Goal: Information Seeking & Learning: Learn about a topic

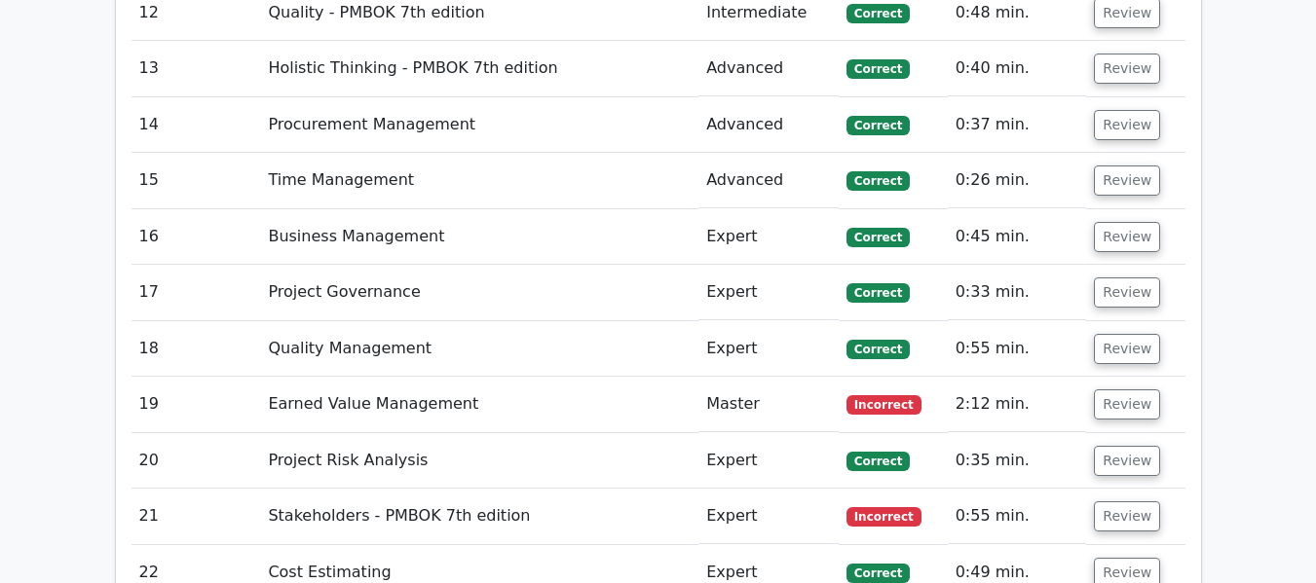
scroll to position [3643, 0]
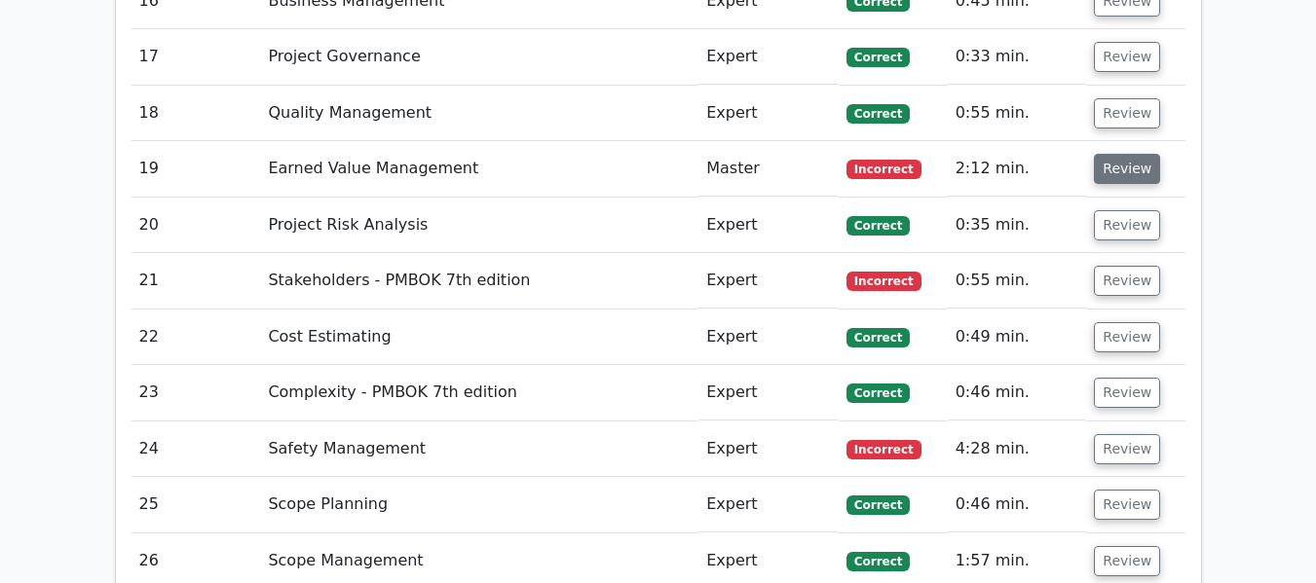
click at [1126, 155] on button "Review" at bounding box center [1127, 169] width 66 height 30
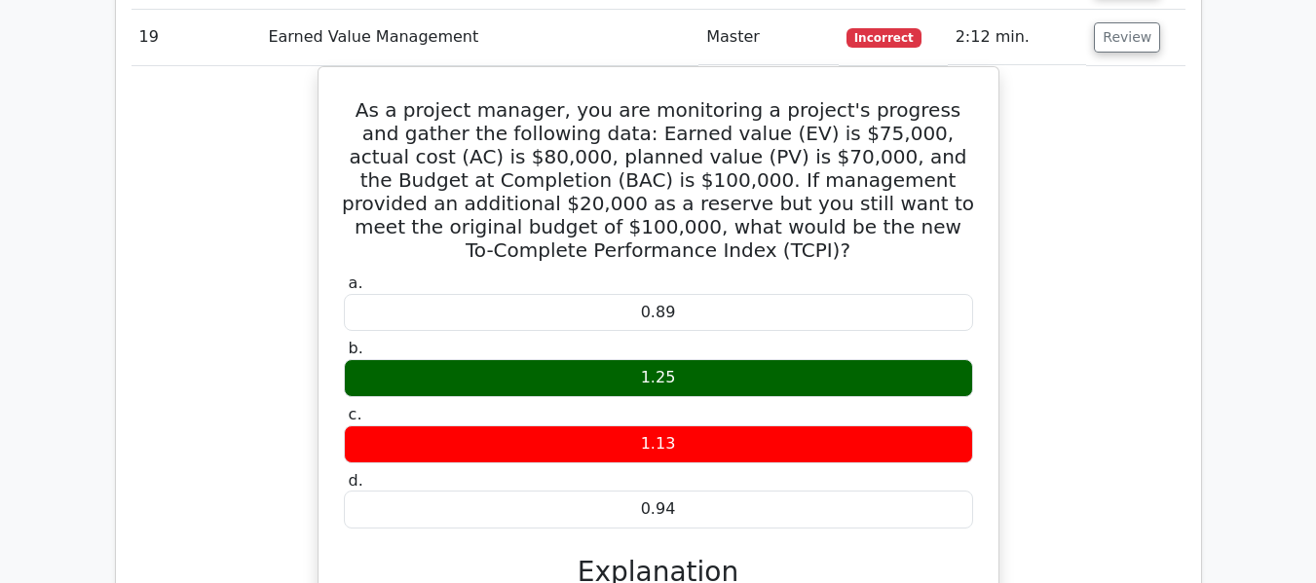
scroll to position [3740, 0]
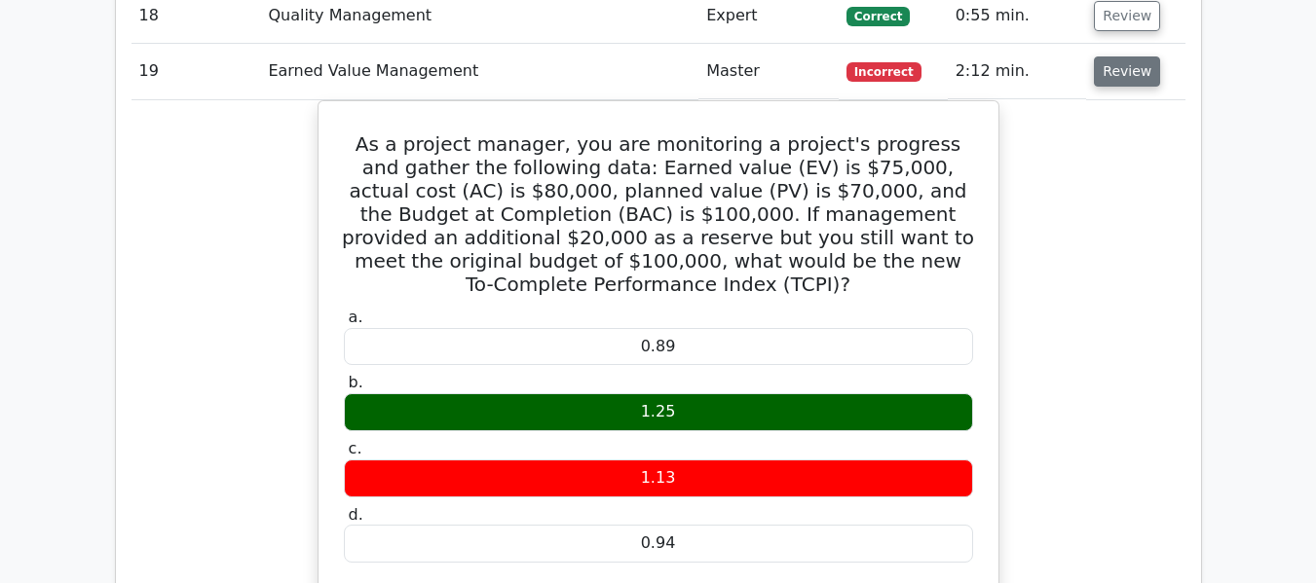
click at [1110, 64] on button "Review" at bounding box center [1127, 71] width 66 height 30
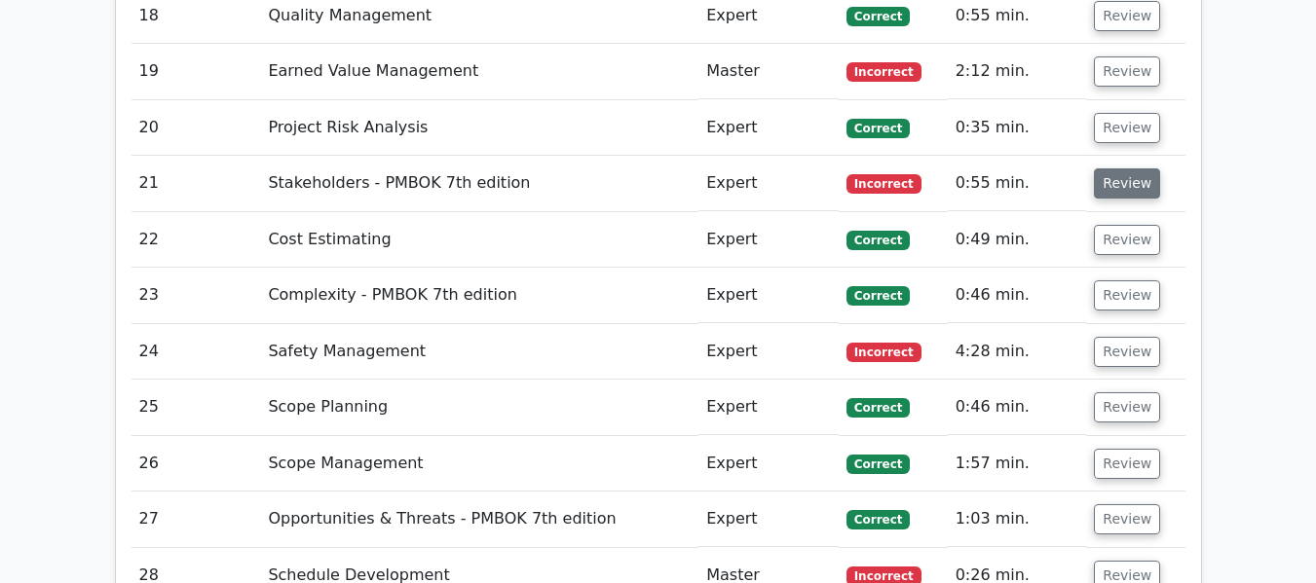
click at [1119, 174] on button "Review" at bounding box center [1127, 183] width 66 height 30
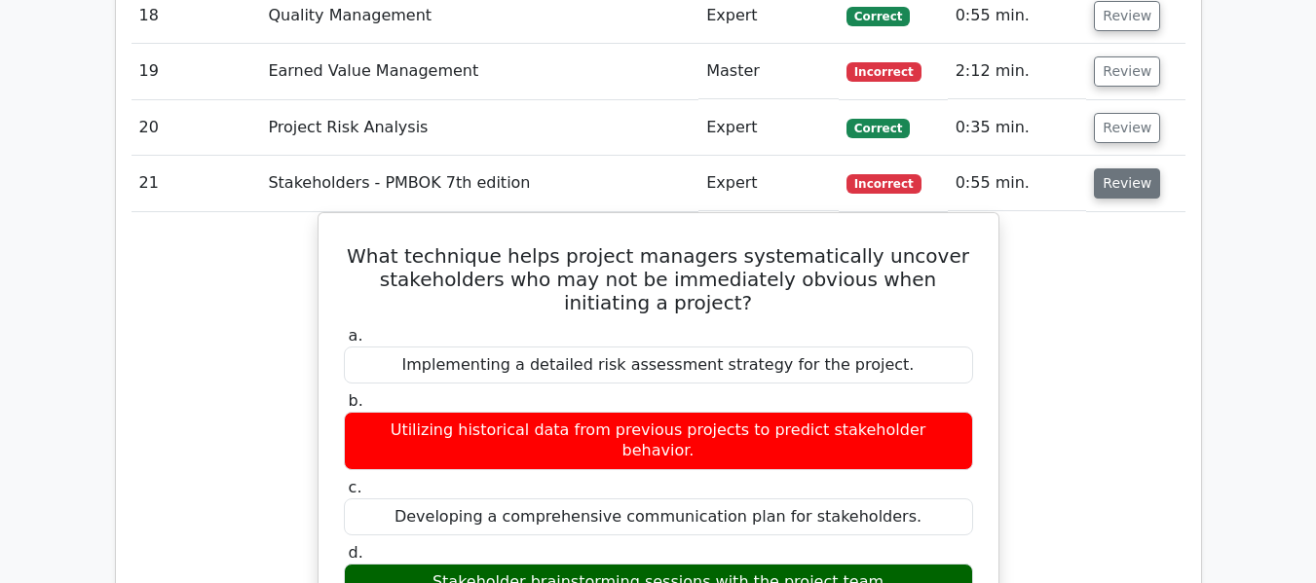
click at [1122, 188] on button "Review" at bounding box center [1127, 183] width 66 height 30
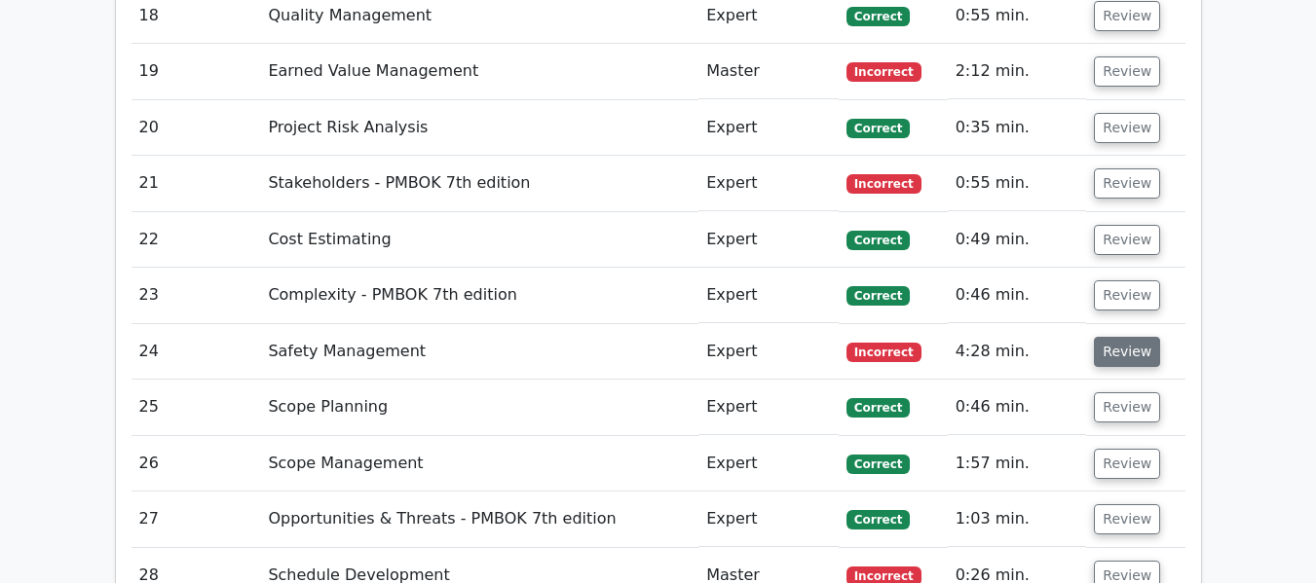
click at [1108, 363] on button "Review" at bounding box center [1127, 352] width 66 height 30
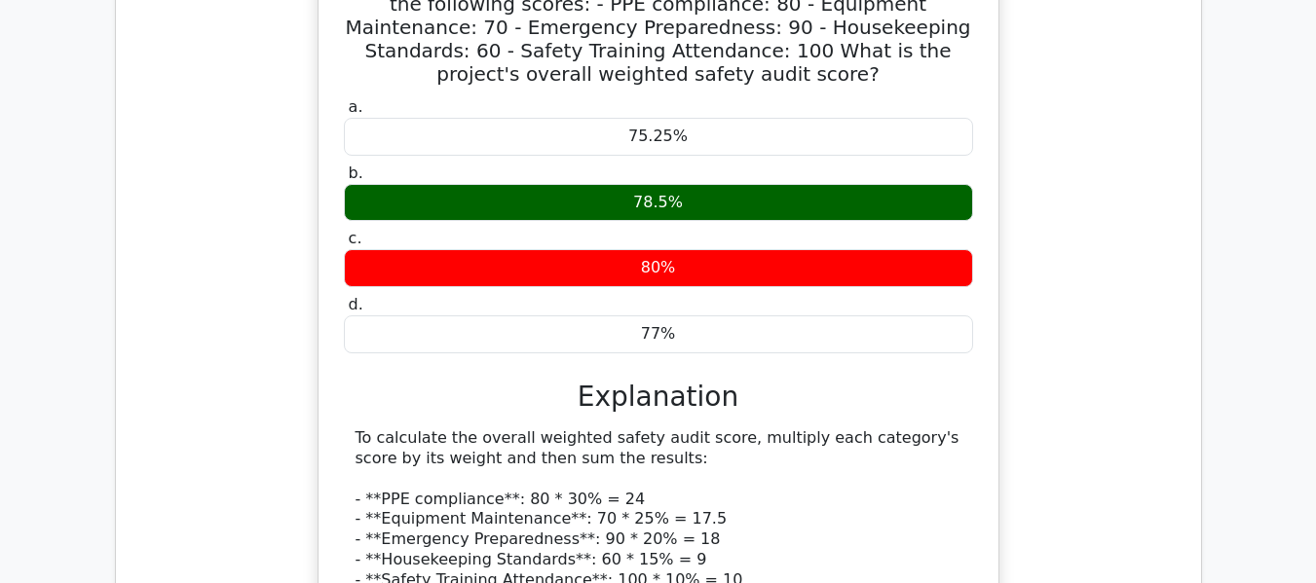
scroll to position [4032, 0]
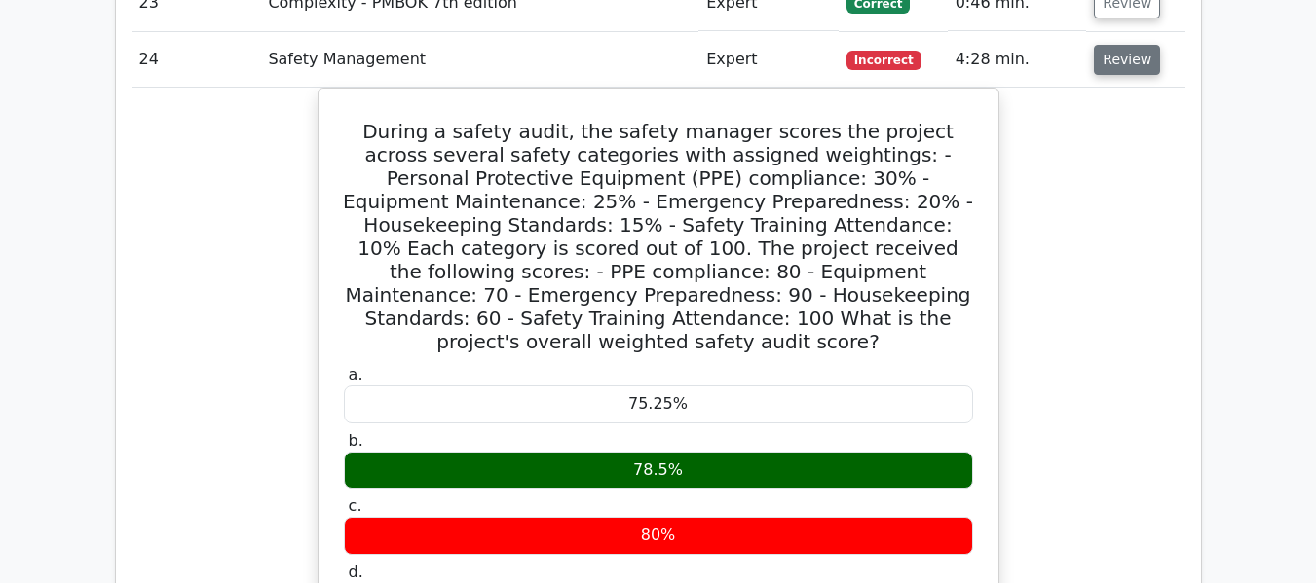
click at [1126, 56] on button "Review" at bounding box center [1127, 60] width 66 height 30
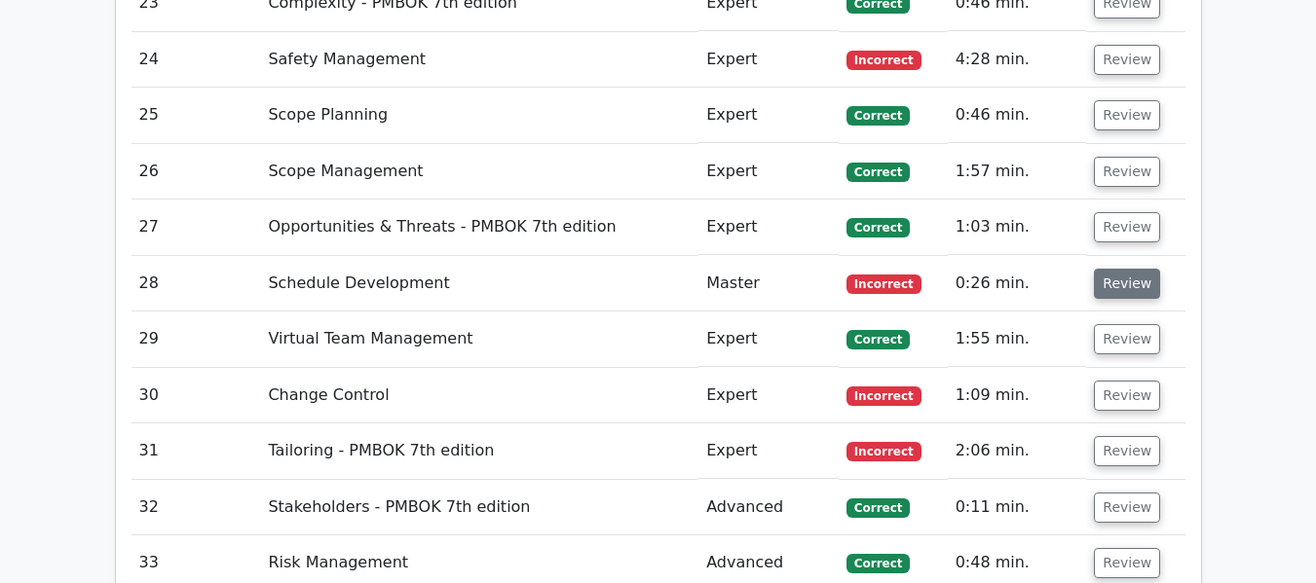
click at [1126, 278] on button "Review" at bounding box center [1127, 284] width 66 height 30
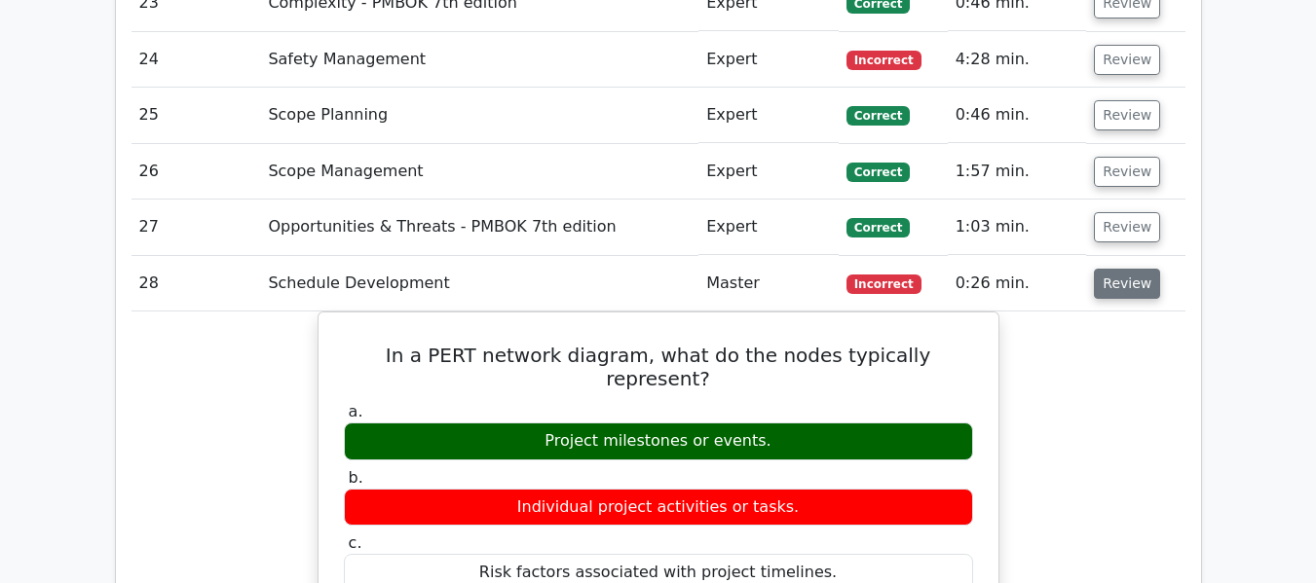
click at [1109, 281] on button "Review" at bounding box center [1127, 284] width 66 height 30
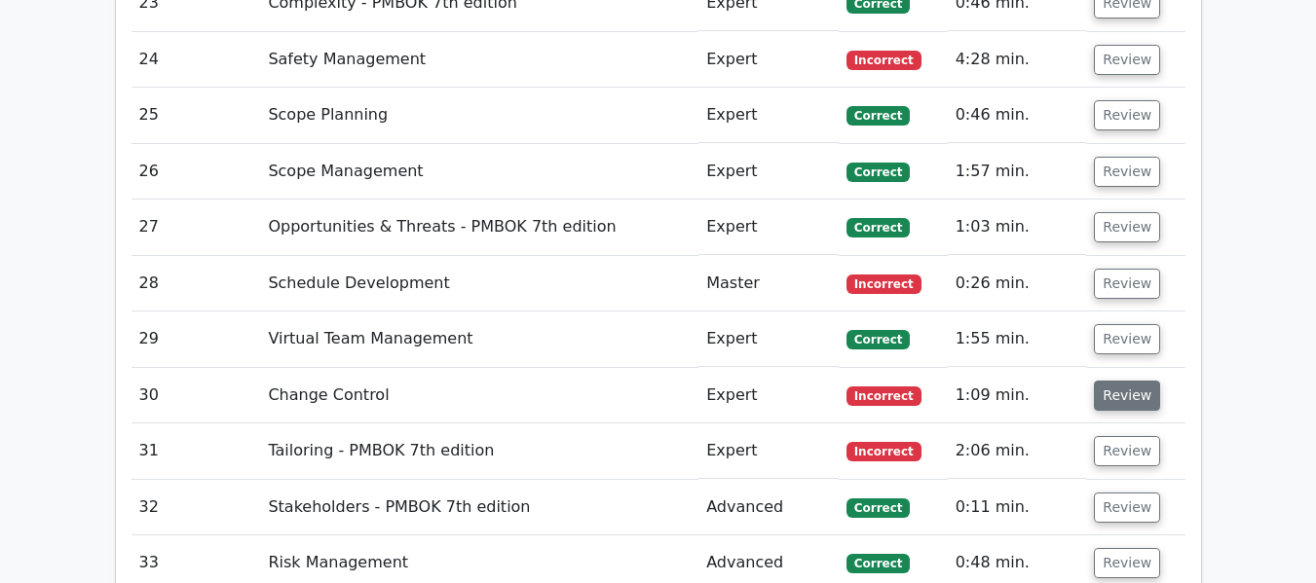
click at [1119, 390] on button "Review" at bounding box center [1127, 396] width 66 height 30
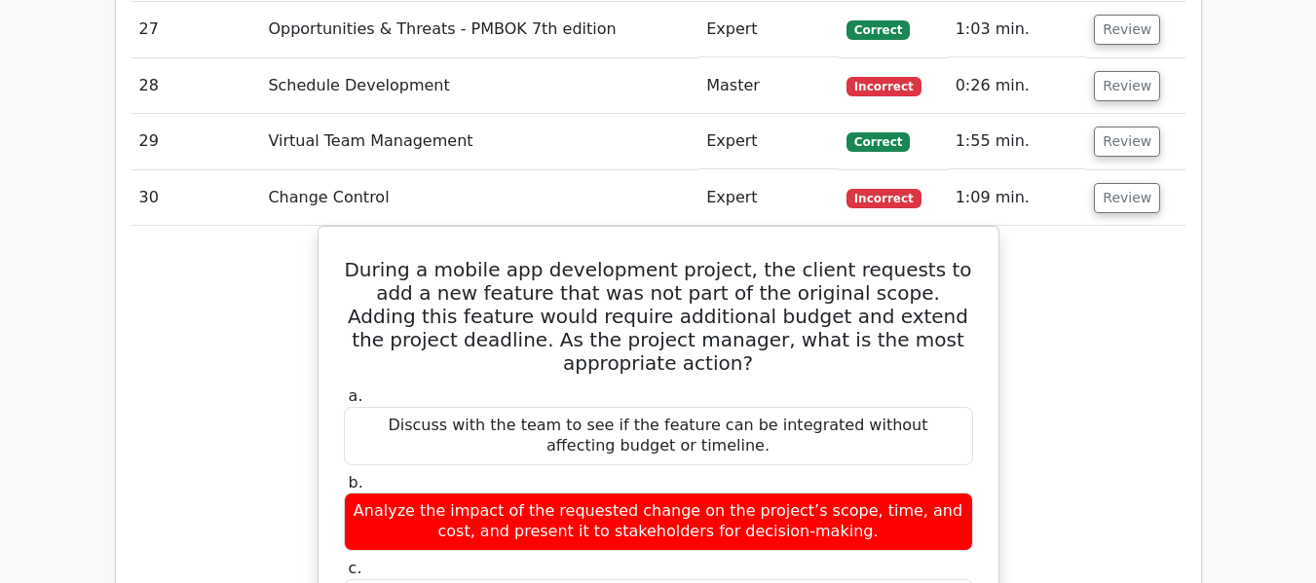
scroll to position [4227, 0]
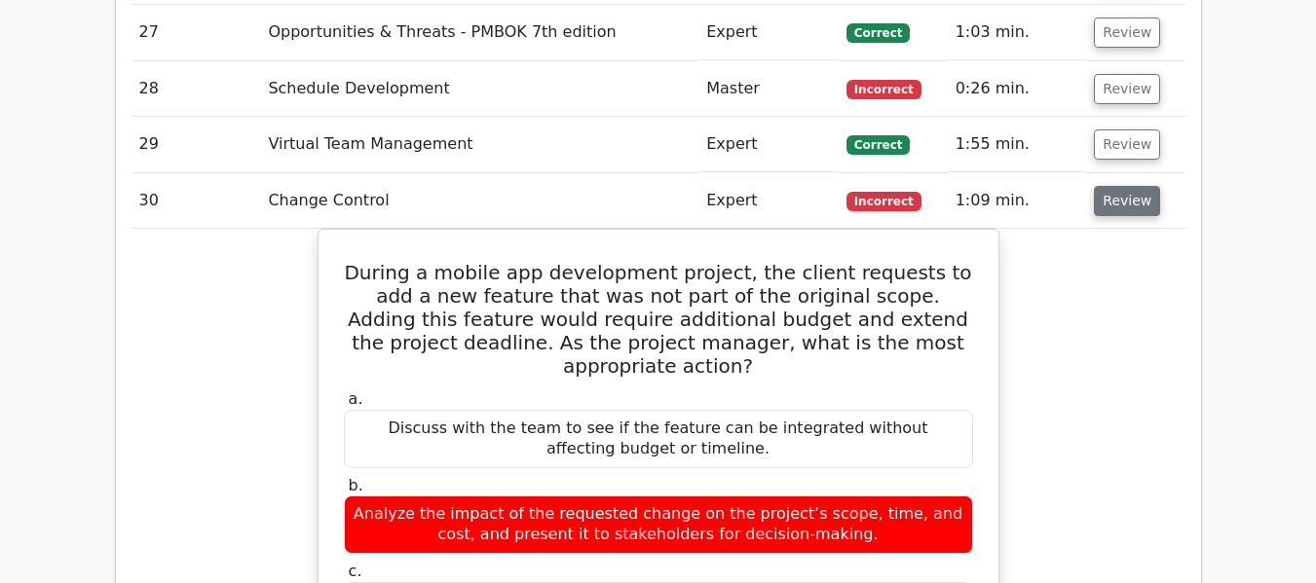
click at [1119, 202] on button "Review" at bounding box center [1127, 201] width 66 height 30
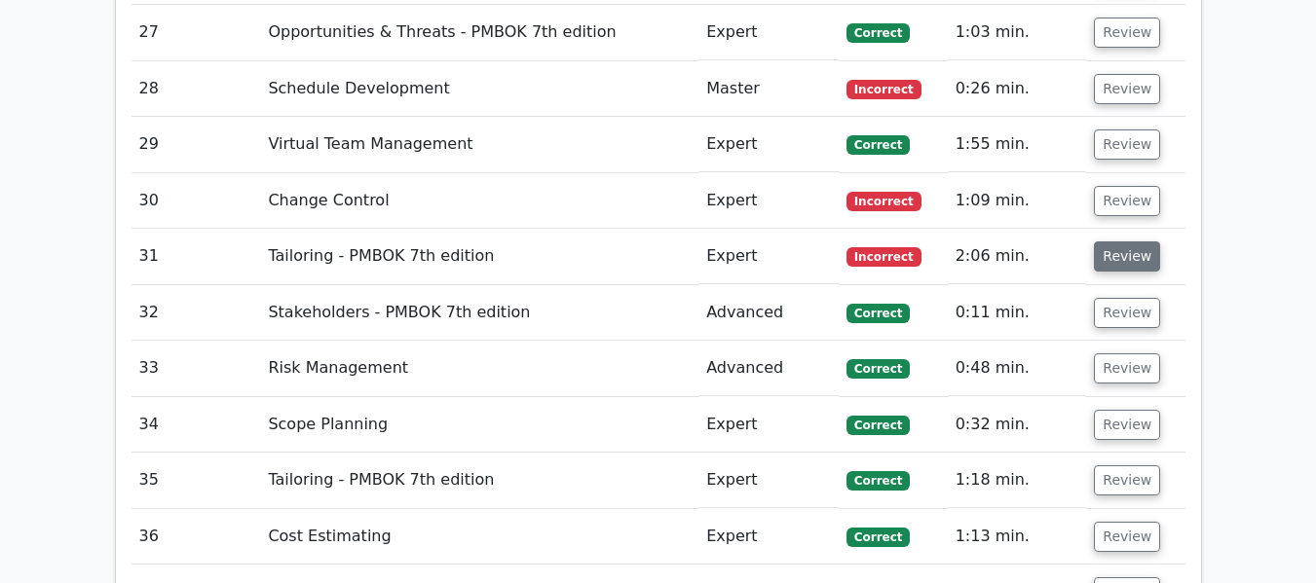
click at [1103, 254] on button "Review" at bounding box center [1127, 257] width 66 height 30
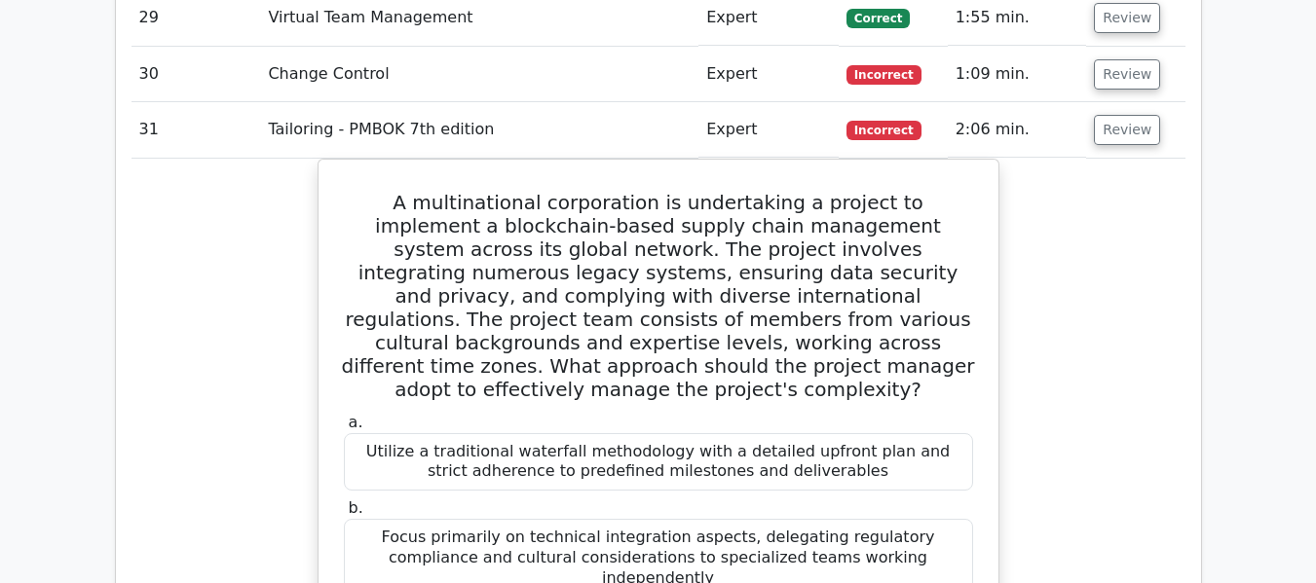
scroll to position [4324, 0]
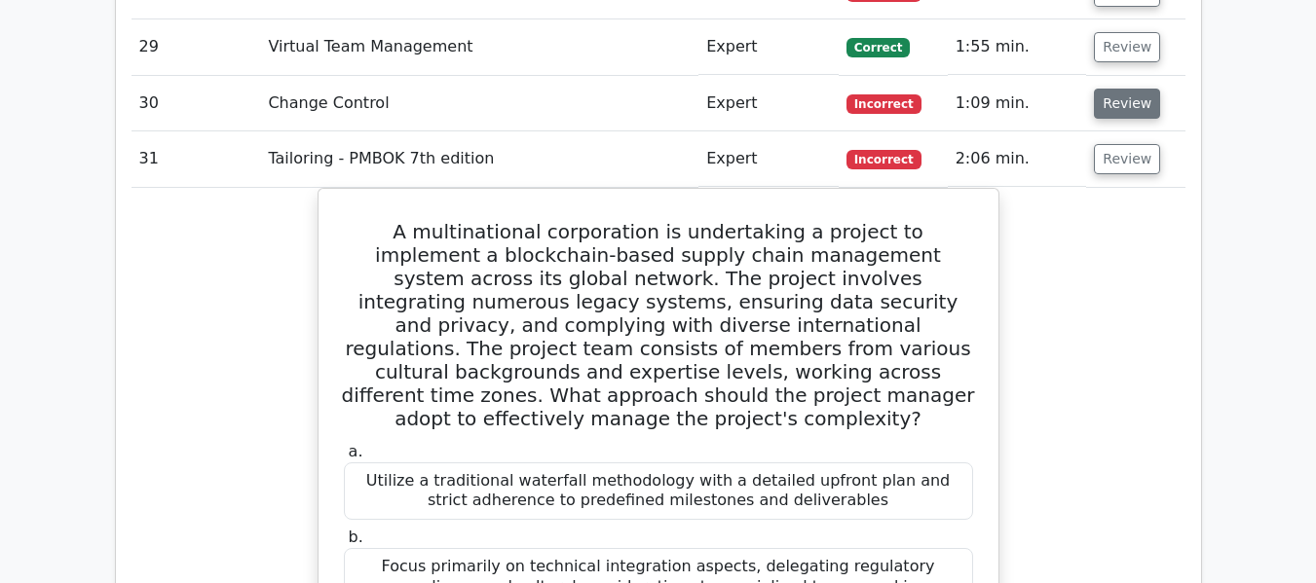
click at [1135, 98] on button "Review" at bounding box center [1127, 104] width 66 height 30
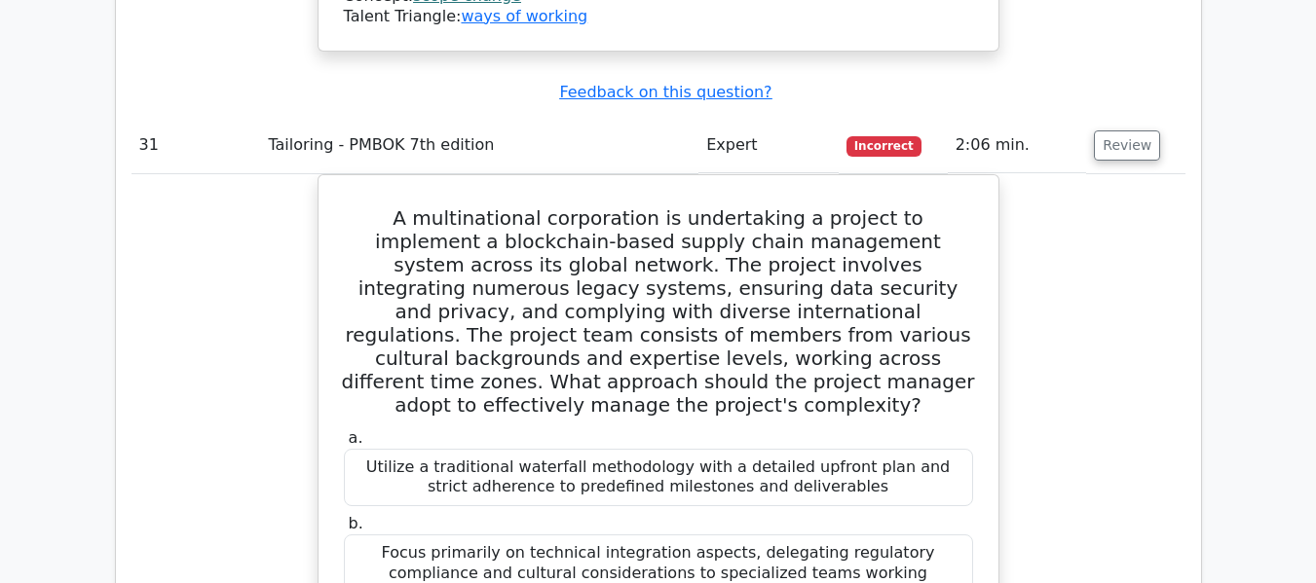
scroll to position [5104, 0]
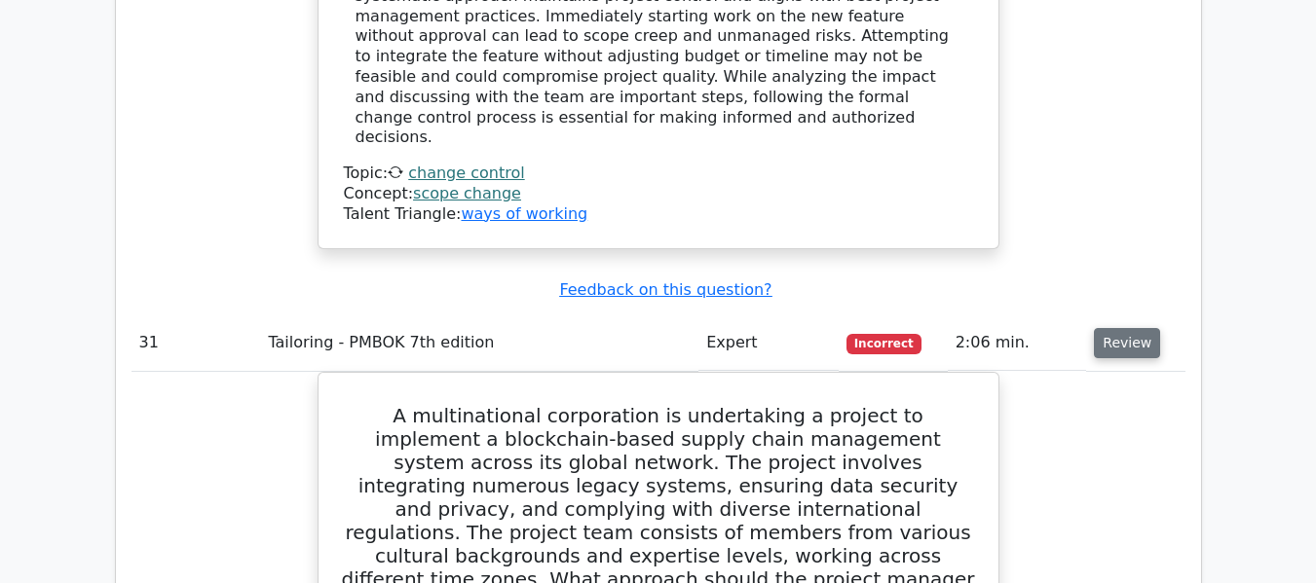
click at [1114, 328] on button "Review" at bounding box center [1127, 343] width 66 height 30
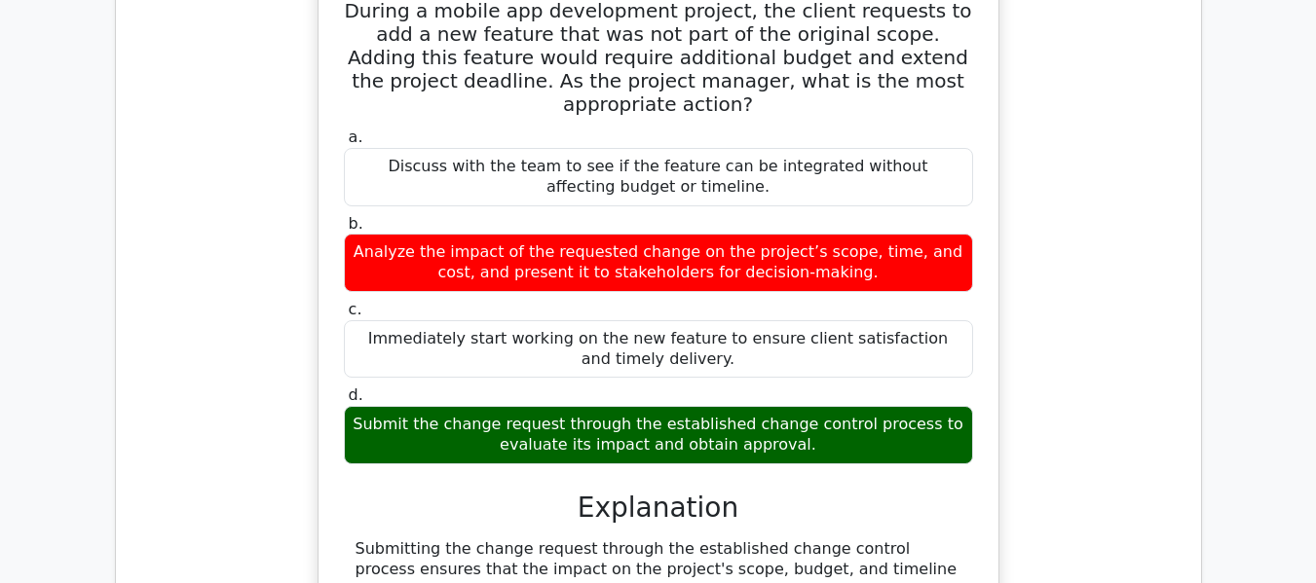
scroll to position [4324, 0]
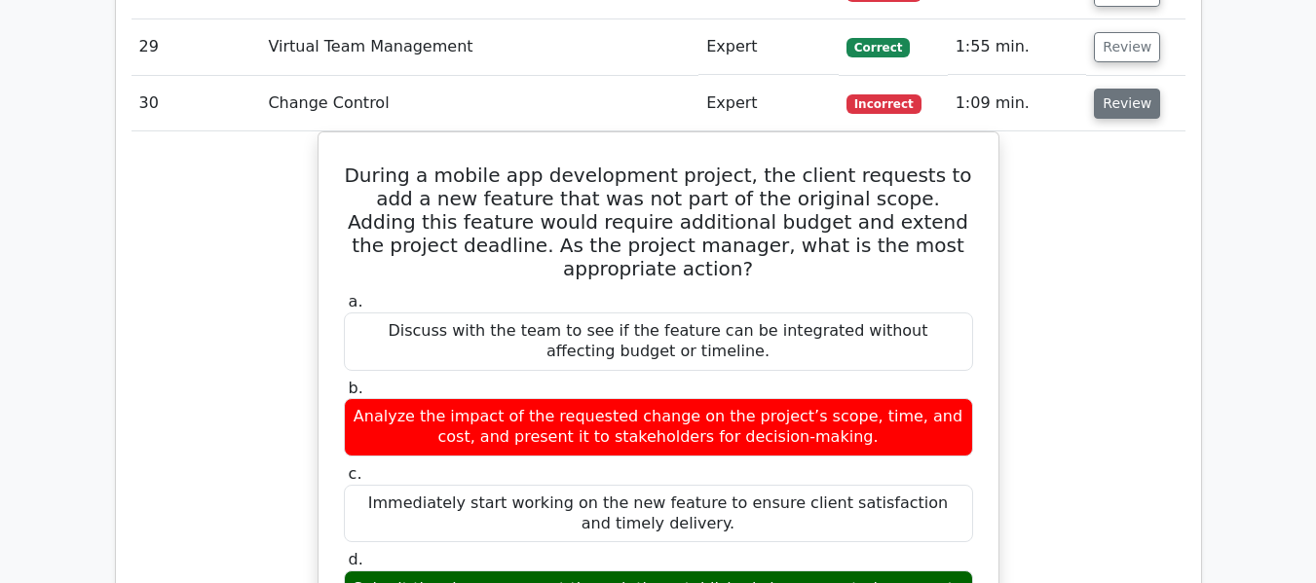
click at [1124, 102] on button "Review" at bounding box center [1127, 104] width 66 height 30
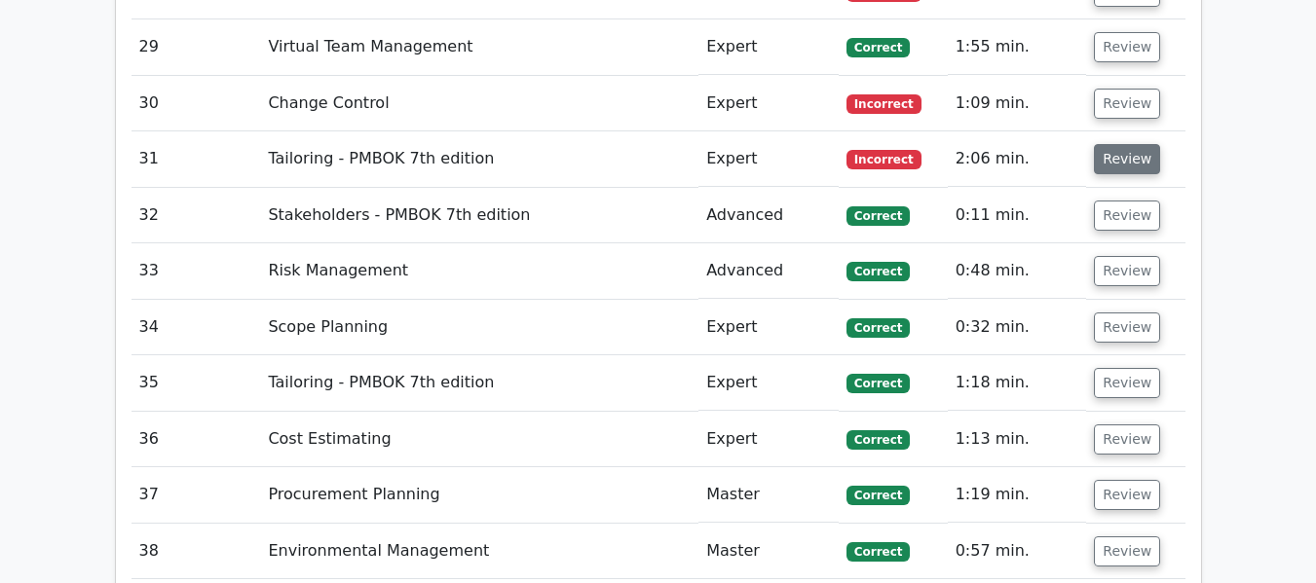
click at [1116, 163] on button "Review" at bounding box center [1127, 159] width 66 height 30
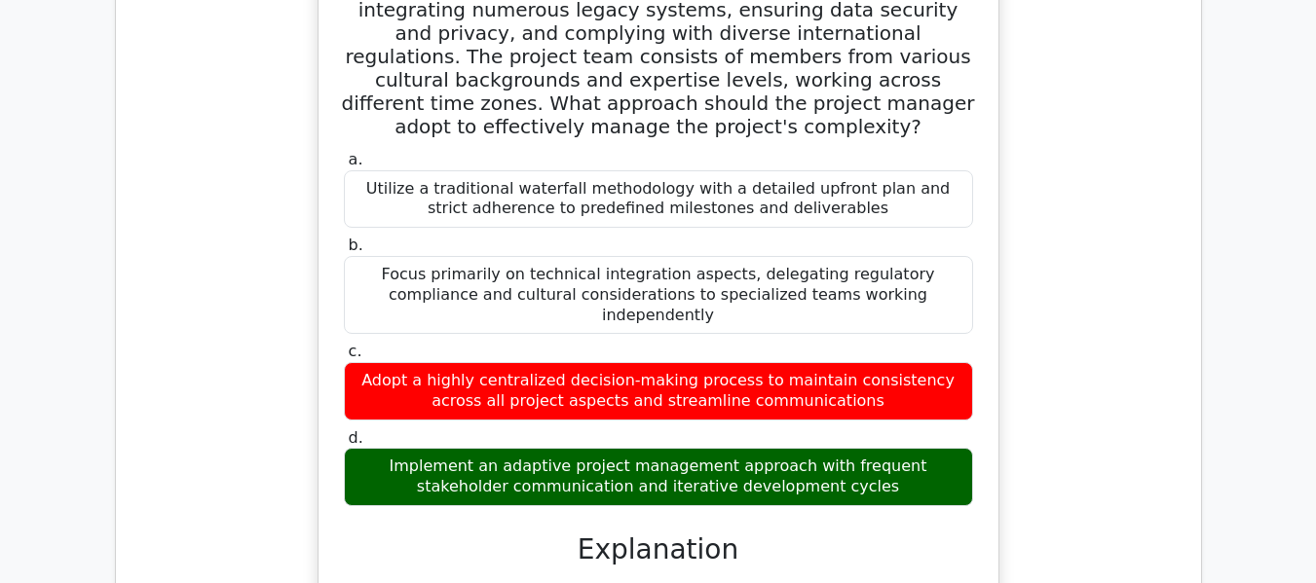
scroll to position [4227, 0]
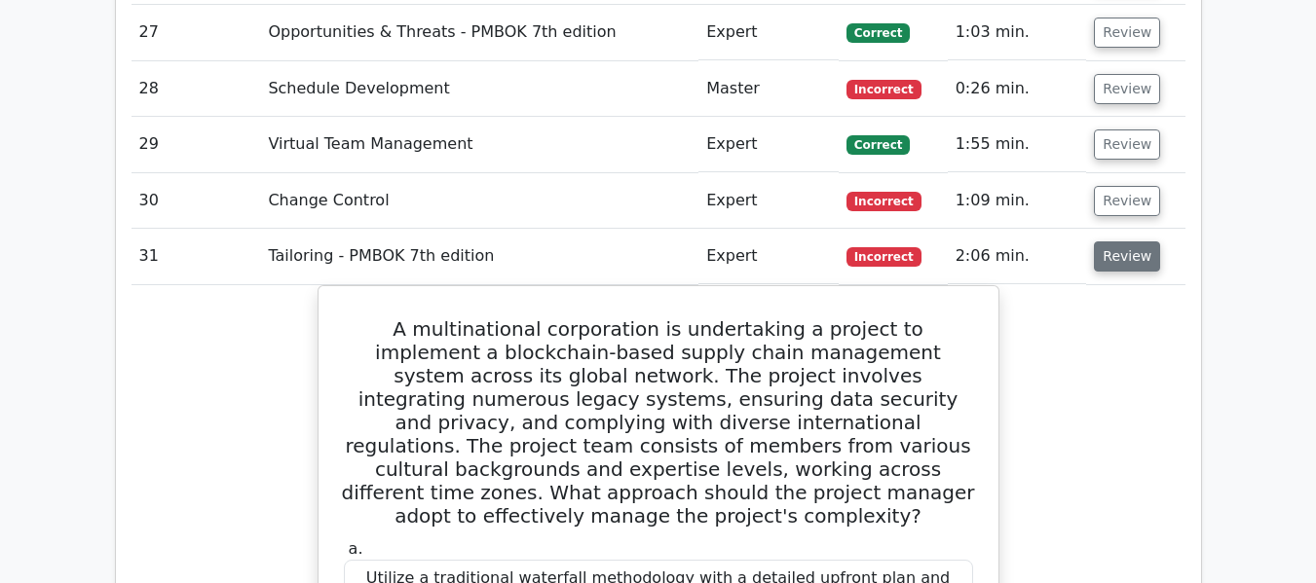
click at [1131, 251] on button "Review" at bounding box center [1127, 257] width 66 height 30
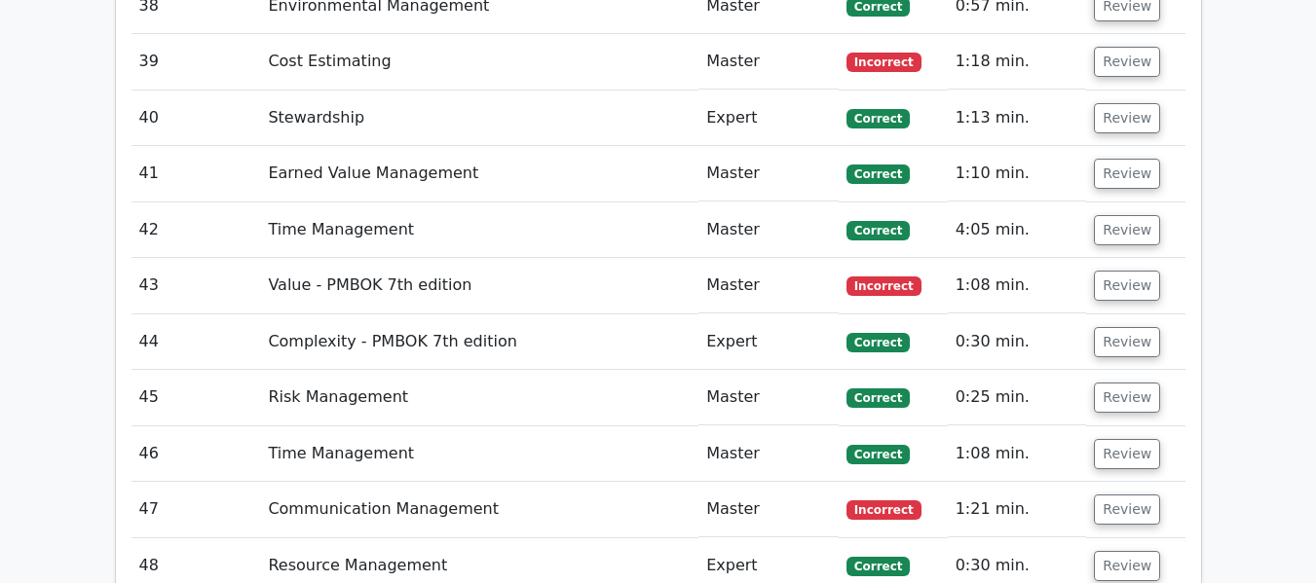
scroll to position [4909, 0]
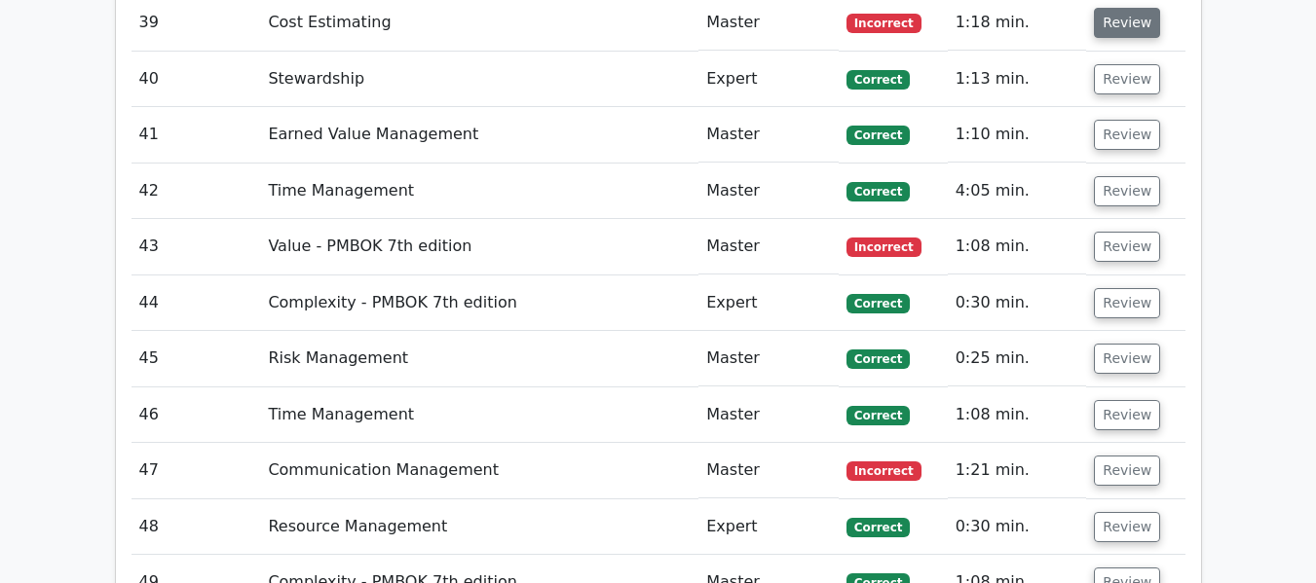
click at [1116, 24] on button "Review" at bounding box center [1127, 23] width 66 height 30
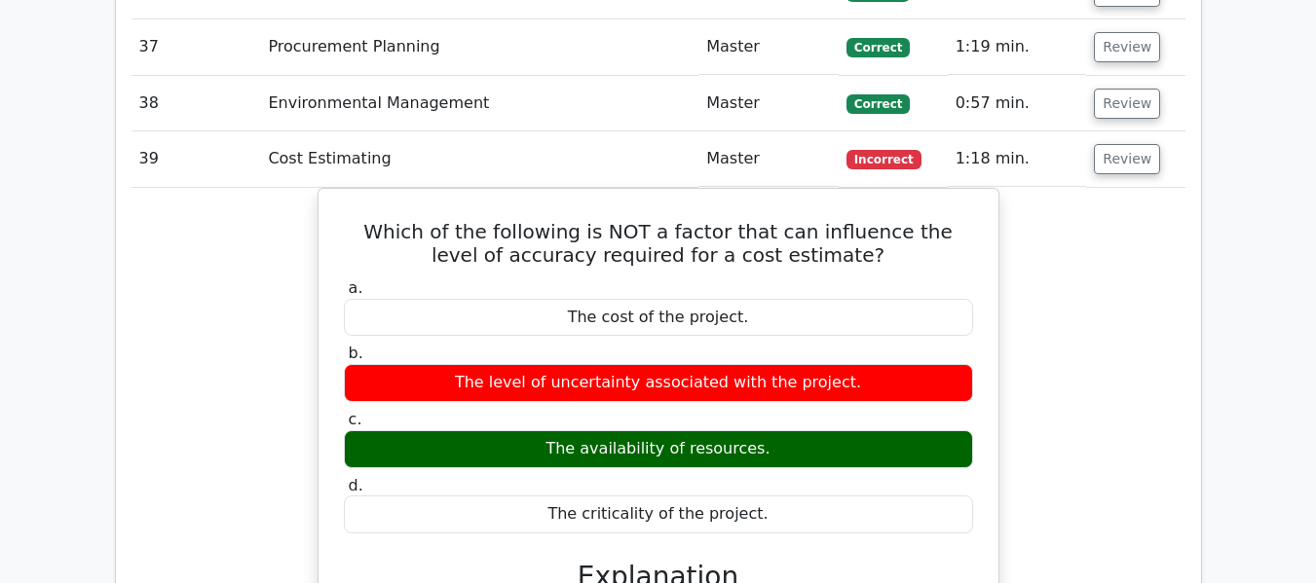
scroll to position [4714, 0]
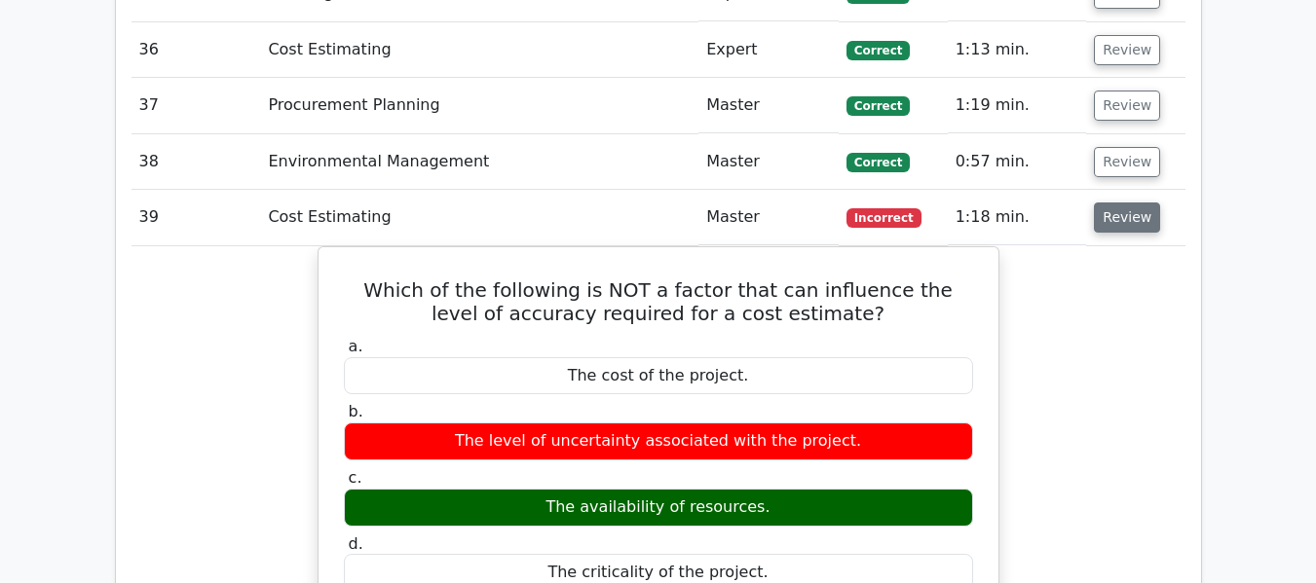
click at [1144, 226] on button "Review" at bounding box center [1127, 218] width 66 height 30
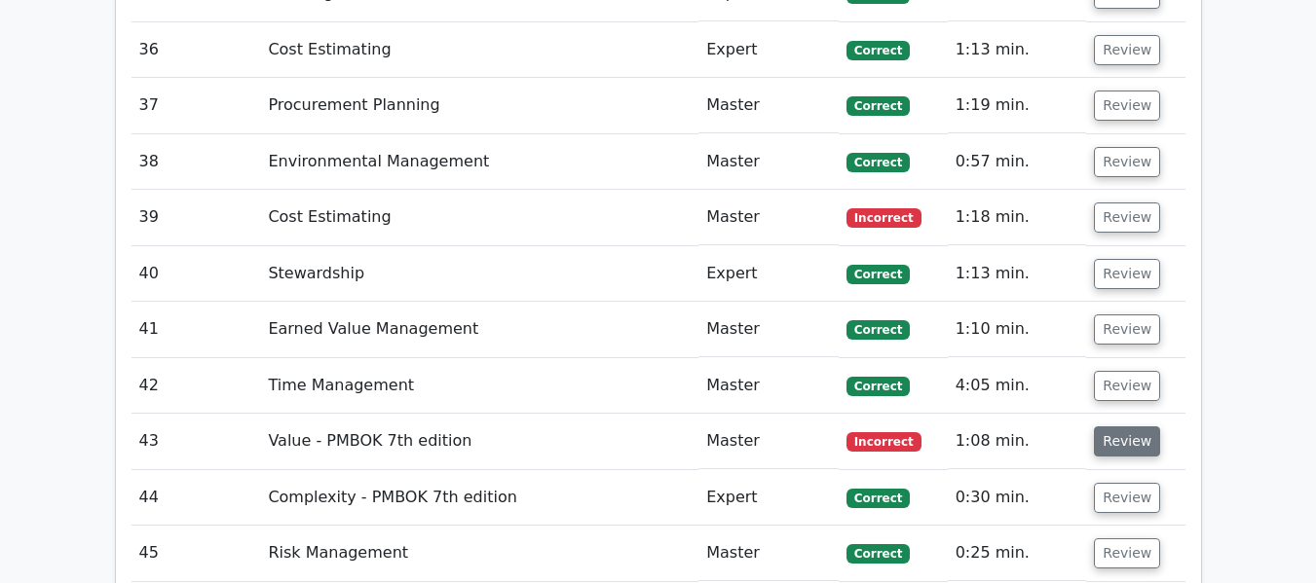
click at [1102, 435] on button "Review" at bounding box center [1127, 442] width 66 height 30
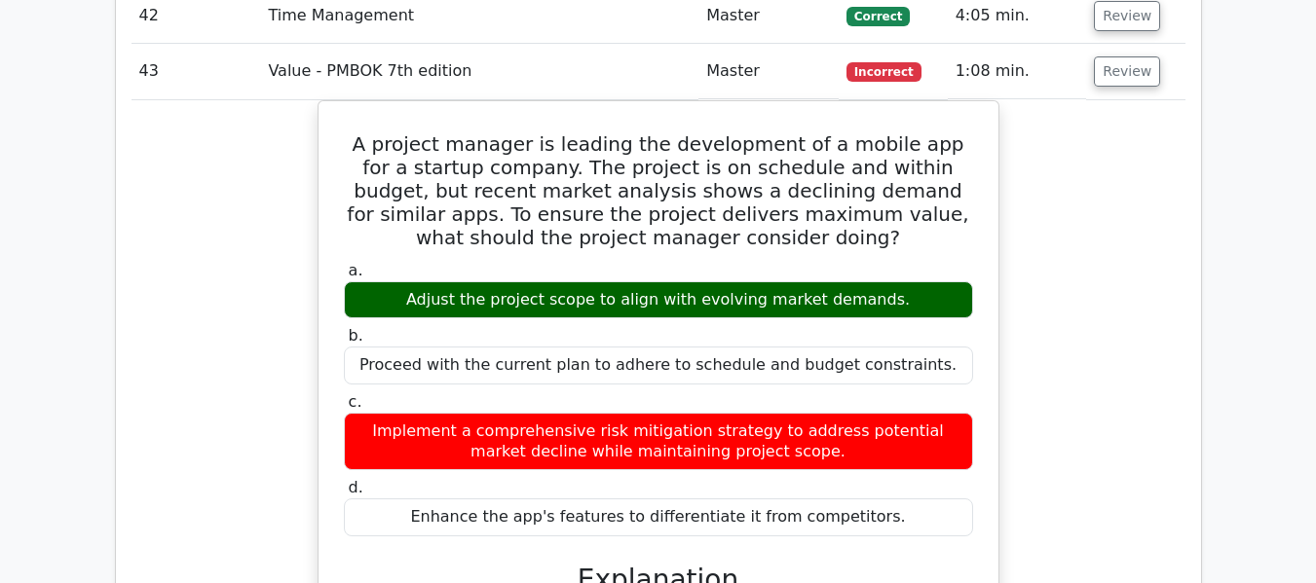
scroll to position [5006, 0]
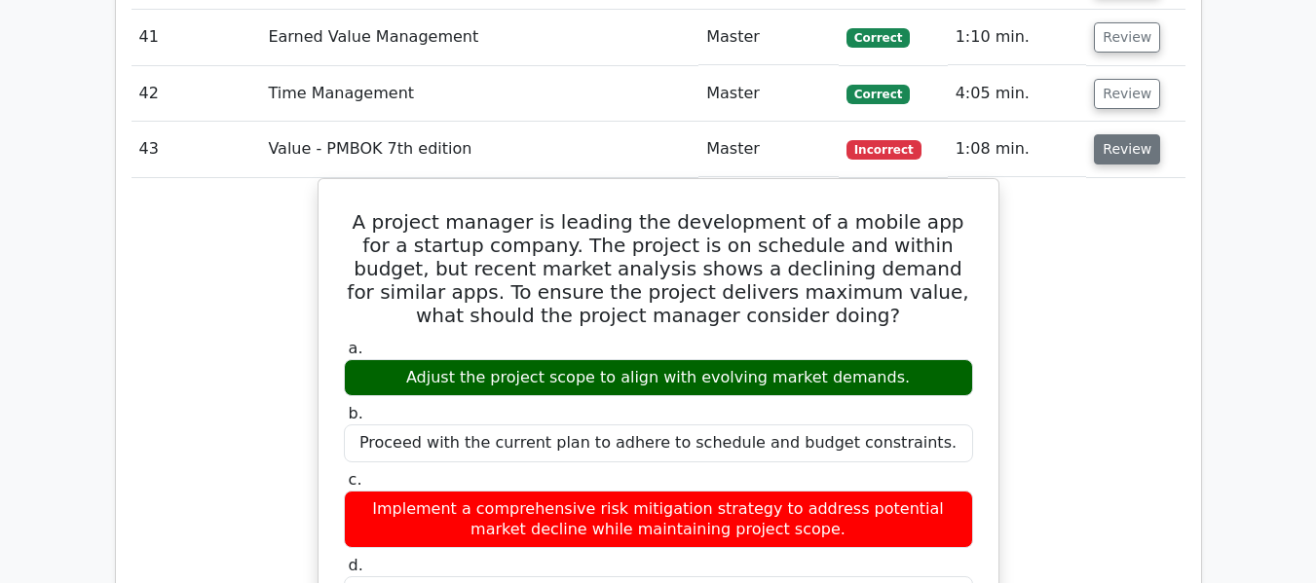
click at [1120, 153] on button "Review" at bounding box center [1127, 149] width 66 height 30
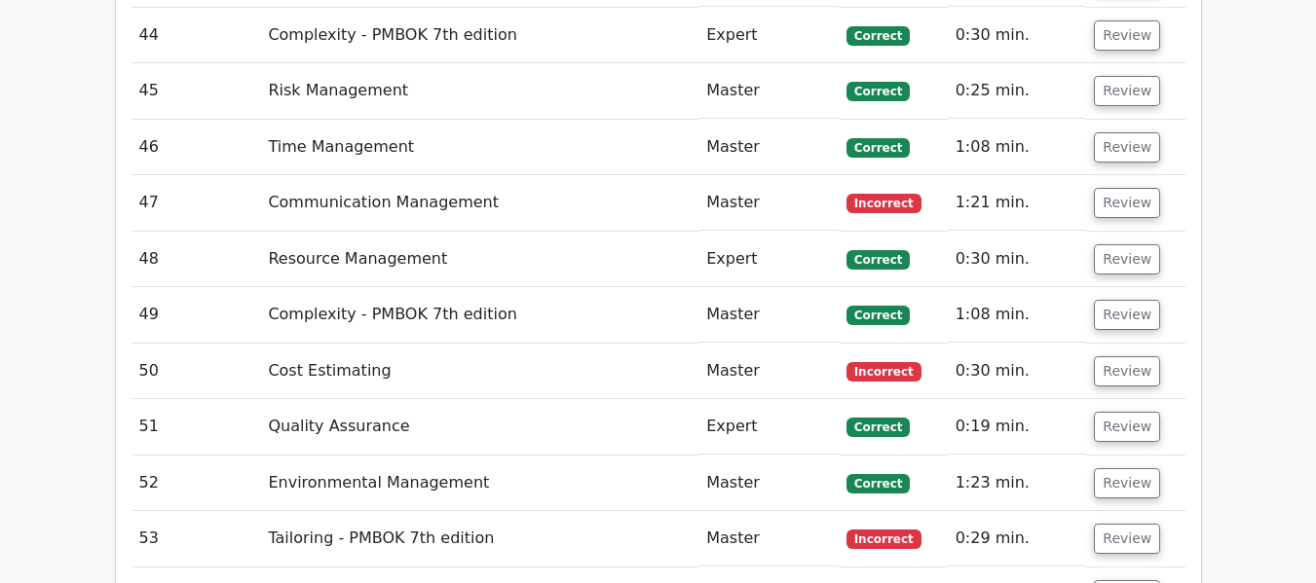
scroll to position [5298, 0]
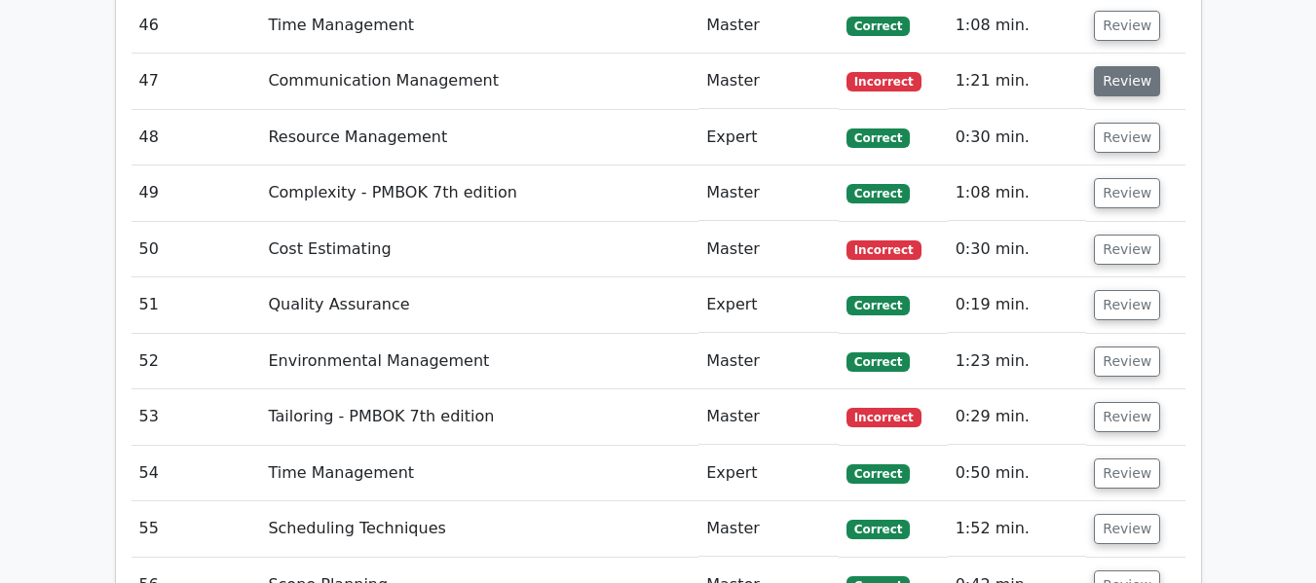
click at [1135, 73] on button "Review" at bounding box center [1127, 81] width 66 height 30
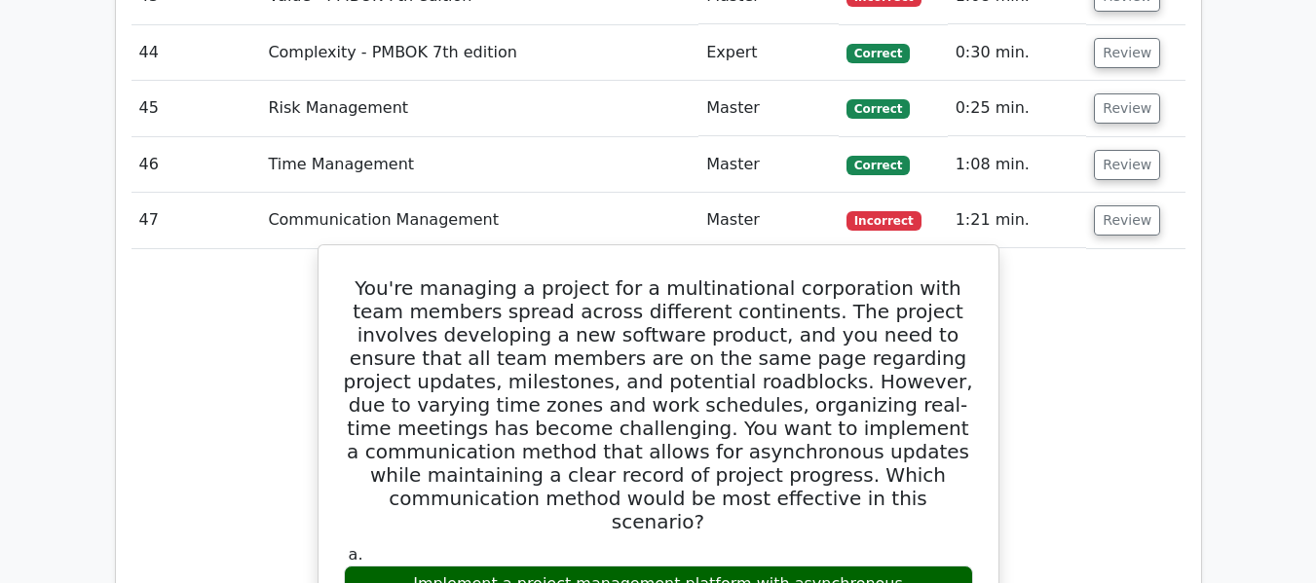
scroll to position [5006, 0]
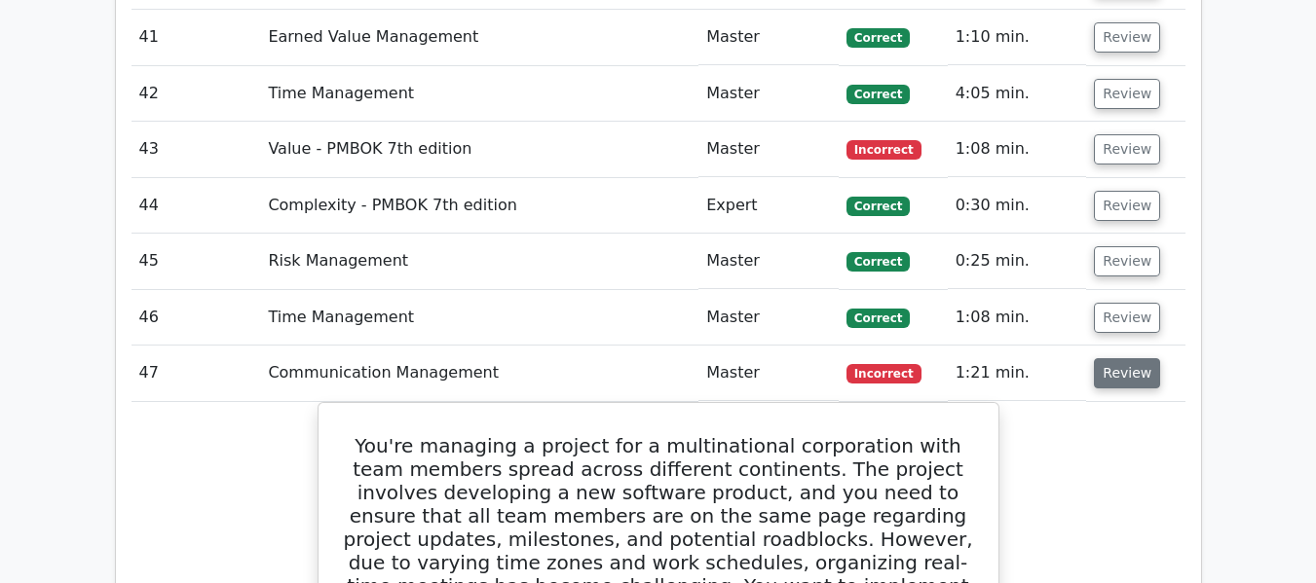
click at [1118, 370] on button "Review" at bounding box center [1127, 373] width 66 height 30
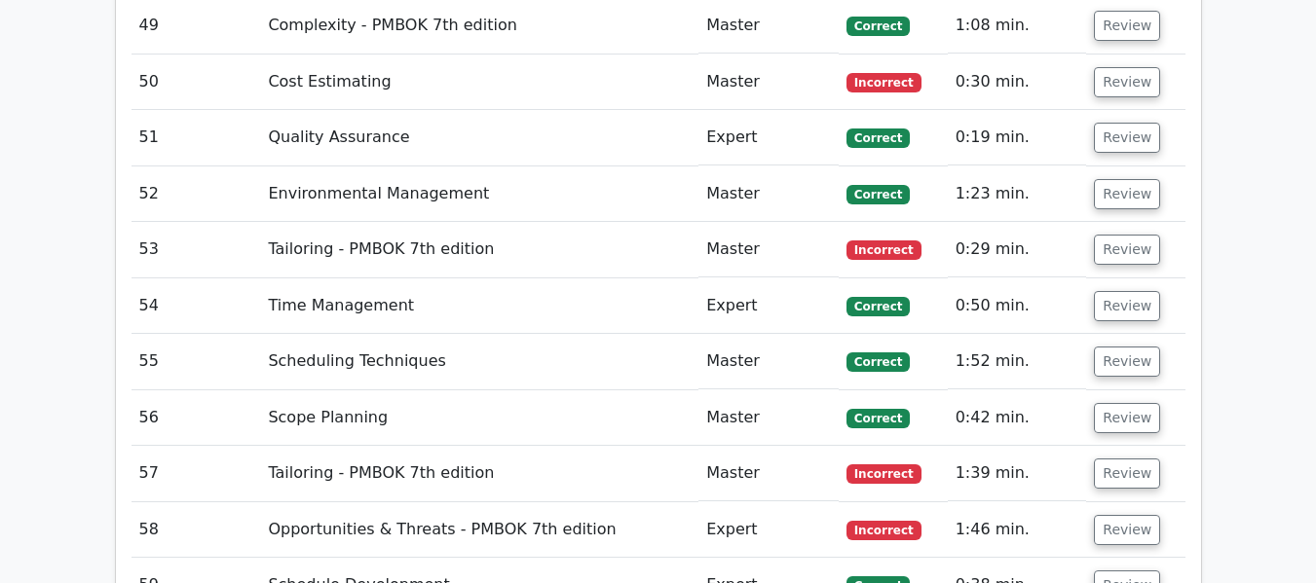
scroll to position [5493, 0]
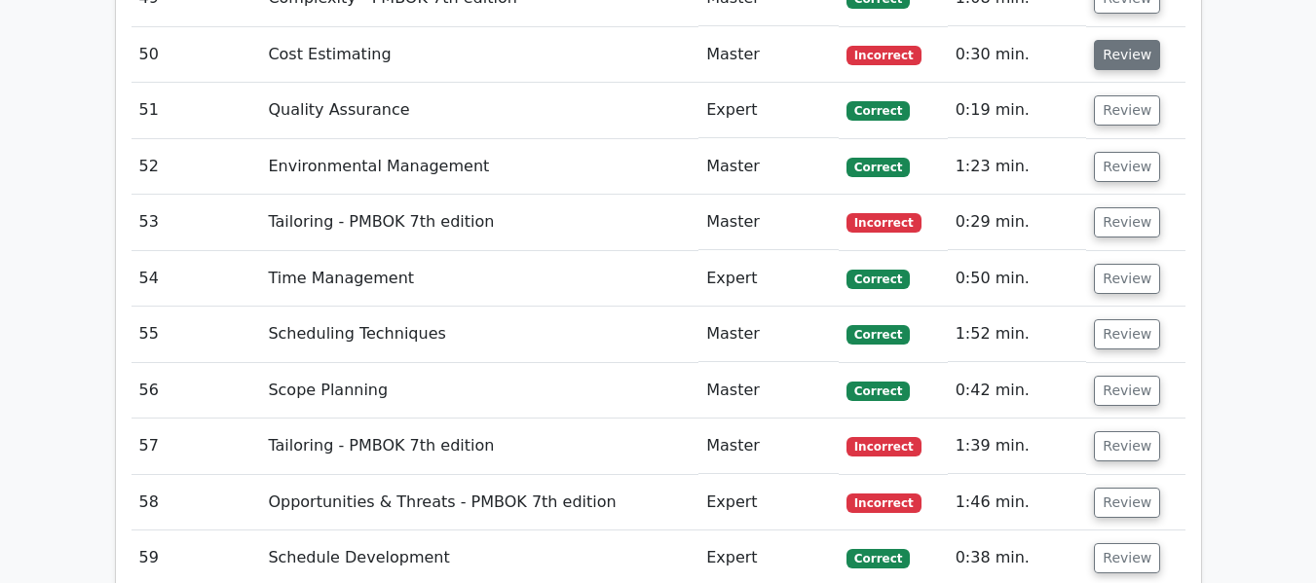
click at [1133, 57] on button "Review" at bounding box center [1127, 55] width 66 height 30
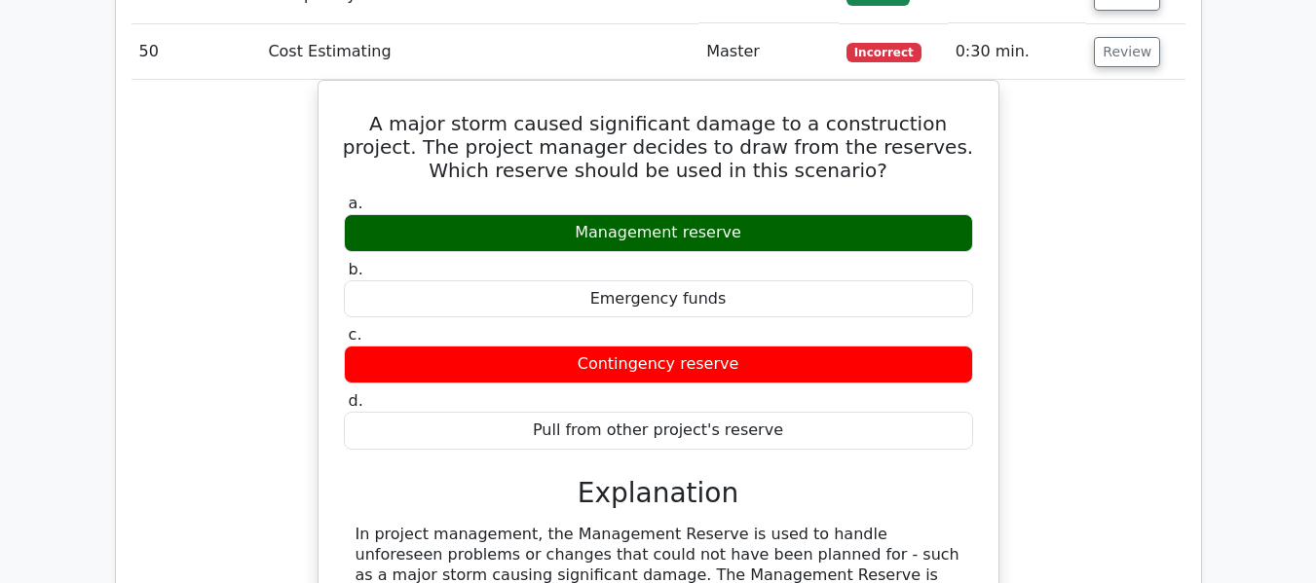
scroll to position [5396, 0]
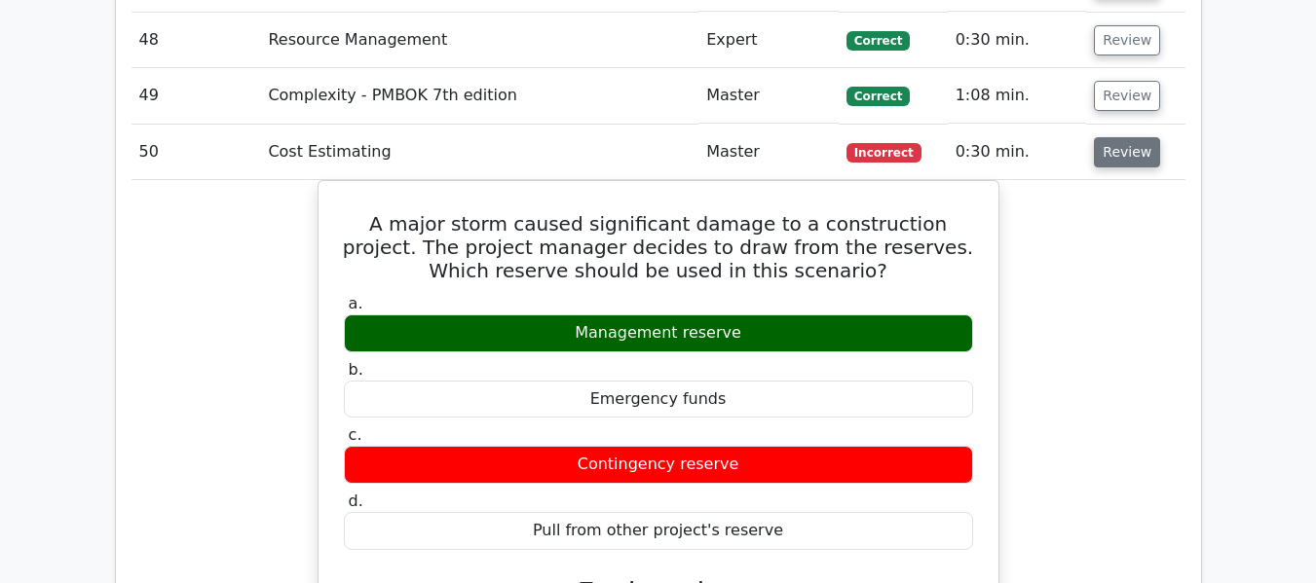
click at [1112, 149] on button "Review" at bounding box center [1127, 152] width 66 height 30
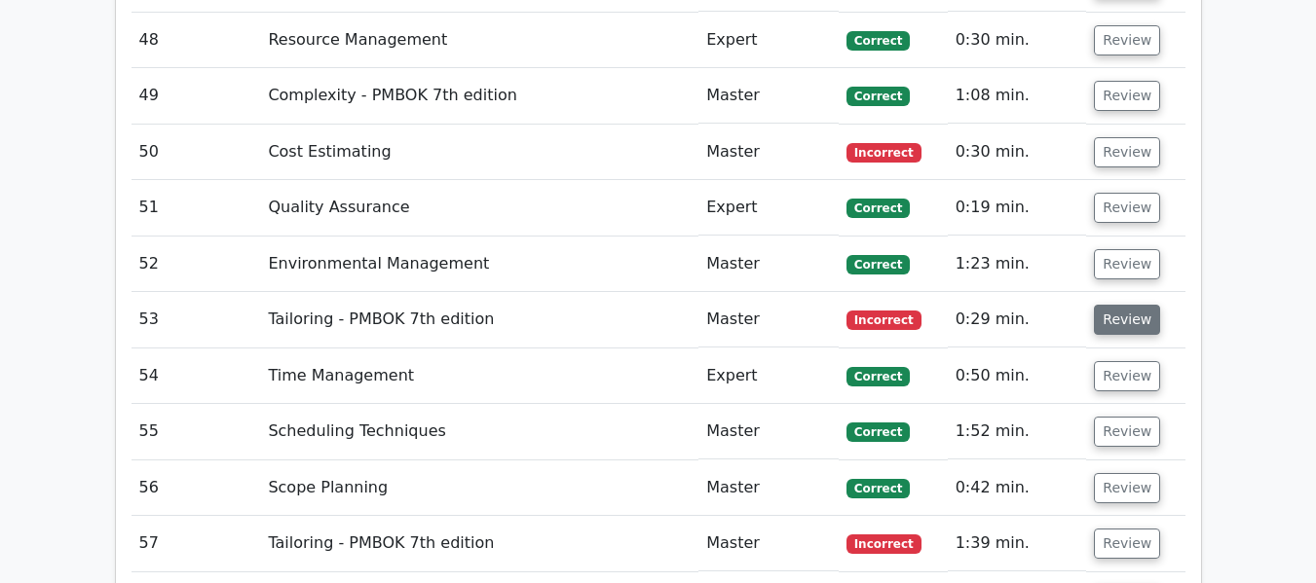
click at [1115, 316] on button "Review" at bounding box center [1127, 320] width 66 height 30
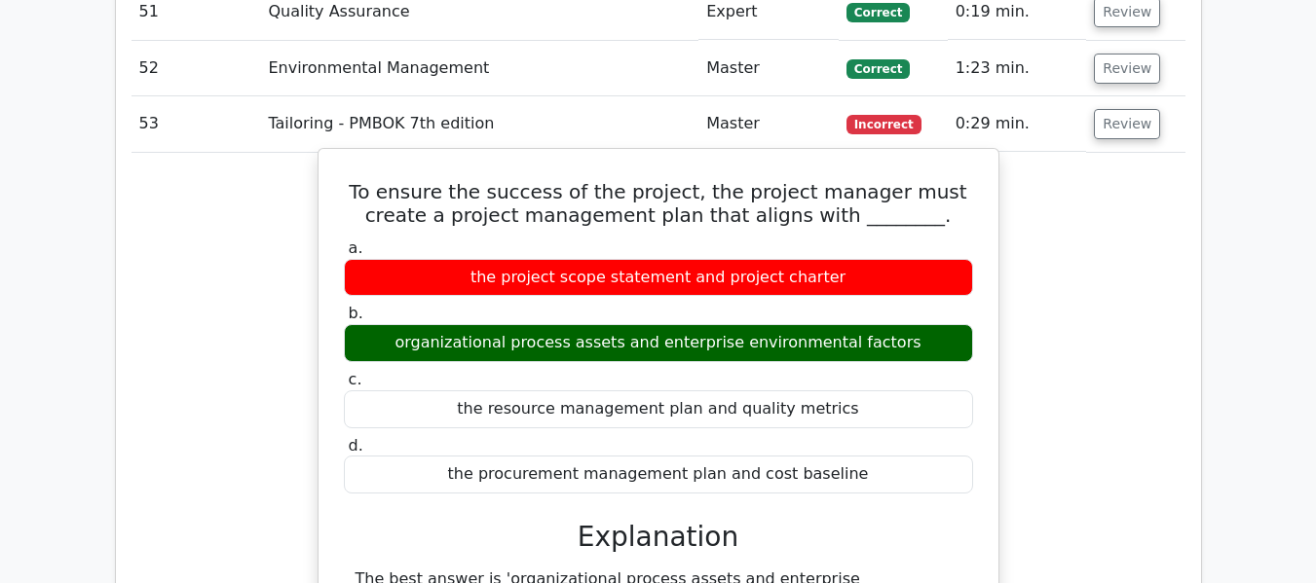
scroll to position [5591, 0]
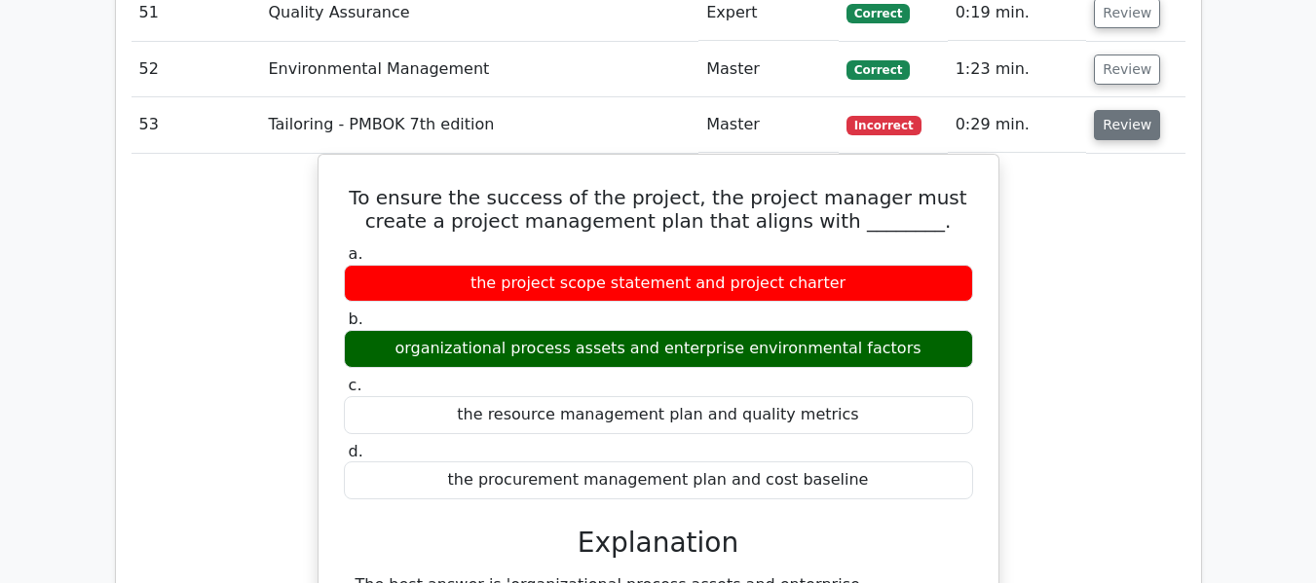
click at [1097, 135] on button "Review" at bounding box center [1127, 125] width 66 height 30
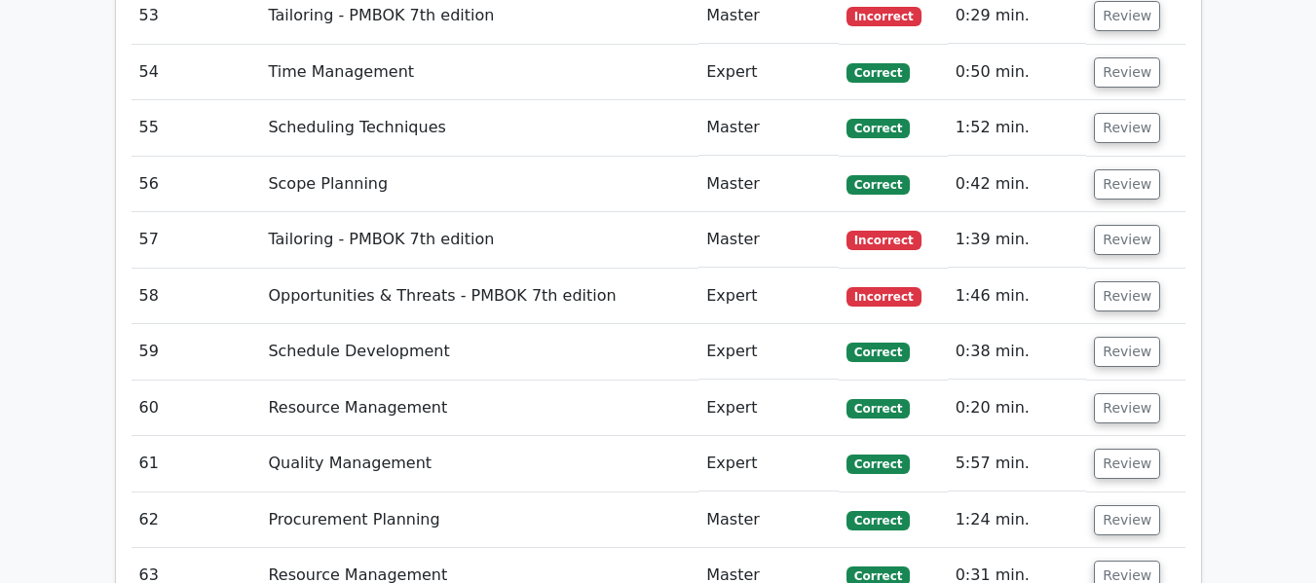
scroll to position [5883, 0]
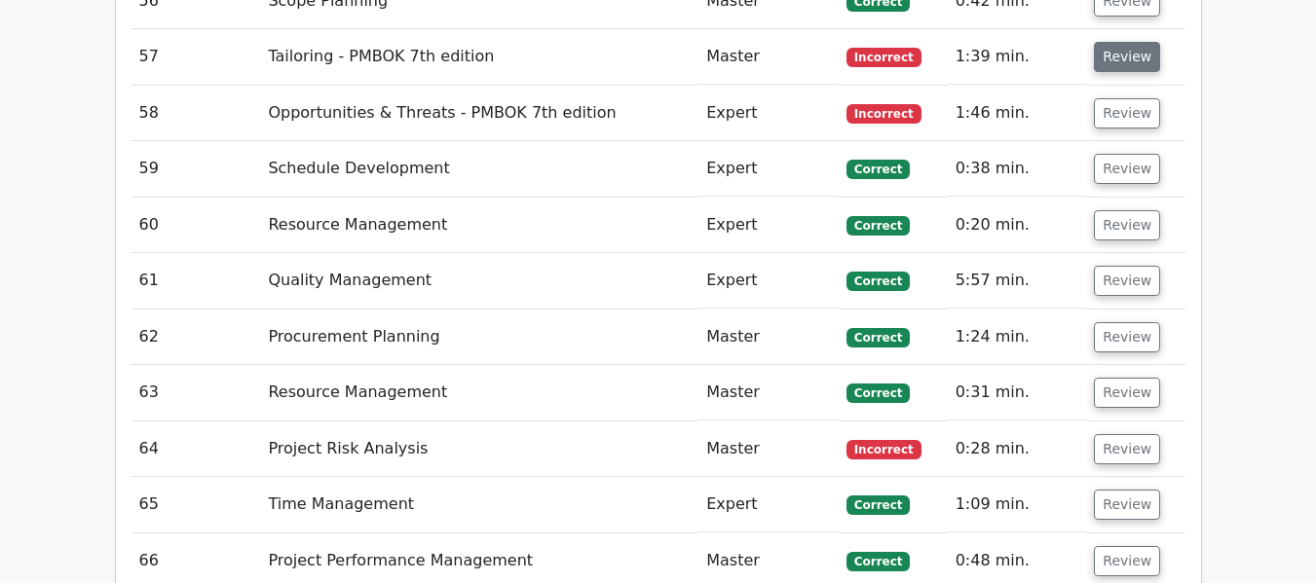
click at [1115, 56] on button "Review" at bounding box center [1127, 57] width 66 height 30
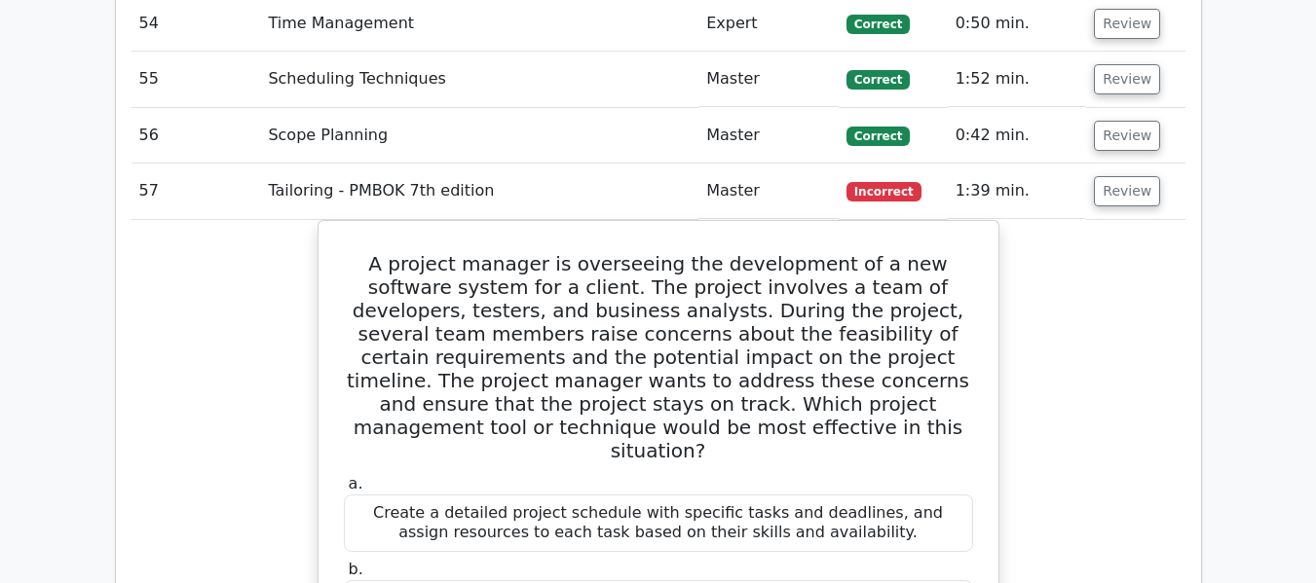
scroll to position [5688, 0]
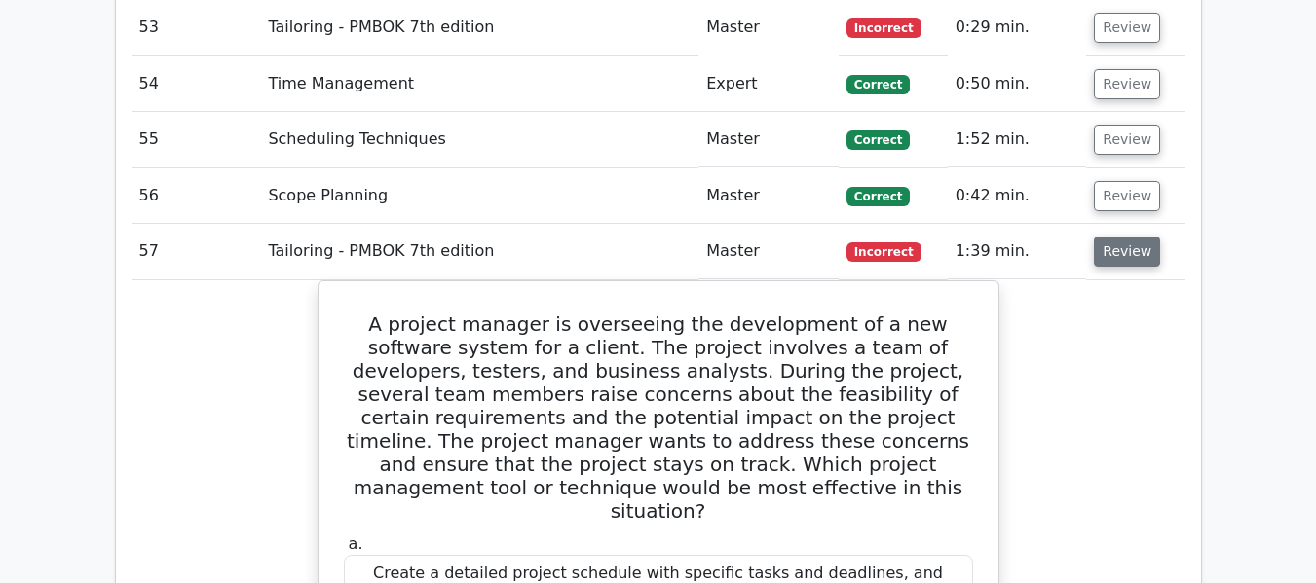
click at [1108, 246] on button "Review" at bounding box center [1127, 252] width 66 height 30
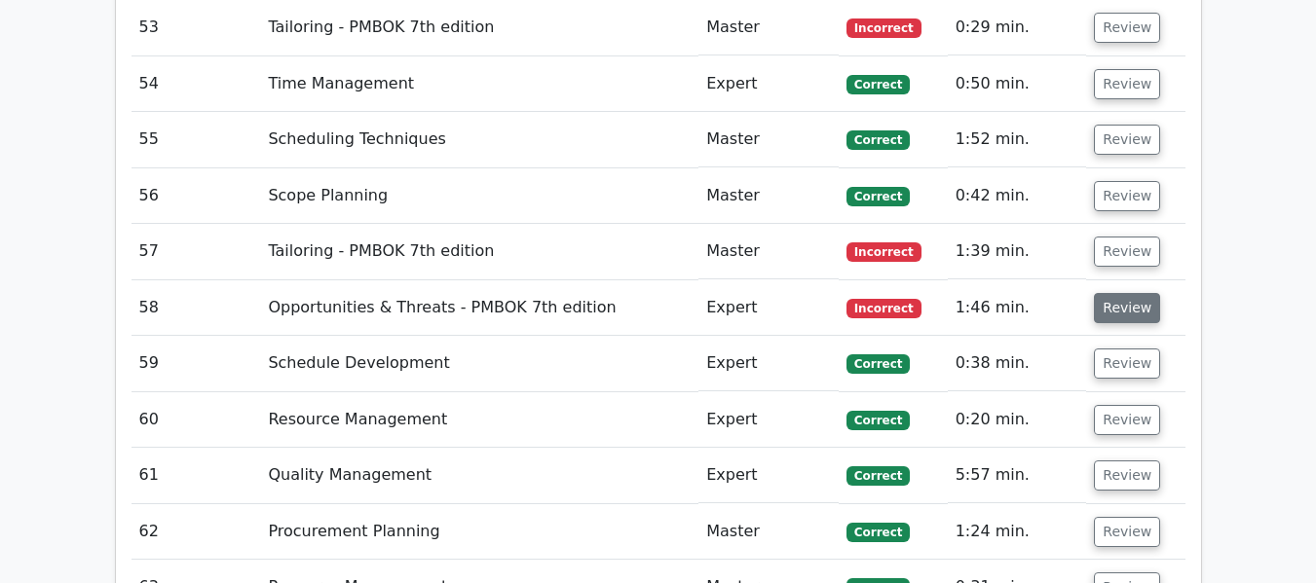
click at [1110, 305] on button "Review" at bounding box center [1127, 308] width 66 height 30
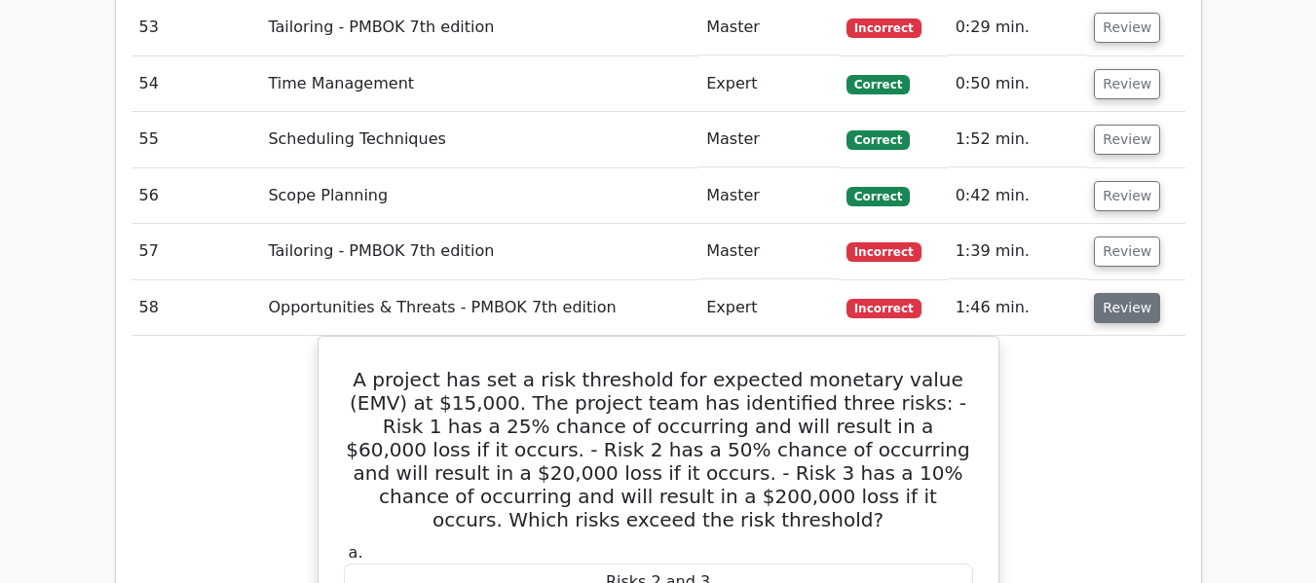
click at [1119, 309] on button "Review" at bounding box center [1127, 308] width 66 height 30
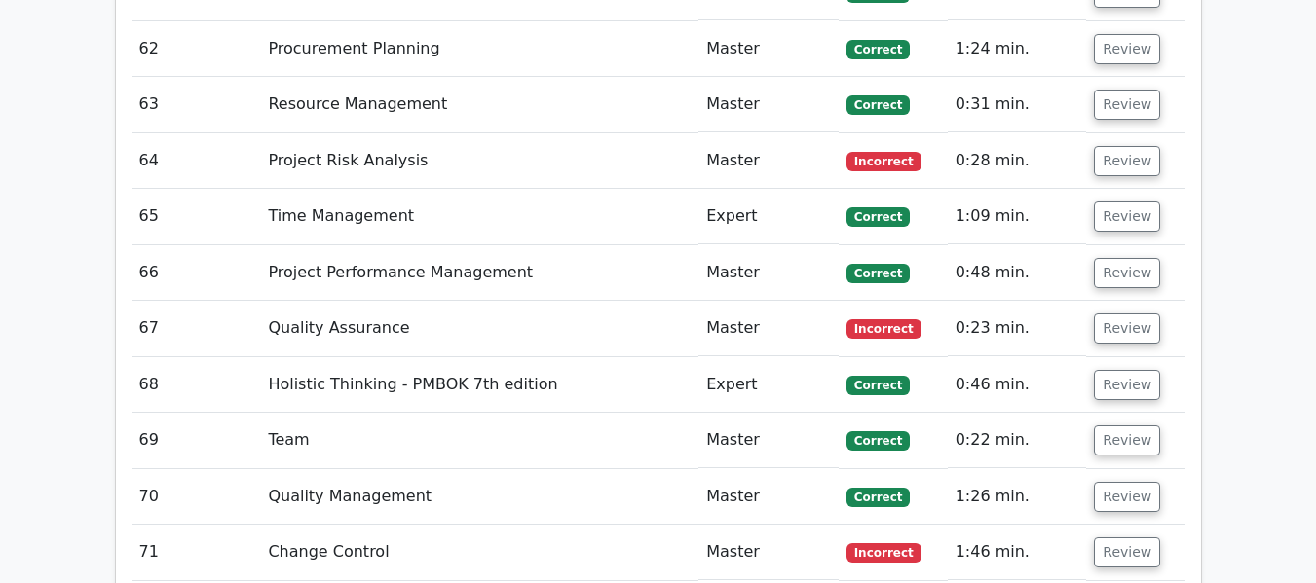
scroll to position [6175, 0]
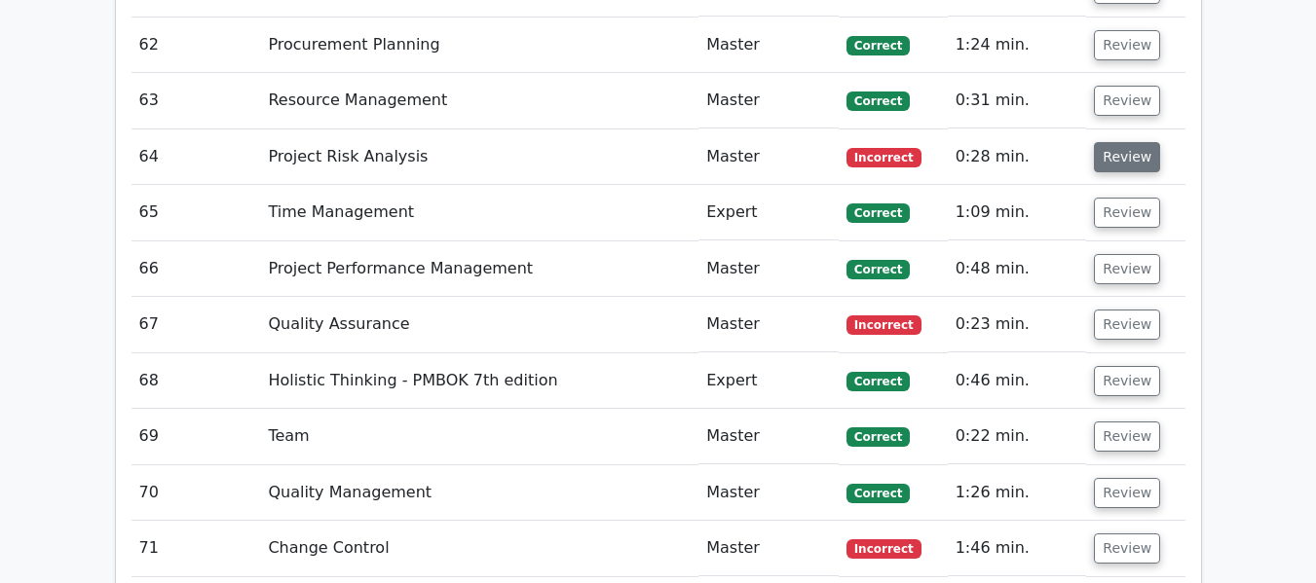
click at [1123, 155] on button "Review" at bounding box center [1127, 157] width 66 height 30
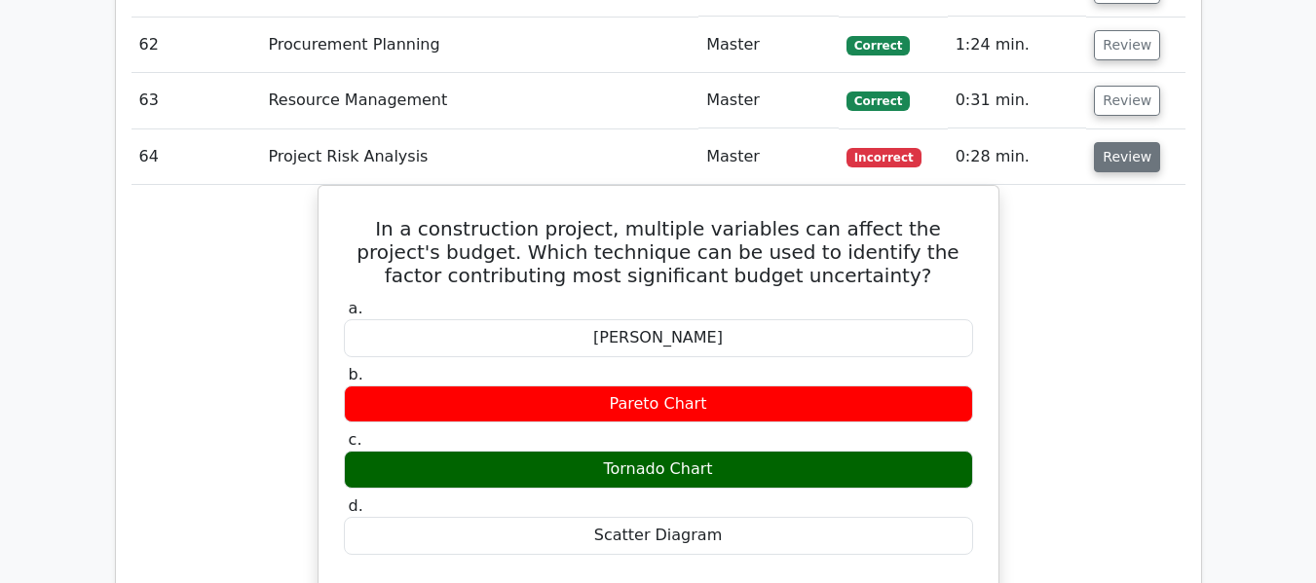
click at [1119, 152] on button "Review" at bounding box center [1127, 157] width 66 height 30
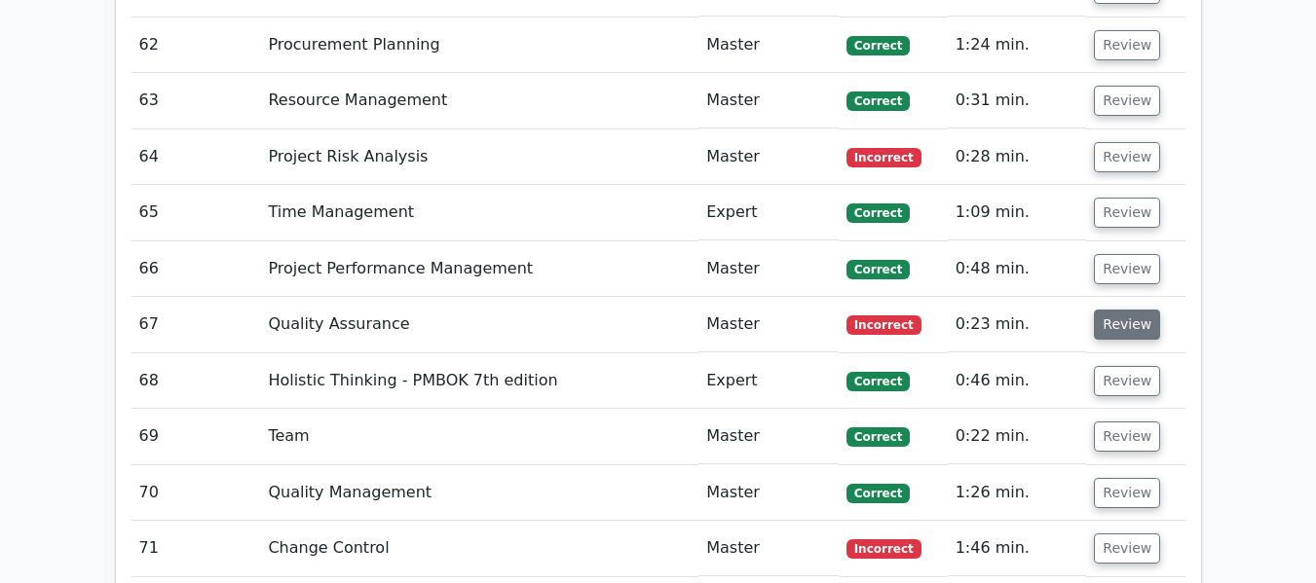
click at [1111, 319] on button "Review" at bounding box center [1127, 325] width 66 height 30
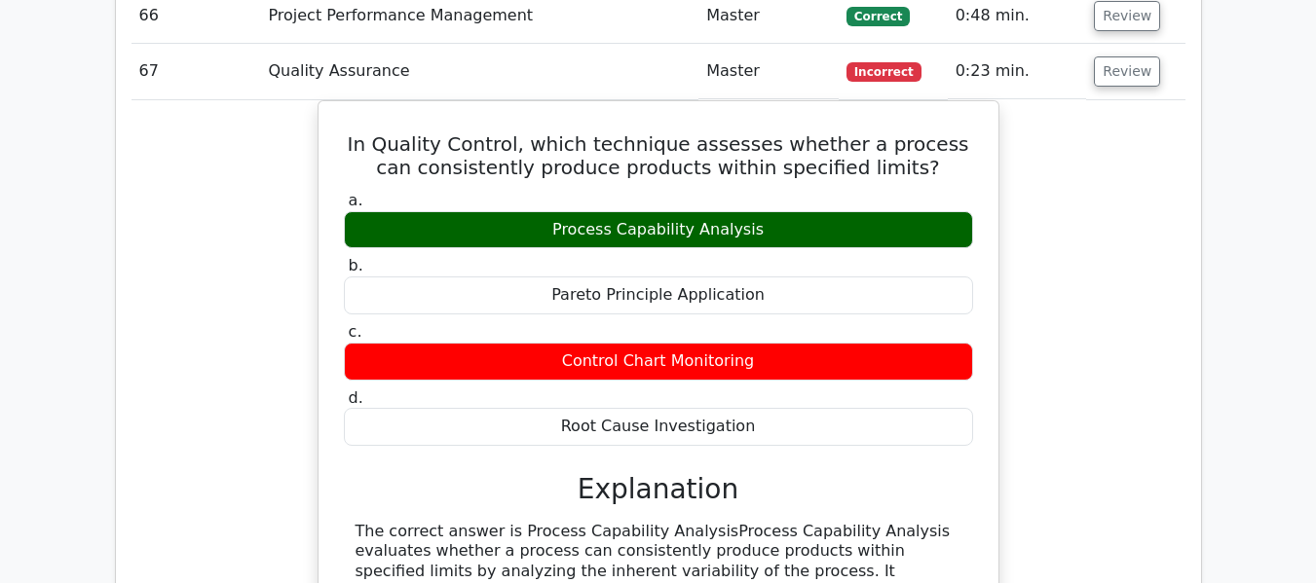
scroll to position [6370, 0]
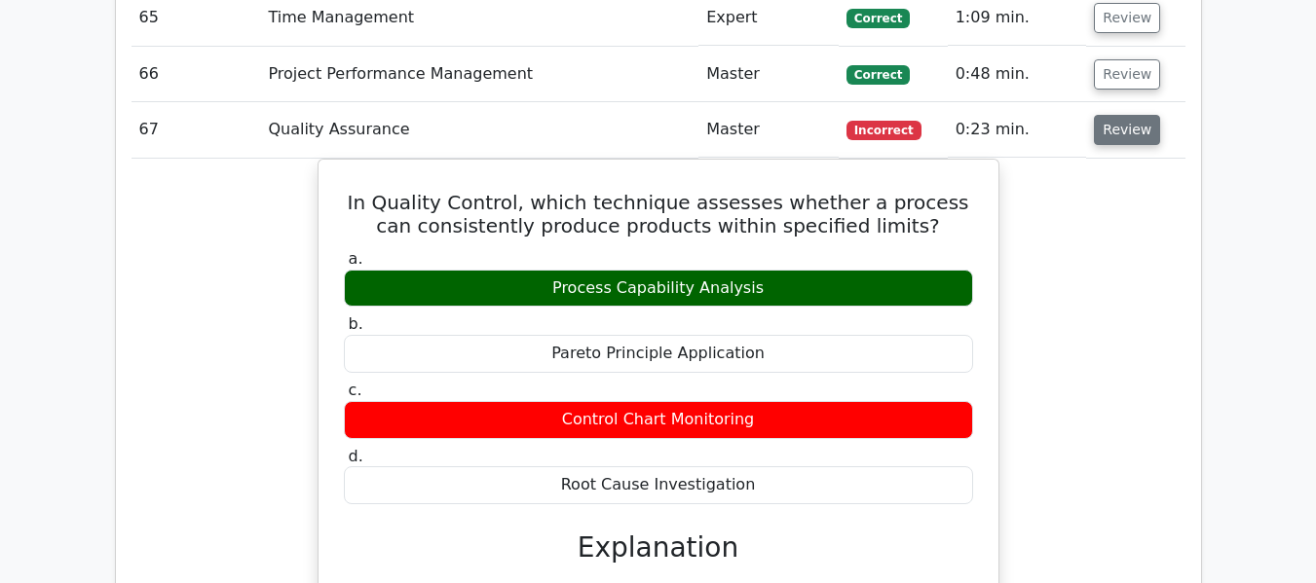
click at [1112, 130] on button "Review" at bounding box center [1127, 130] width 66 height 30
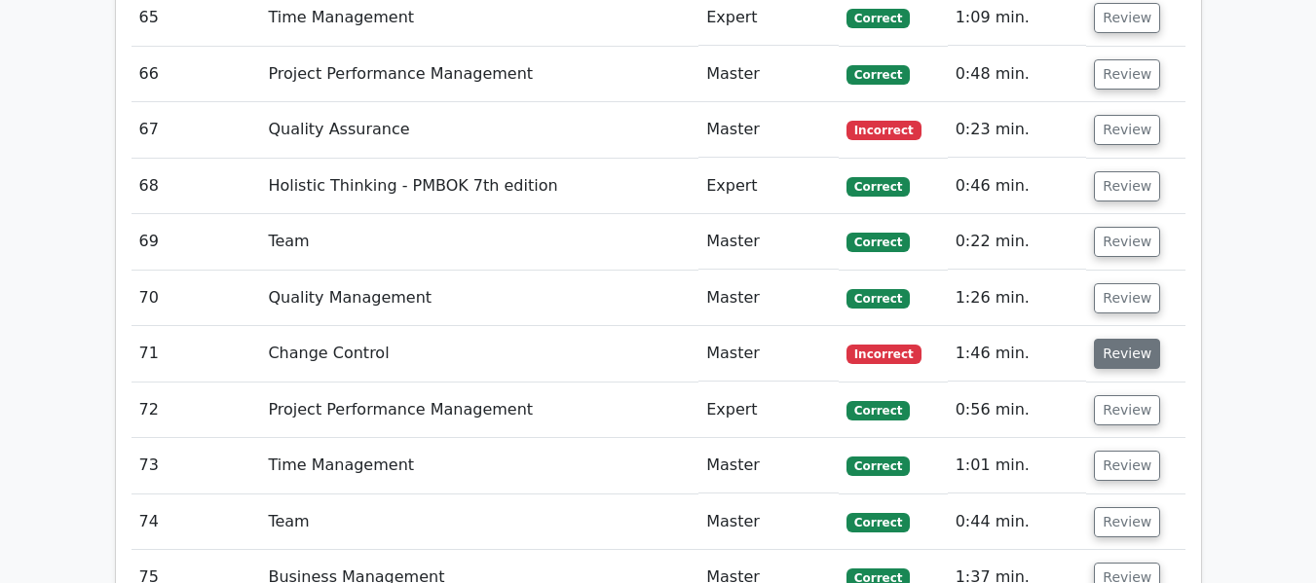
click at [1132, 354] on button "Review" at bounding box center [1127, 354] width 66 height 30
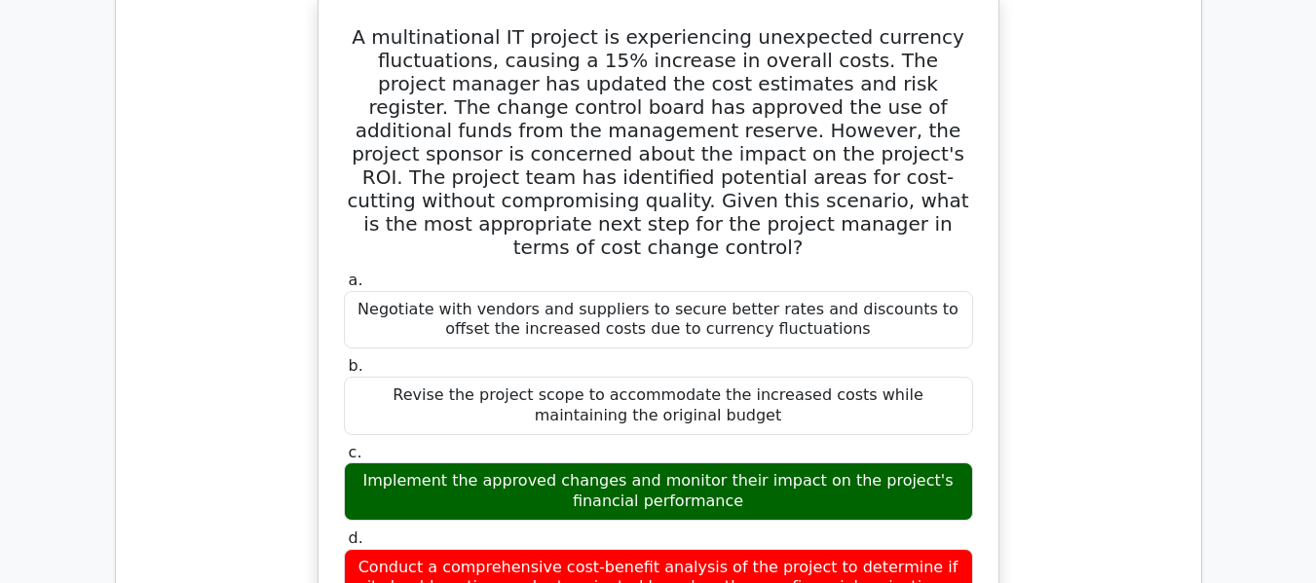
scroll to position [6467, 0]
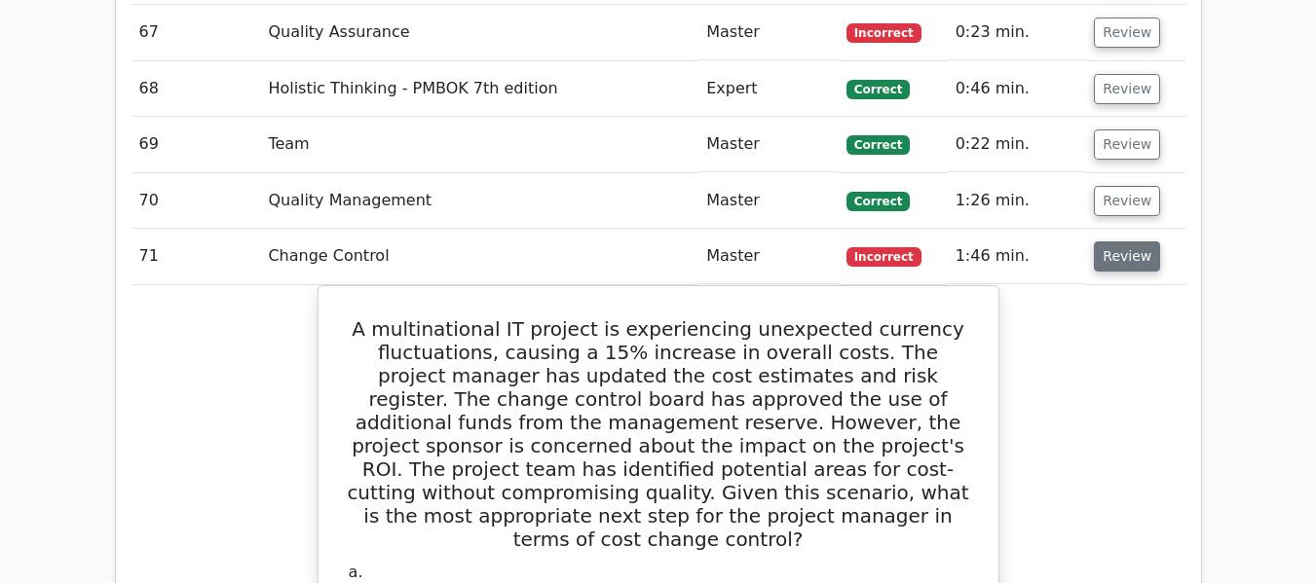
click at [1121, 249] on button "Review" at bounding box center [1127, 257] width 66 height 30
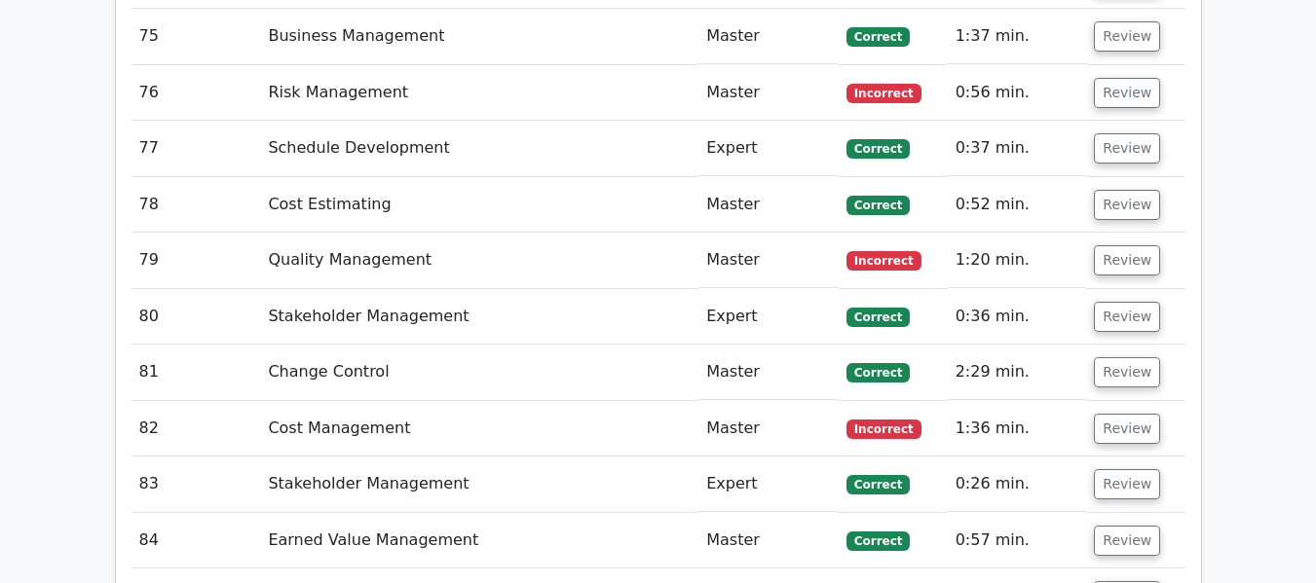
scroll to position [6954, 0]
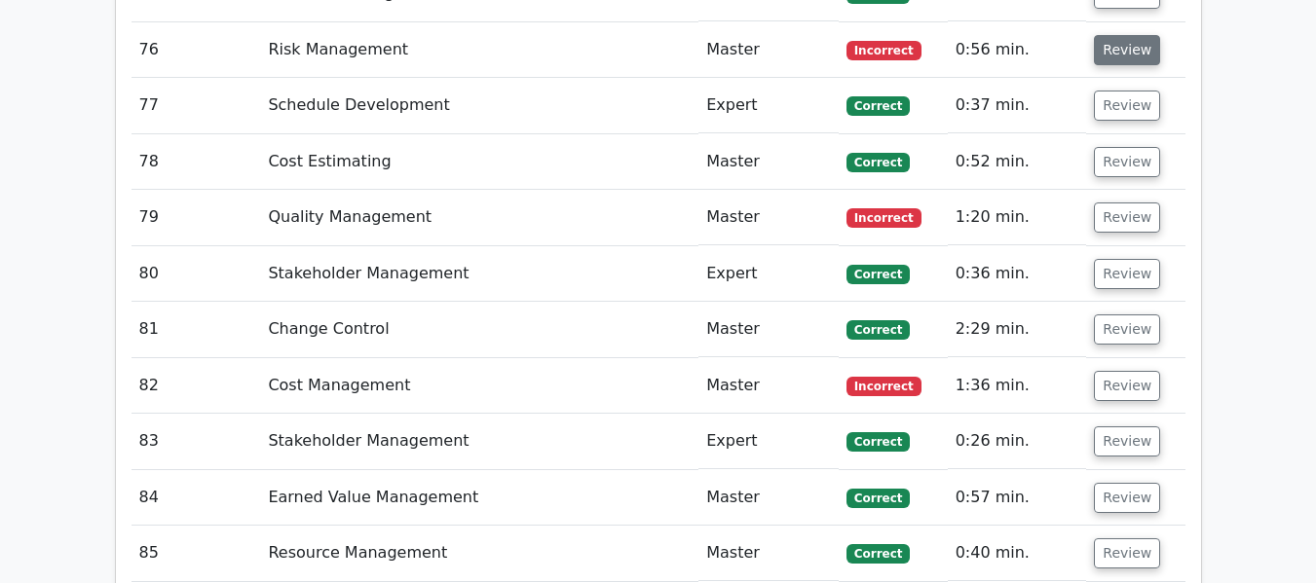
click at [1109, 50] on button "Review" at bounding box center [1127, 50] width 66 height 30
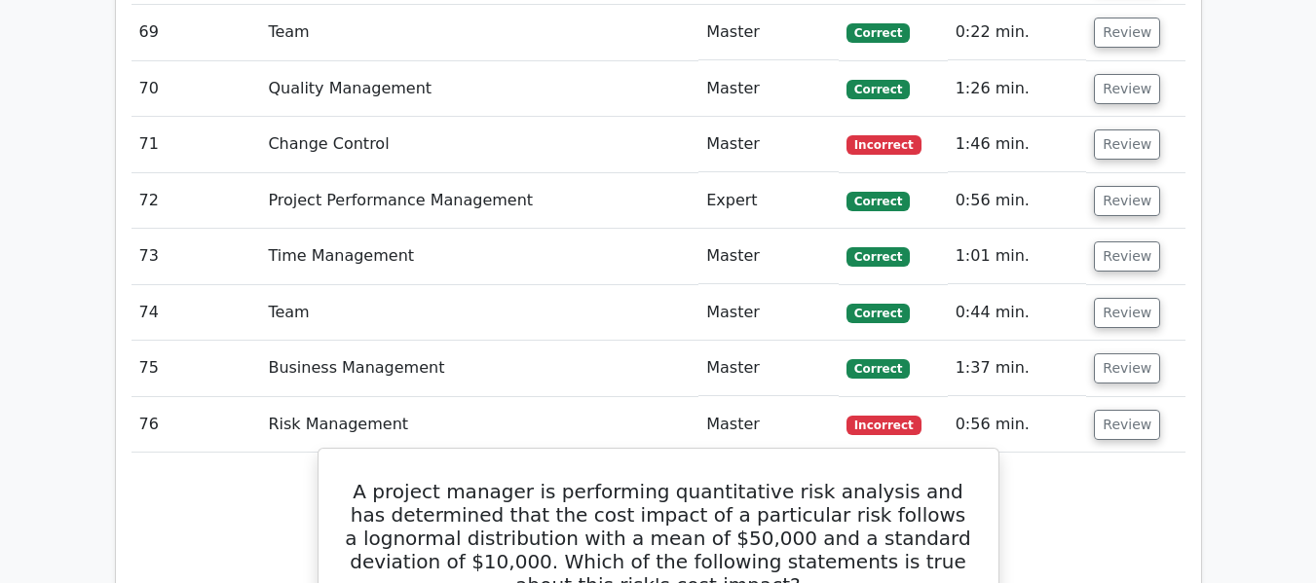
scroll to position [6565, 0]
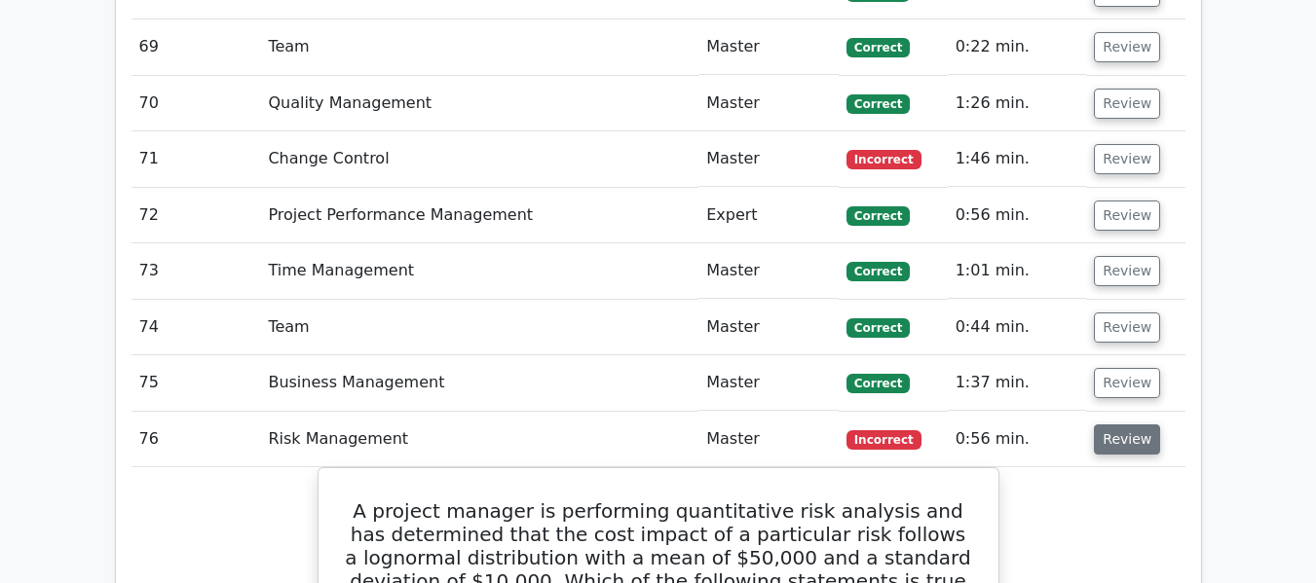
click at [1125, 439] on button "Review" at bounding box center [1127, 440] width 66 height 30
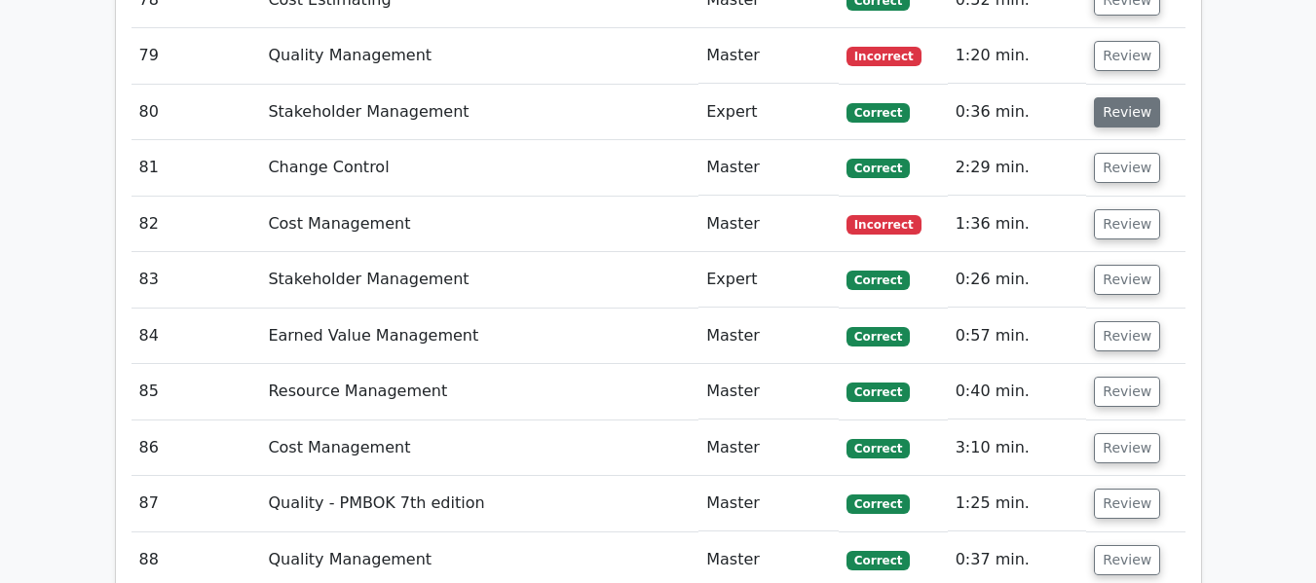
scroll to position [7149, 0]
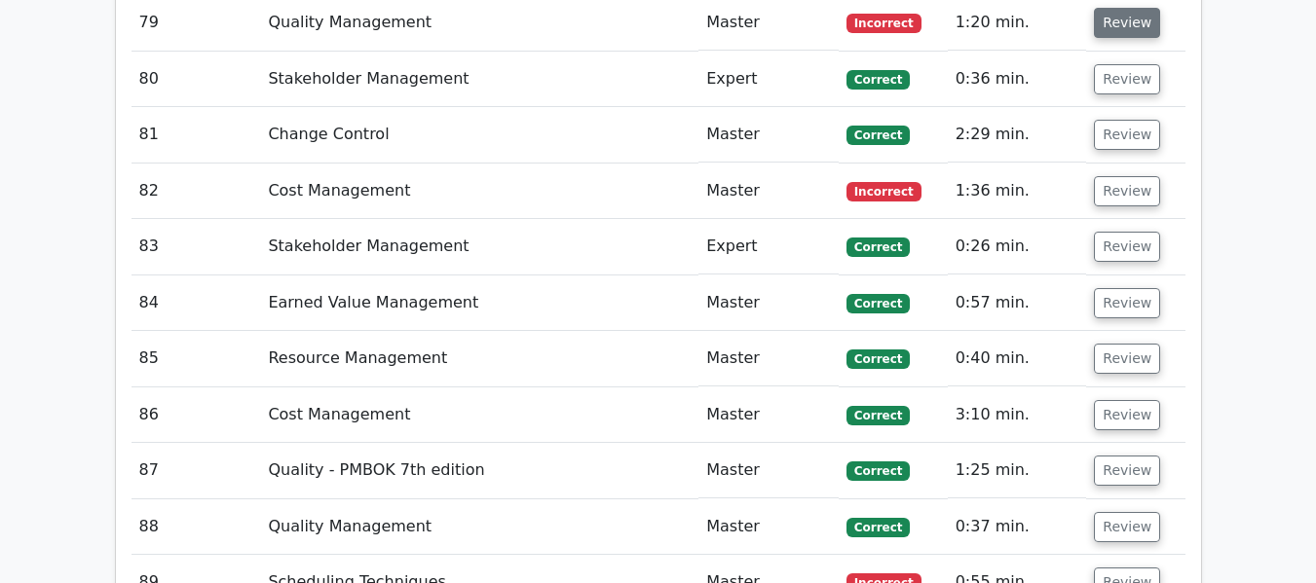
click at [1110, 20] on button "Review" at bounding box center [1127, 23] width 66 height 30
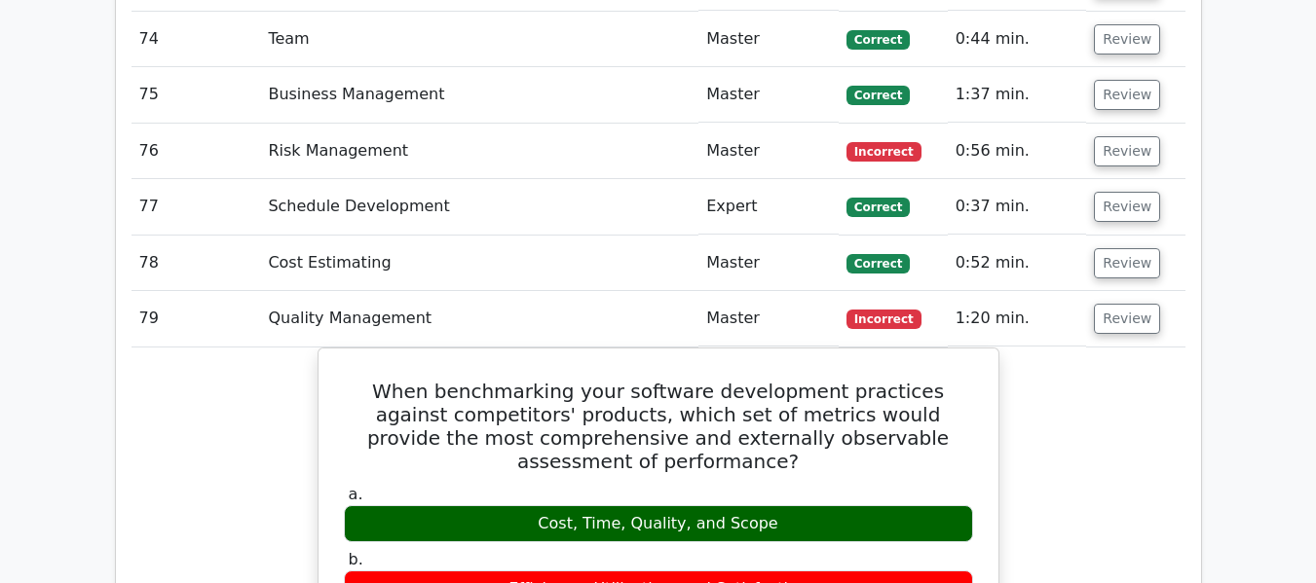
scroll to position [6857, 0]
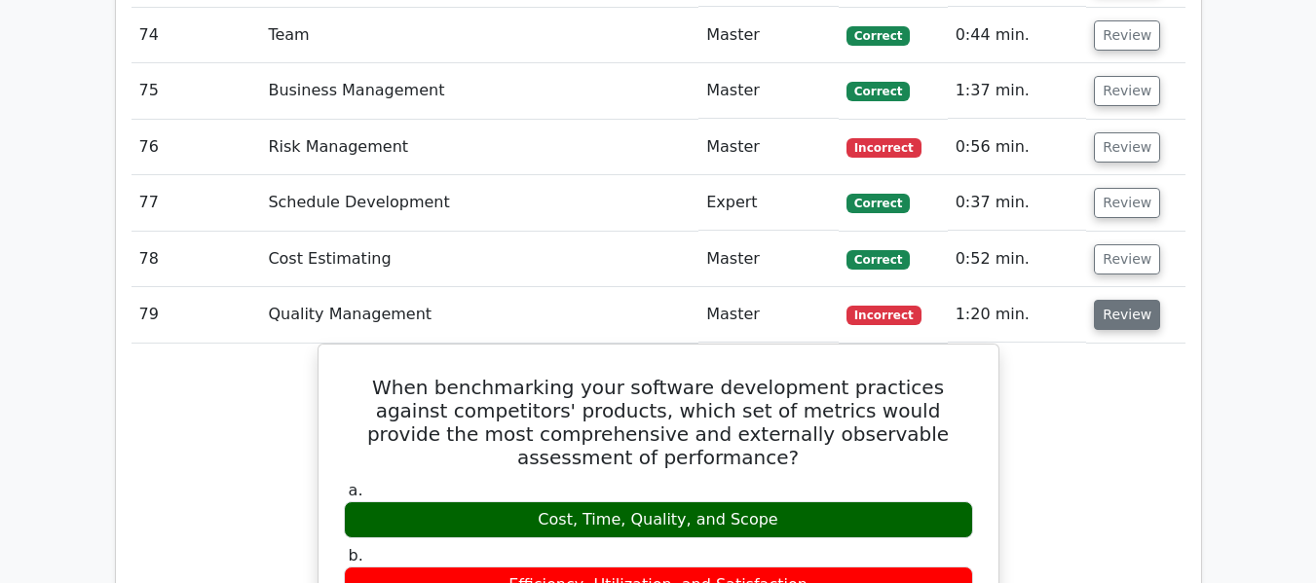
click at [1133, 316] on button "Review" at bounding box center [1127, 315] width 66 height 30
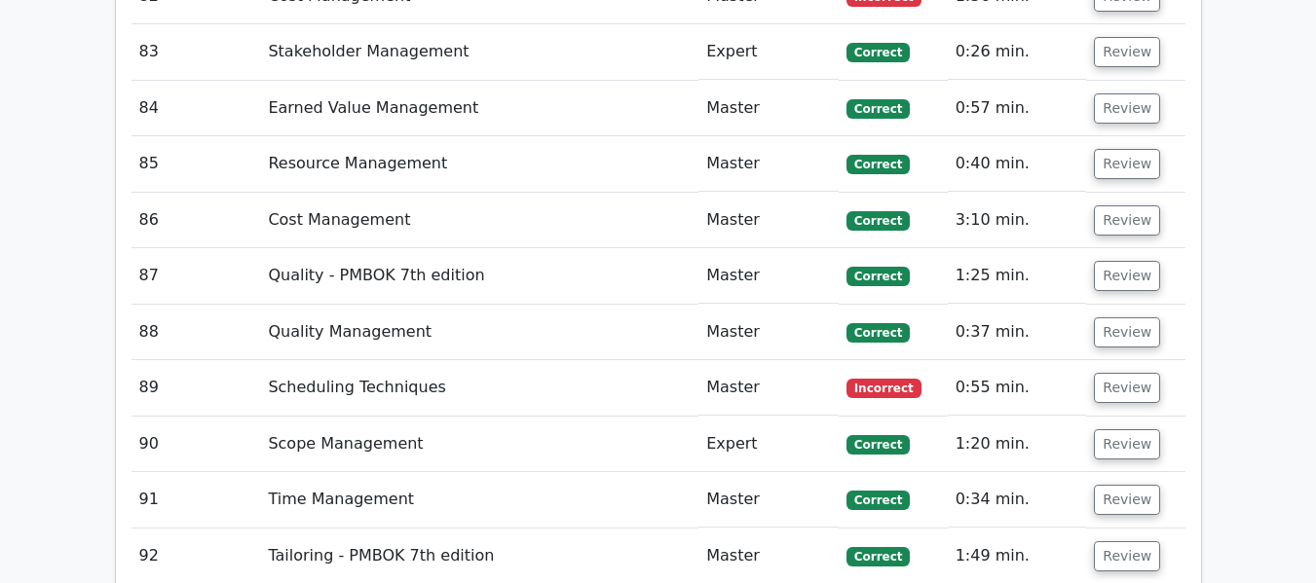
scroll to position [7246, 0]
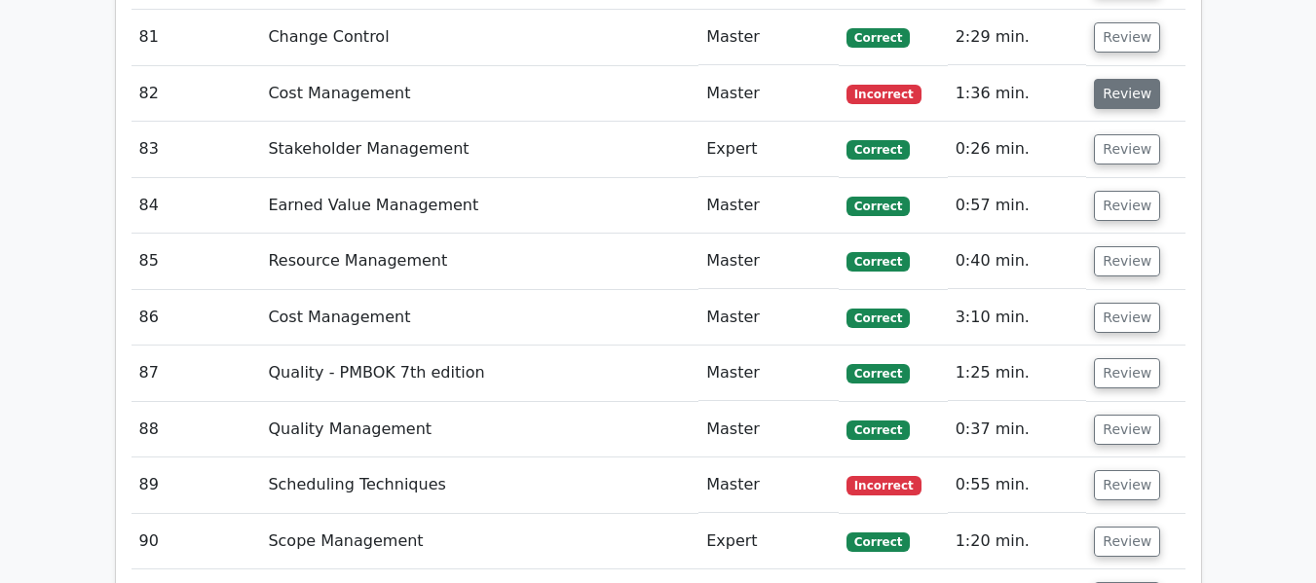
click at [1120, 93] on button "Review" at bounding box center [1127, 94] width 66 height 30
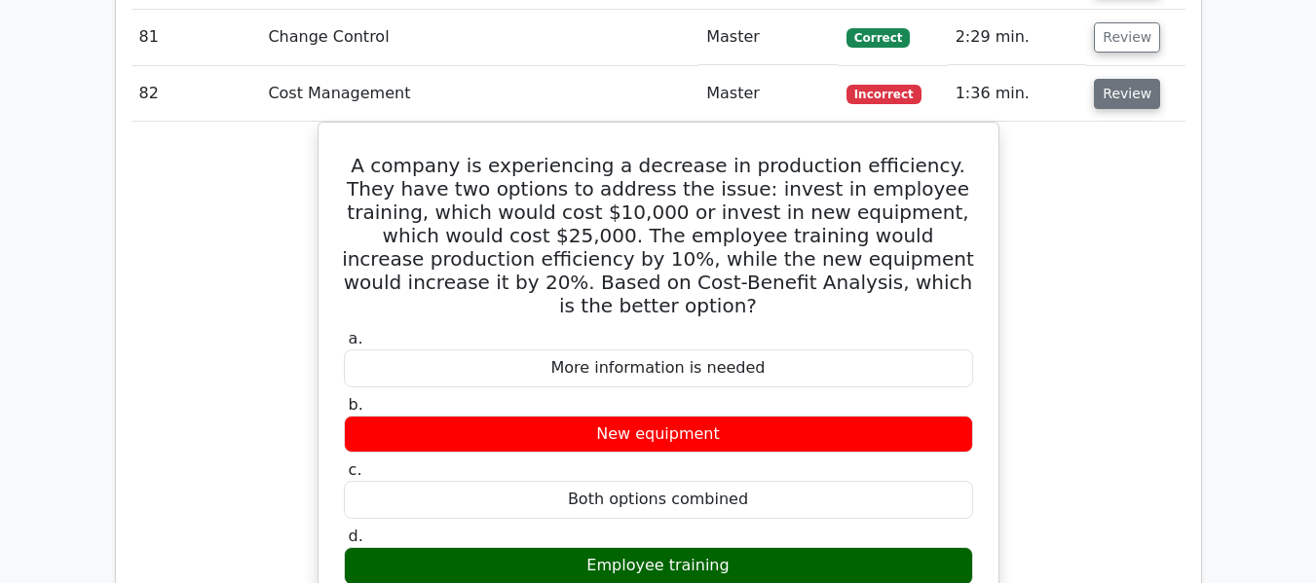
click at [1130, 92] on button "Review" at bounding box center [1127, 94] width 66 height 30
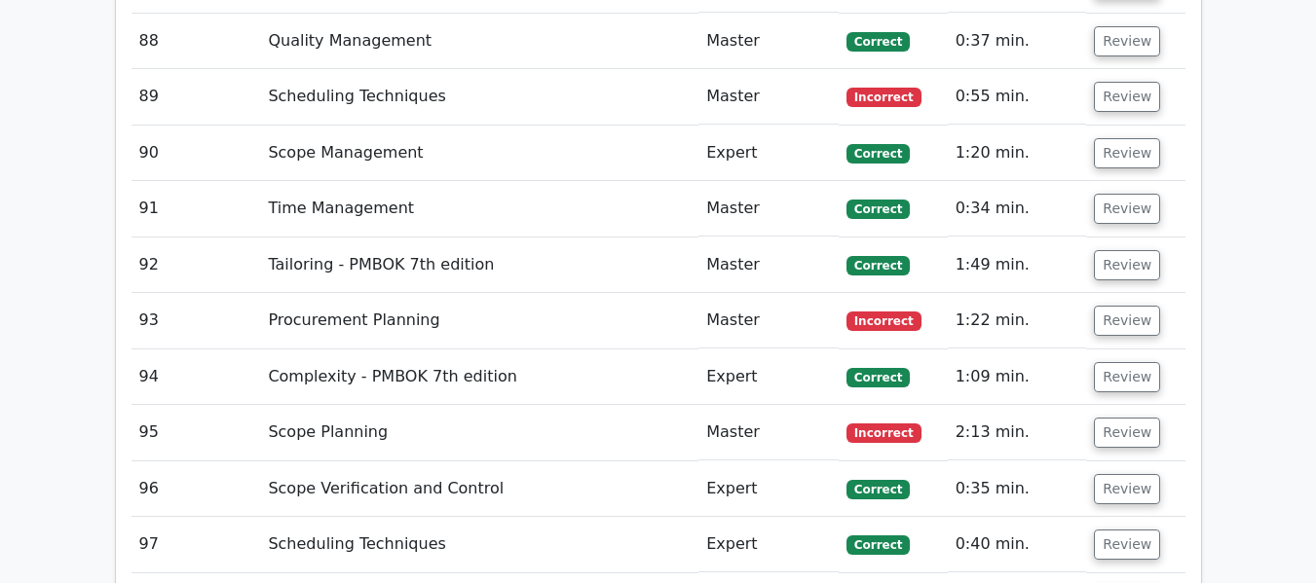
scroll to position [7636, 0]
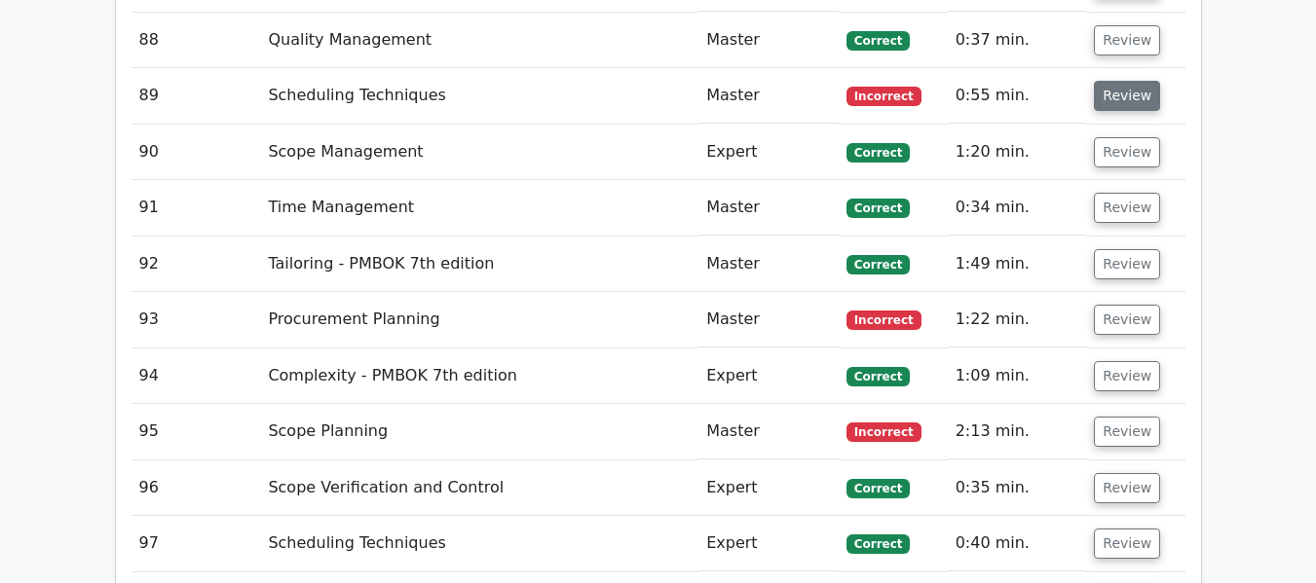
click at [1116, 94] on button "Review" at bounding box center [1127, 96] width 66 height 30
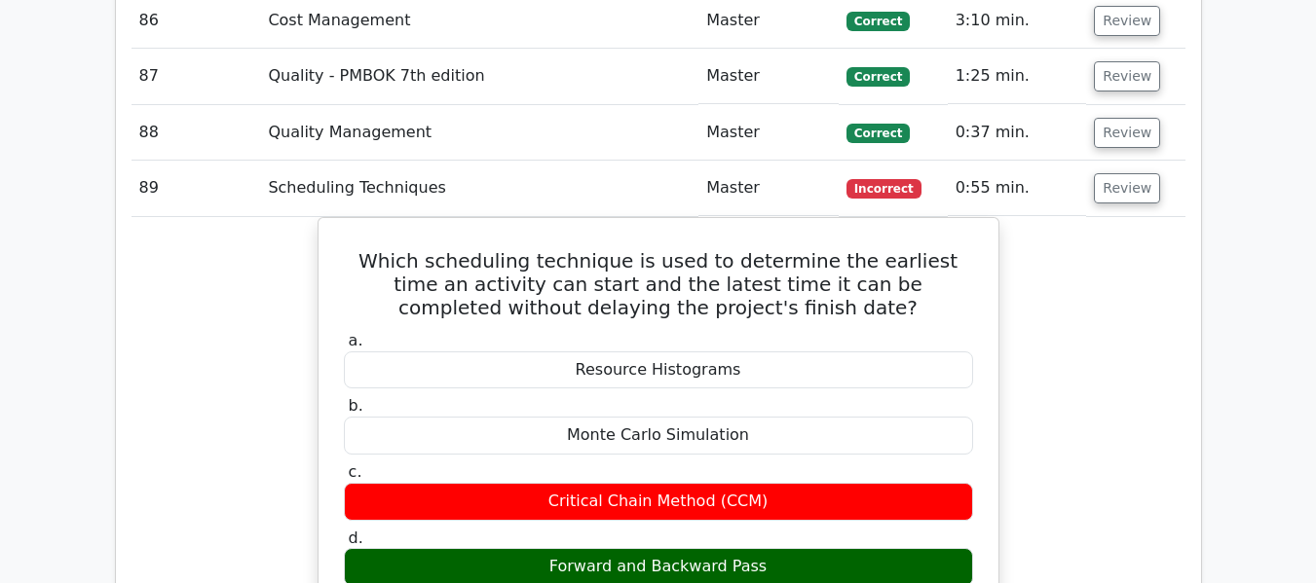
scroll to position [7538, 0]
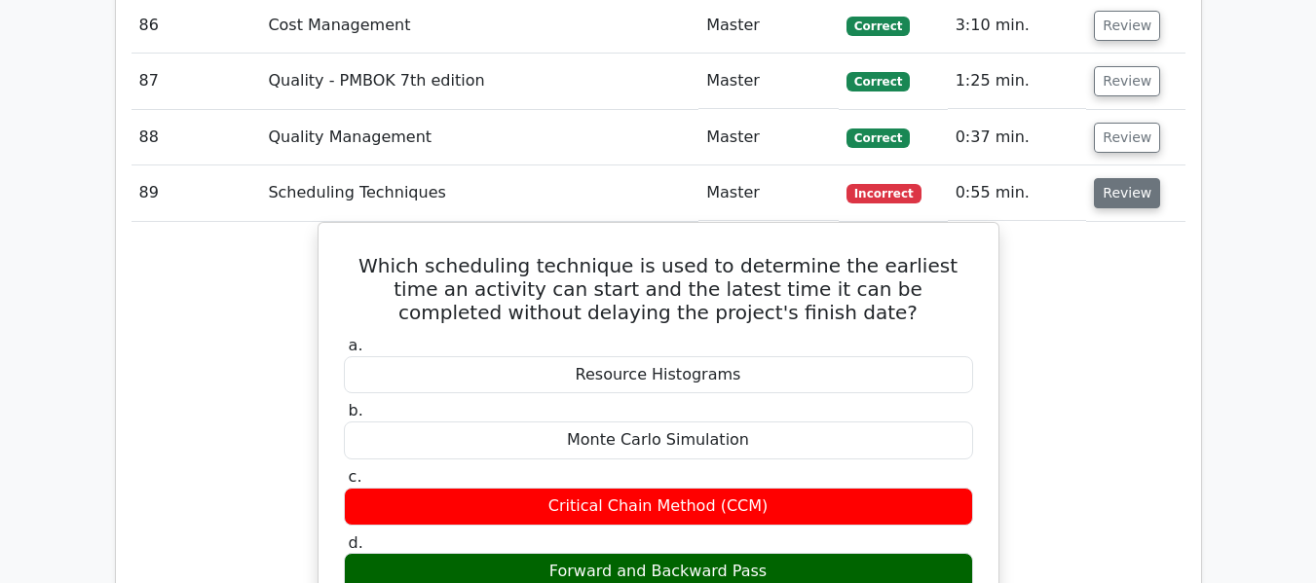
click at [1126, 192] on button "Review" at bounding box center [1127, 193] width 66 height 30
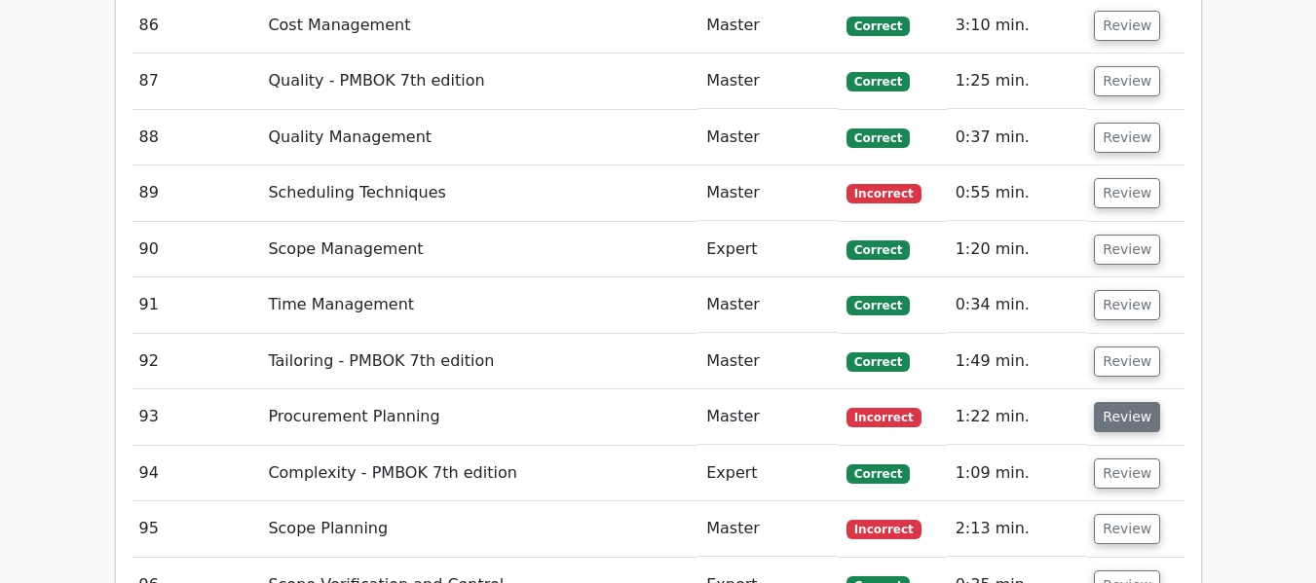
click at [1118, 415] on button "Review" at bounding box center [1127, 417] width 66 height 30
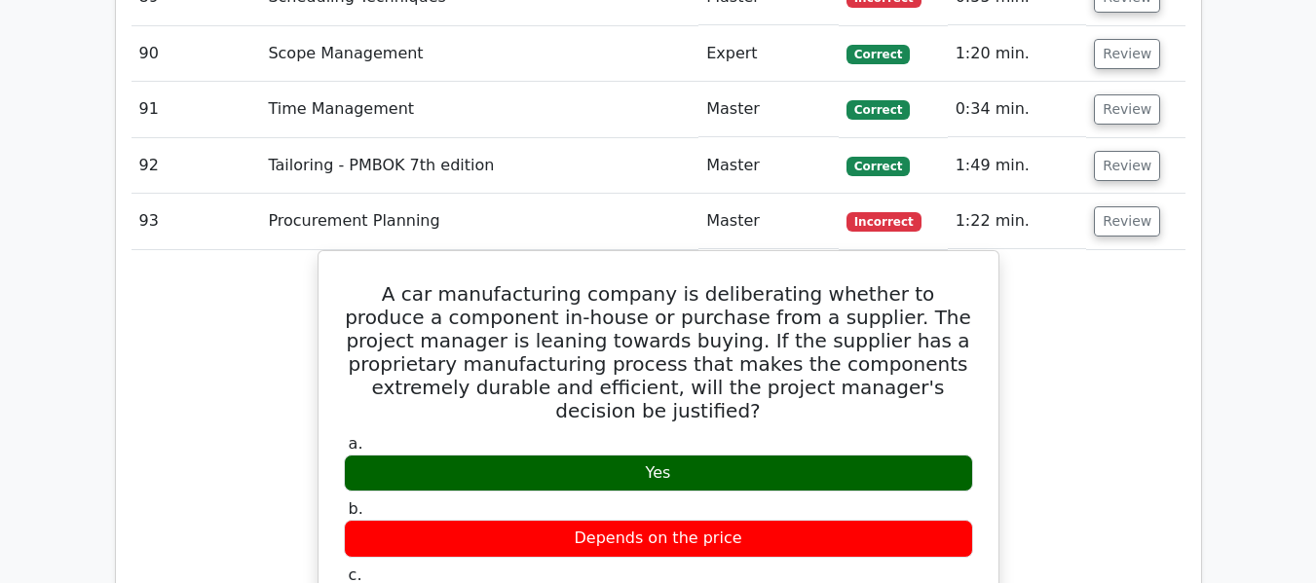
scroll to position [7733, 0]
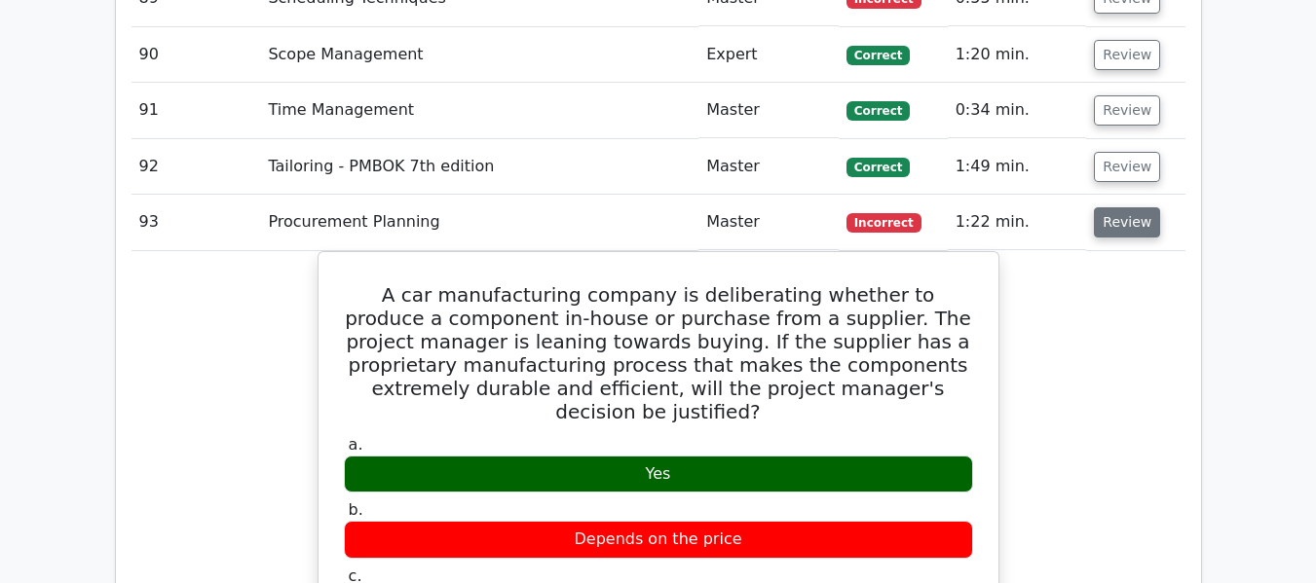
click at [1104, 213] on button "Review" at bounding box center [1127, 222] width 66 height 30
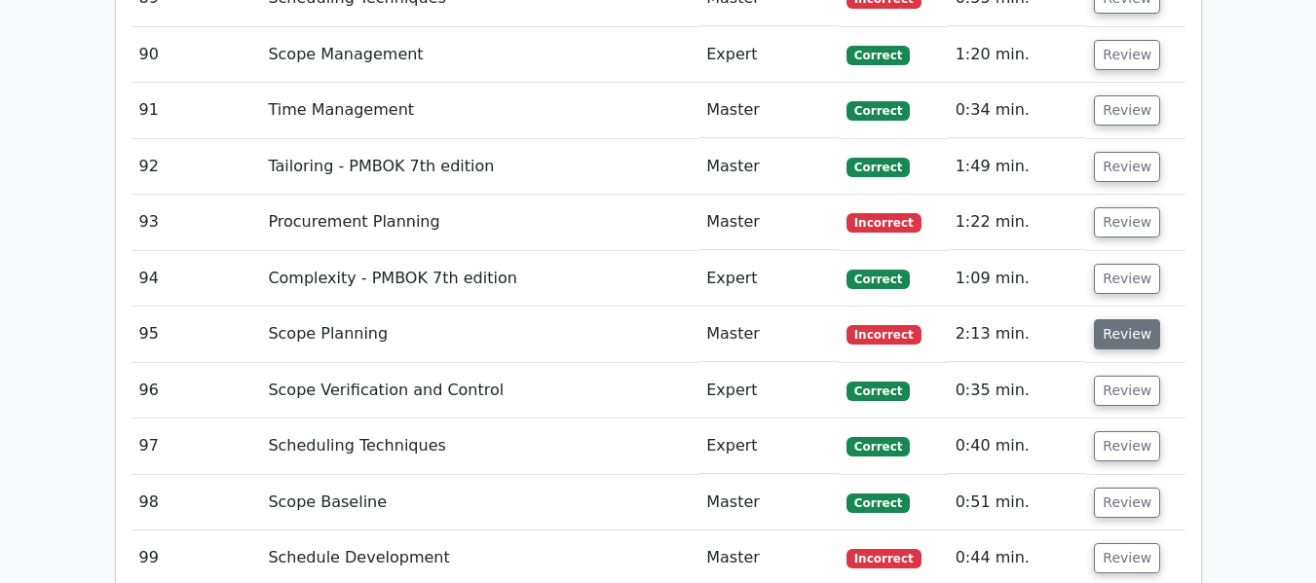
click at [1119, 336] on button "Review" at bounding box center [1127, 334] width 66 height 30
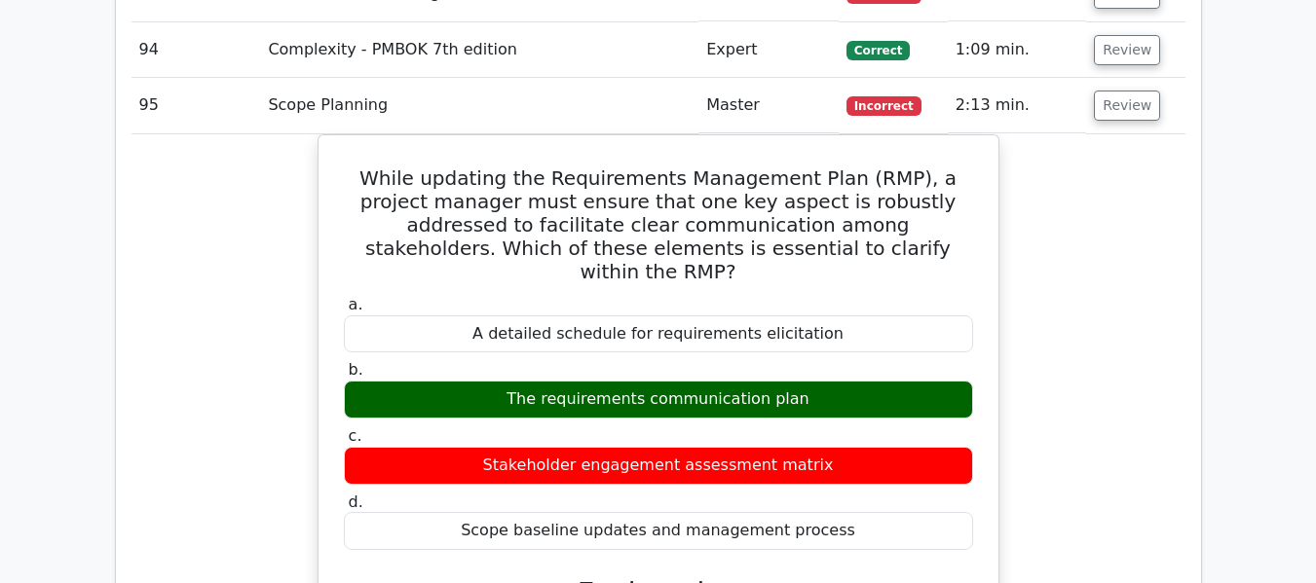
scroll to position [7928, 0]
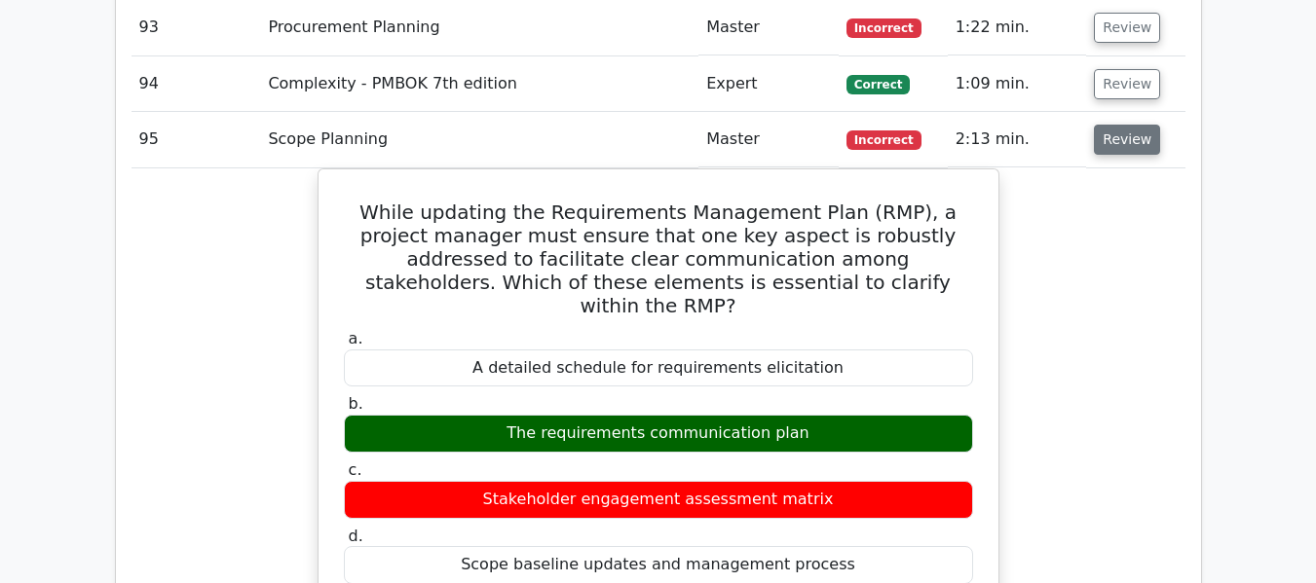
click at [1094, 154] on button "Review" at bounding box center [1127, 140] width 66 height 30
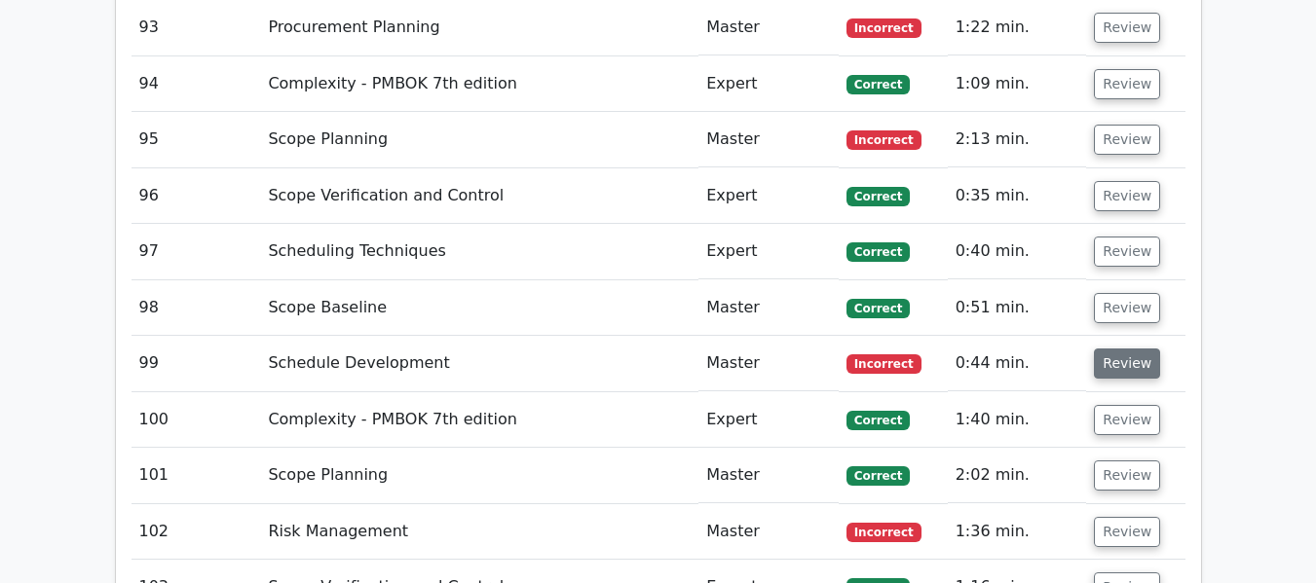
click at [1122, 366] on button "Review" at bounding box center [1127, 364] width 66 height 30
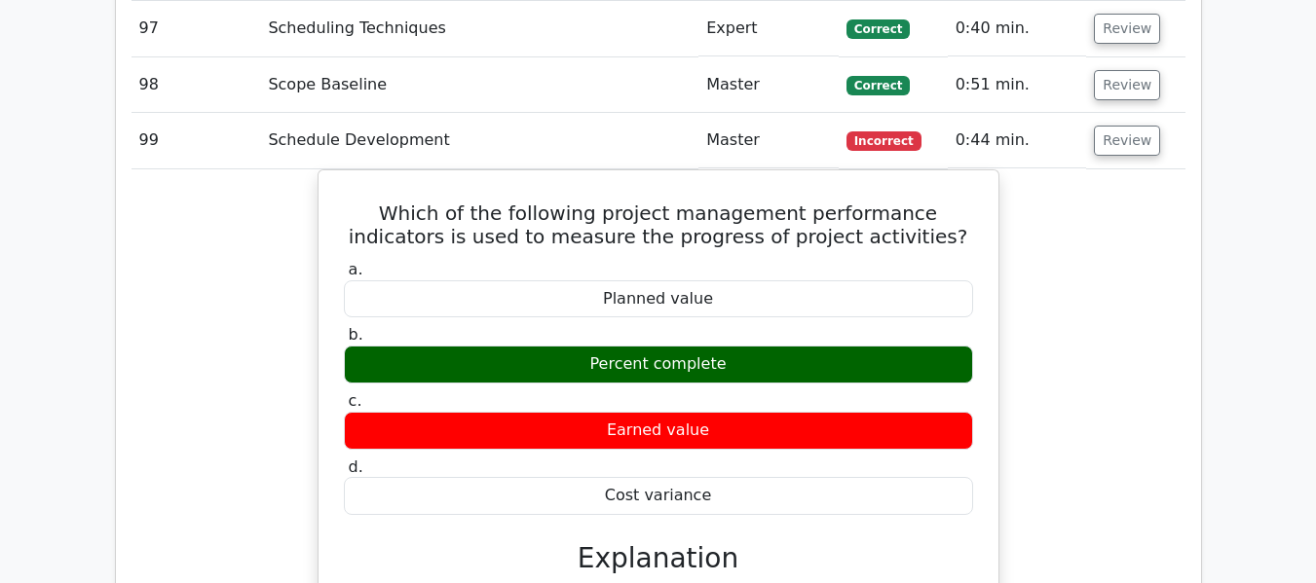
scroll to position [8025, 0]
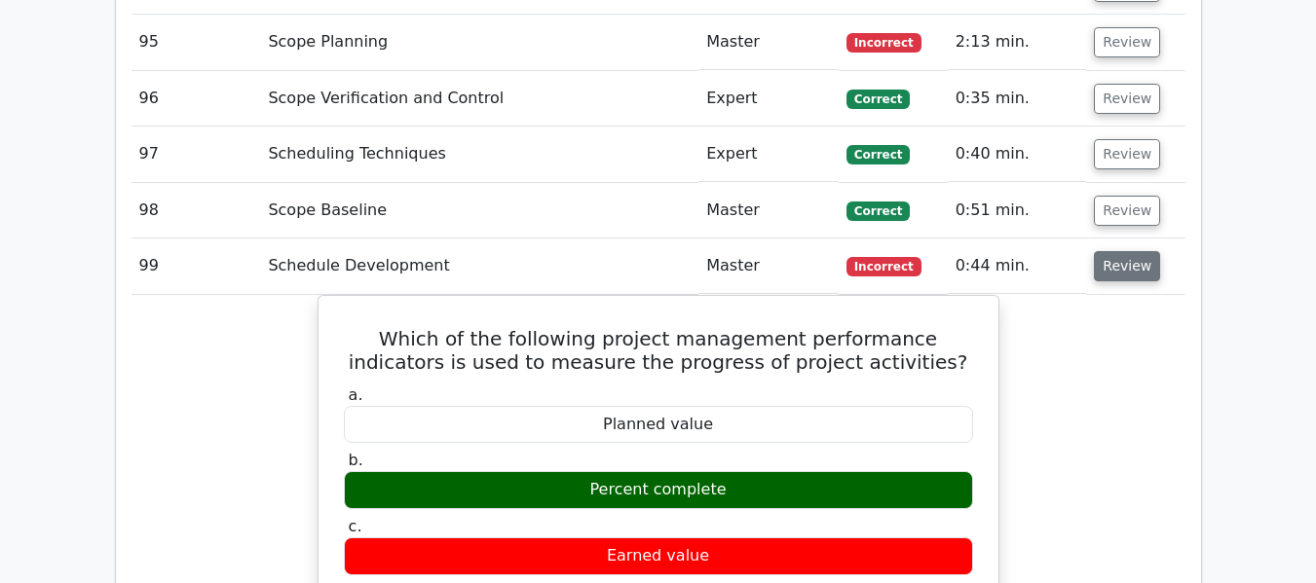
click at [1122, 264] on button "Review" at bounding box center [1127, 266] width 66 height 30
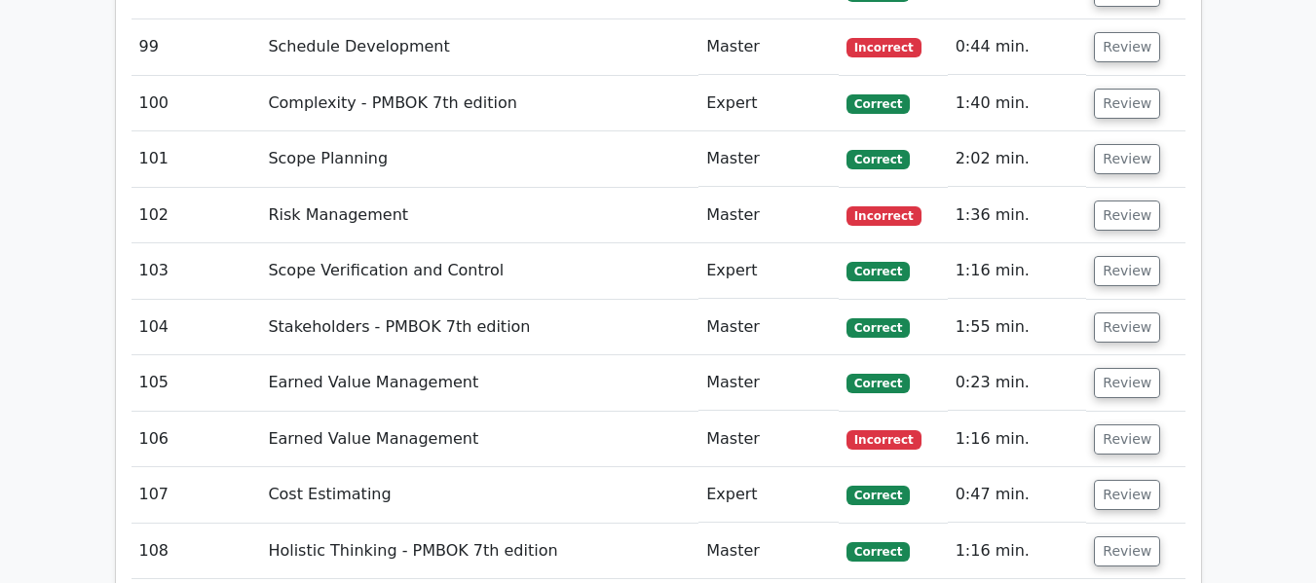
scroll to position [8318, 0]
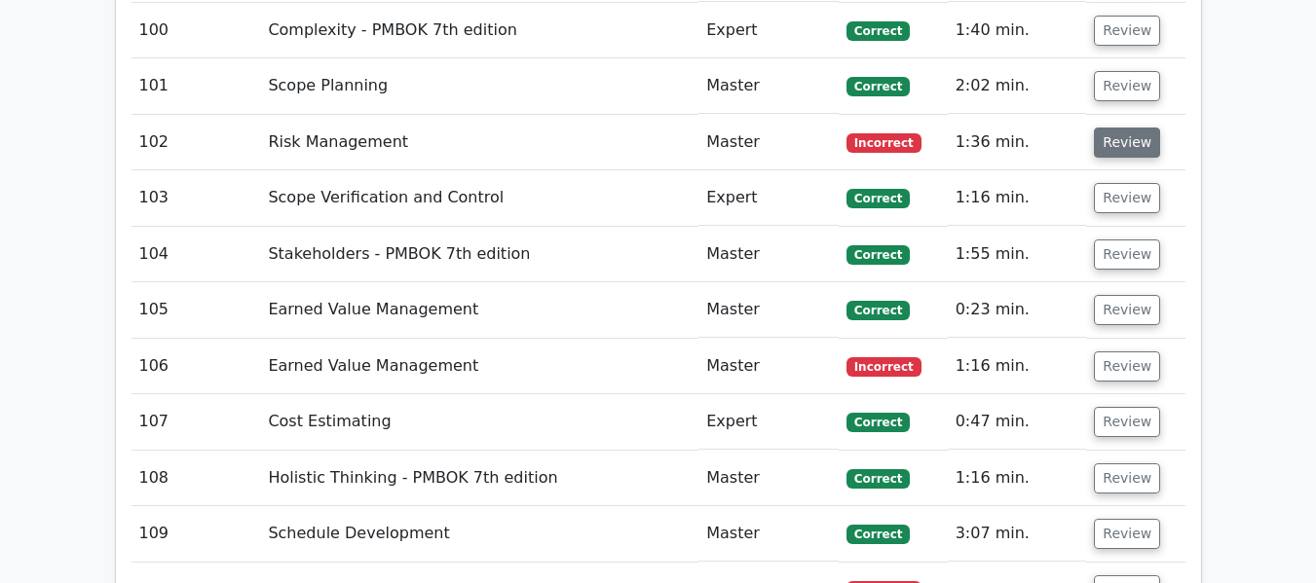
click at [1130, 134] on button "Review" at bounding box center [1127, 143] width 66 height 30
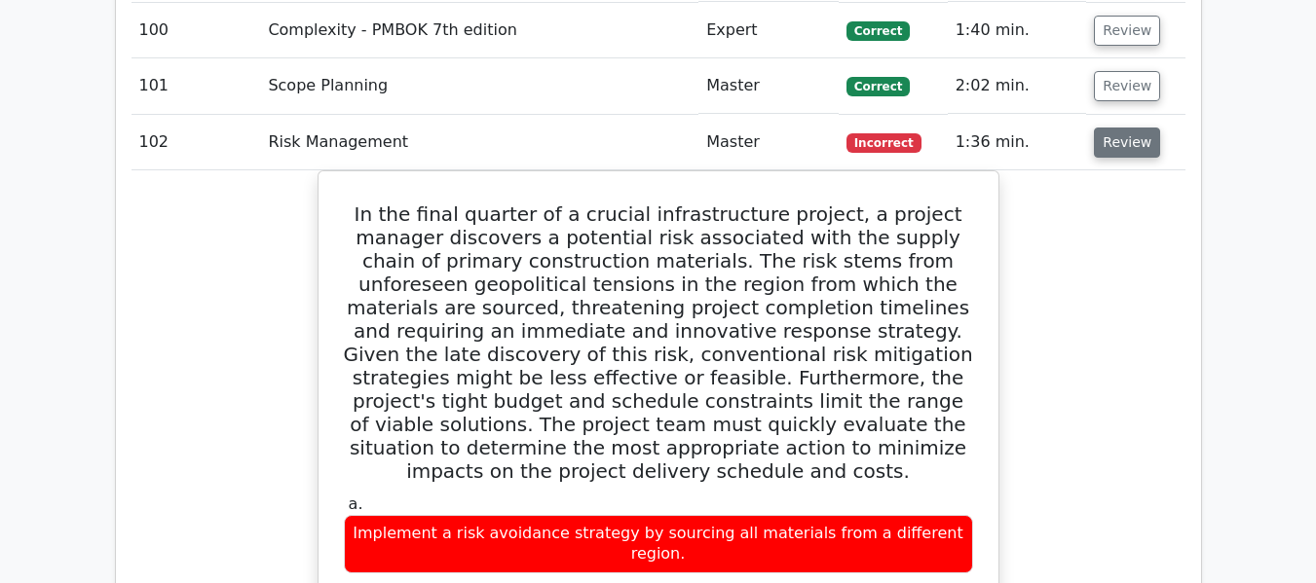
click at [1130, 140] on button "Review" at bounding box center [1127, 143] width 66 height 30
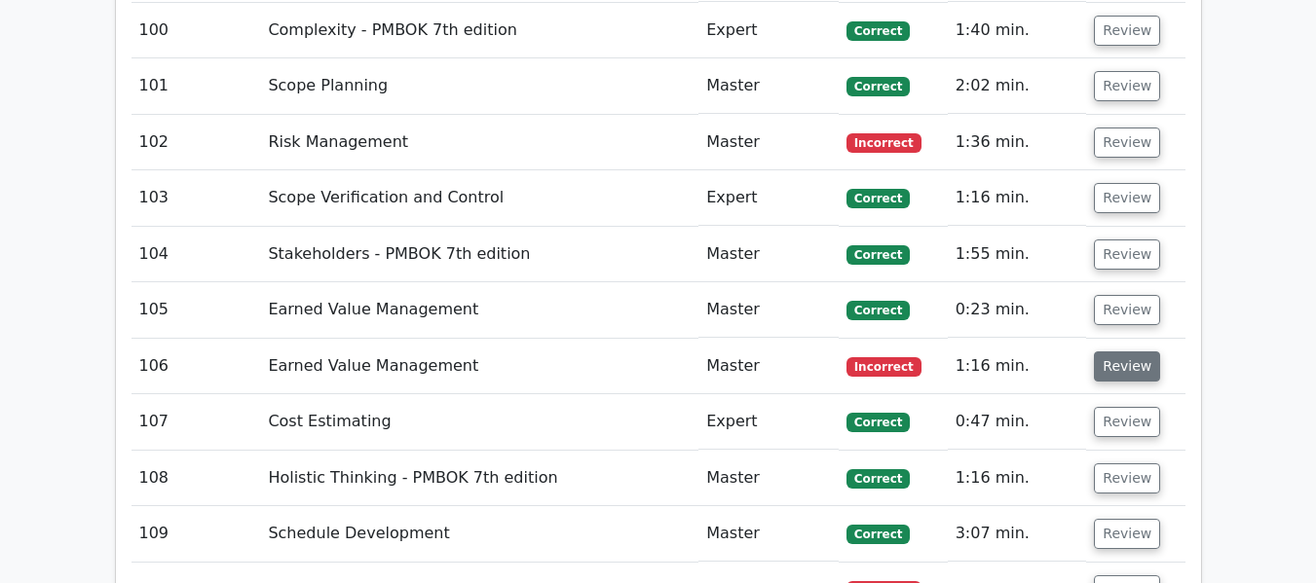
click at [1127, 364] on button "Review" at bounding box center [1127, 367] width 66 height 30
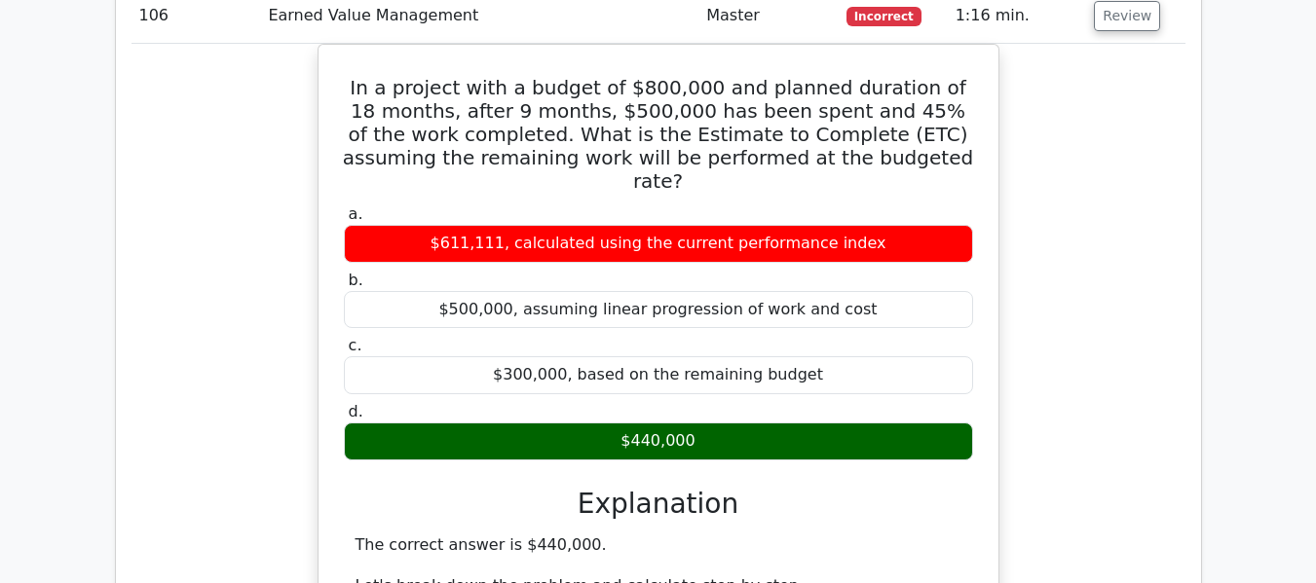
scroll to position [8415, 0]
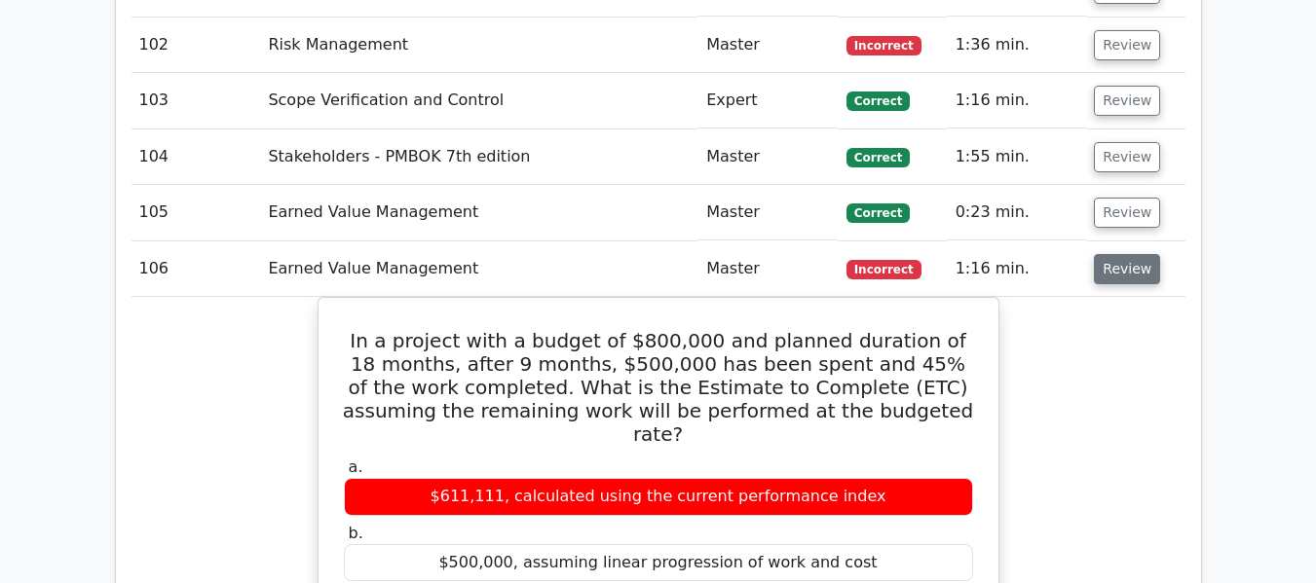
click at [1119, 262] on button "Review" at bounding box center [1127, 269] width 66 height 30
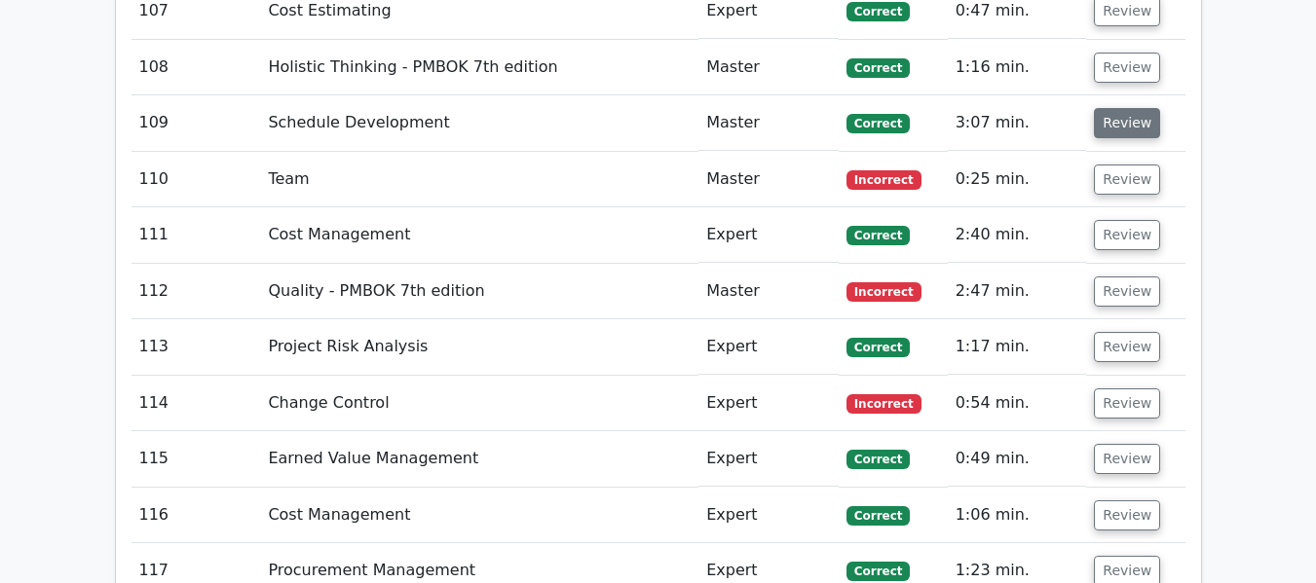
scroll to position [8805, 0]
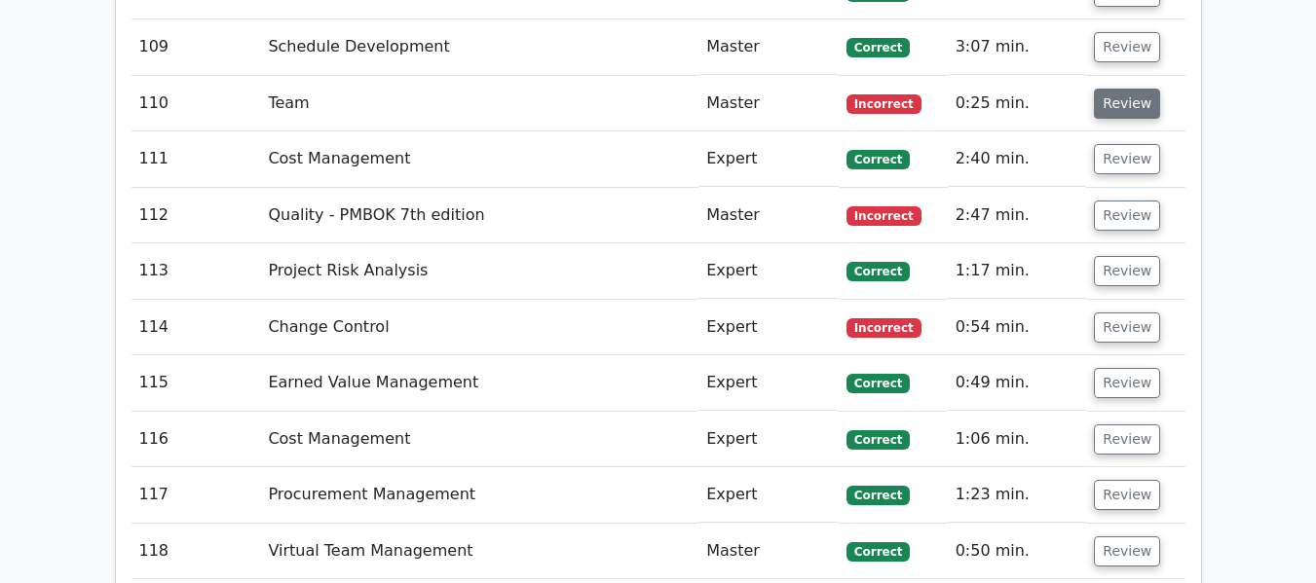
click at [1113, 101] on button "Review" at bounding box center [1127, 104] width 66 height 30
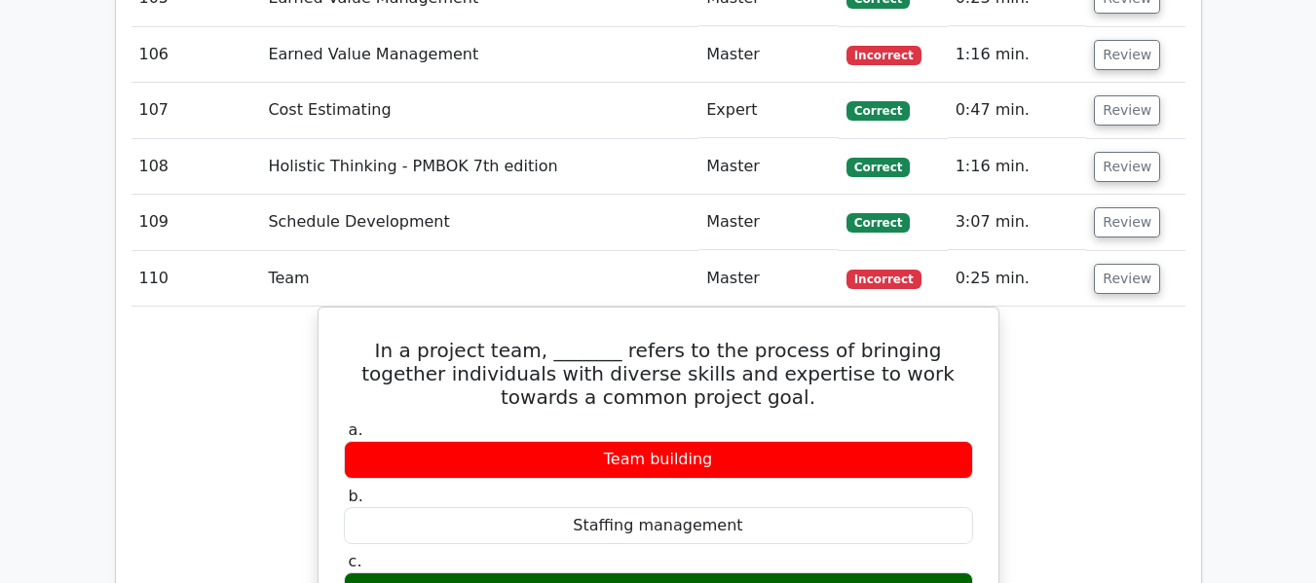
scroll to position [8610, 0]
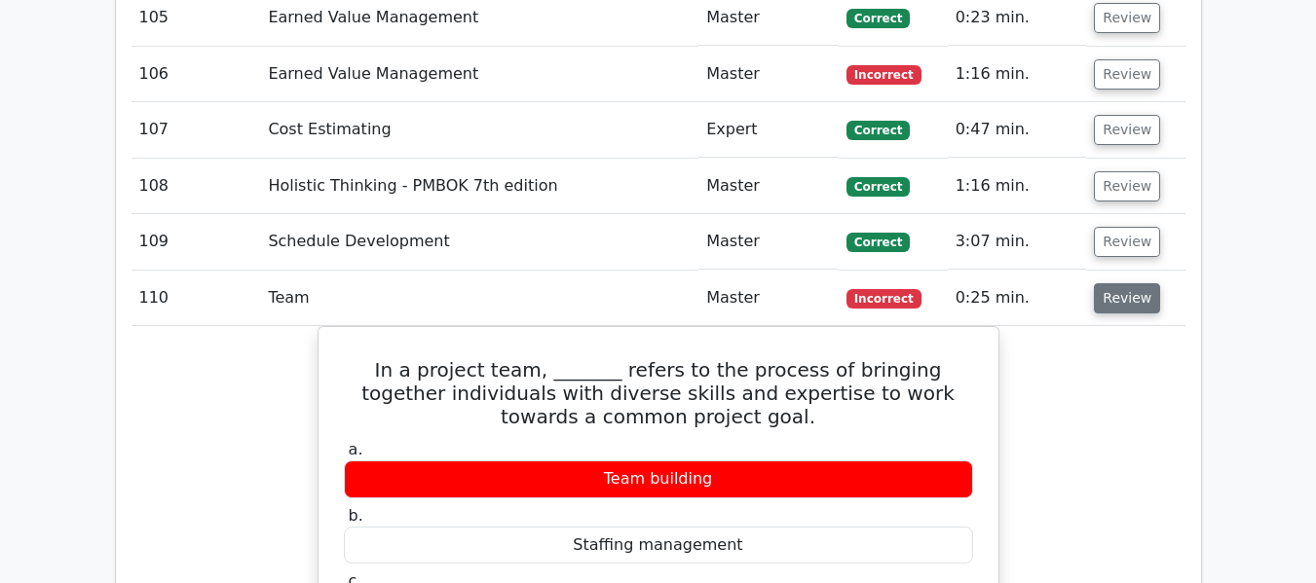
click at [1114, 304] on button "Review" at bounding box center [1127, 298] width 66 height 30
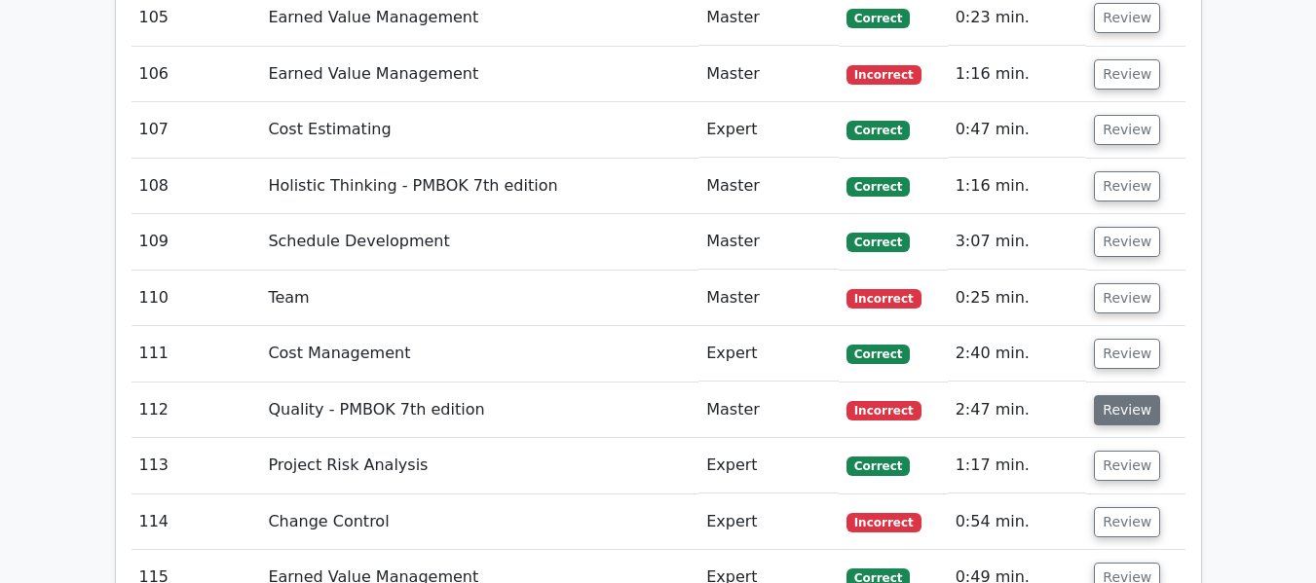
click at [1104, 411] on button "Review" at bounding box center [1127, 410] width 66 height 30
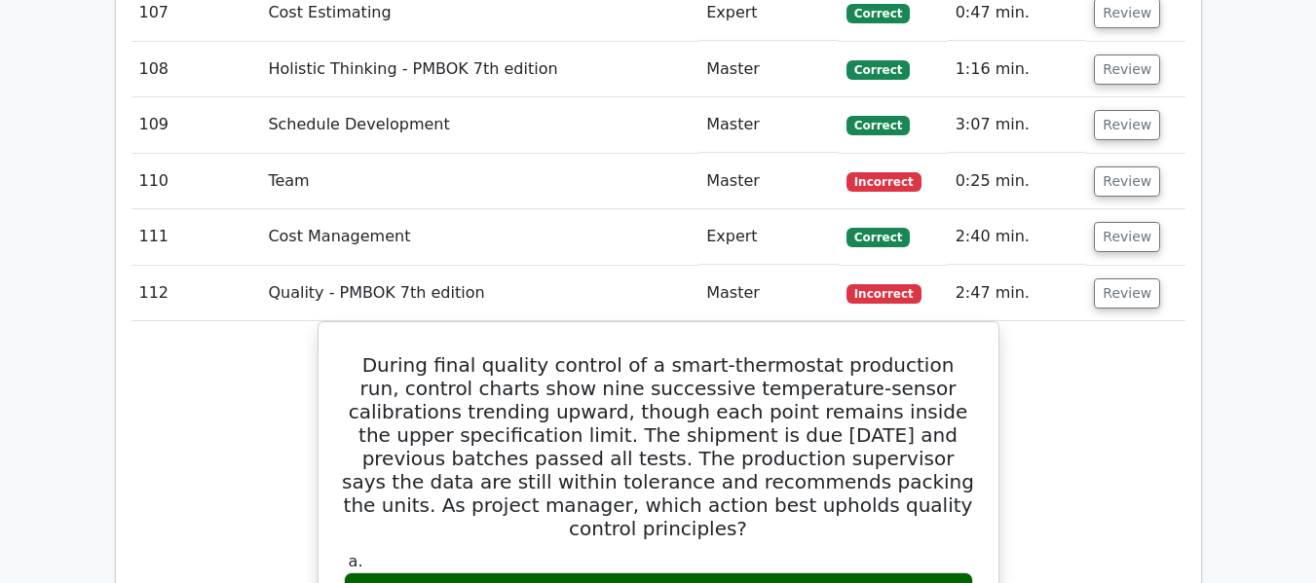
scroll to position [8707, 0]
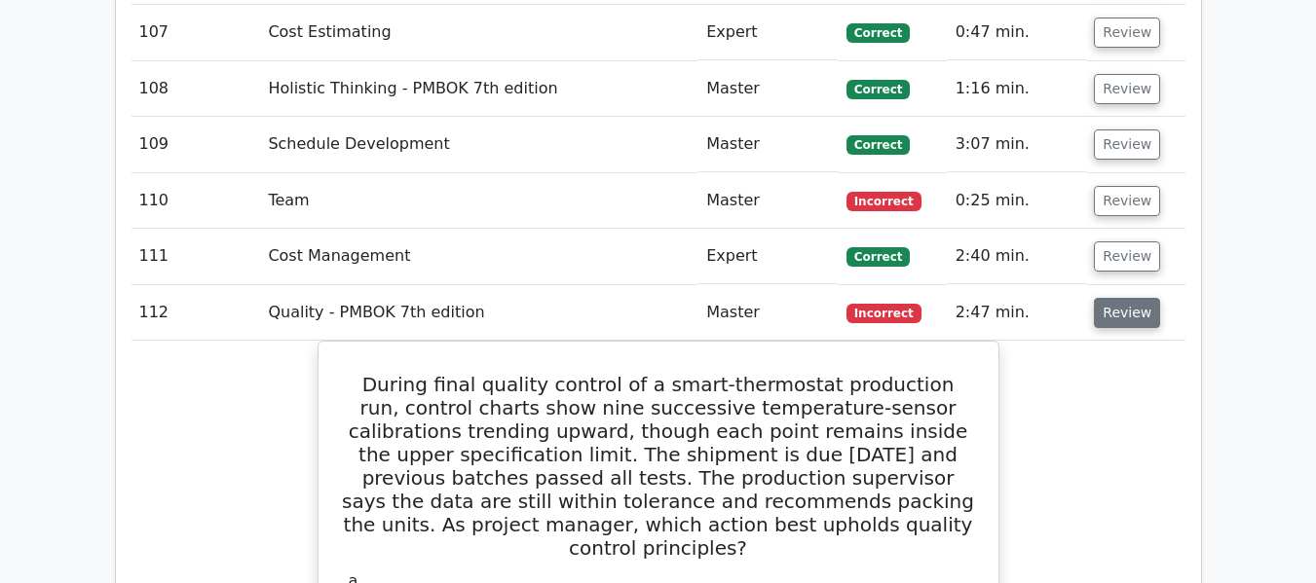
click at [1104, 310] on button "Review" at bounding box center [1127, 313] width 66 height 30
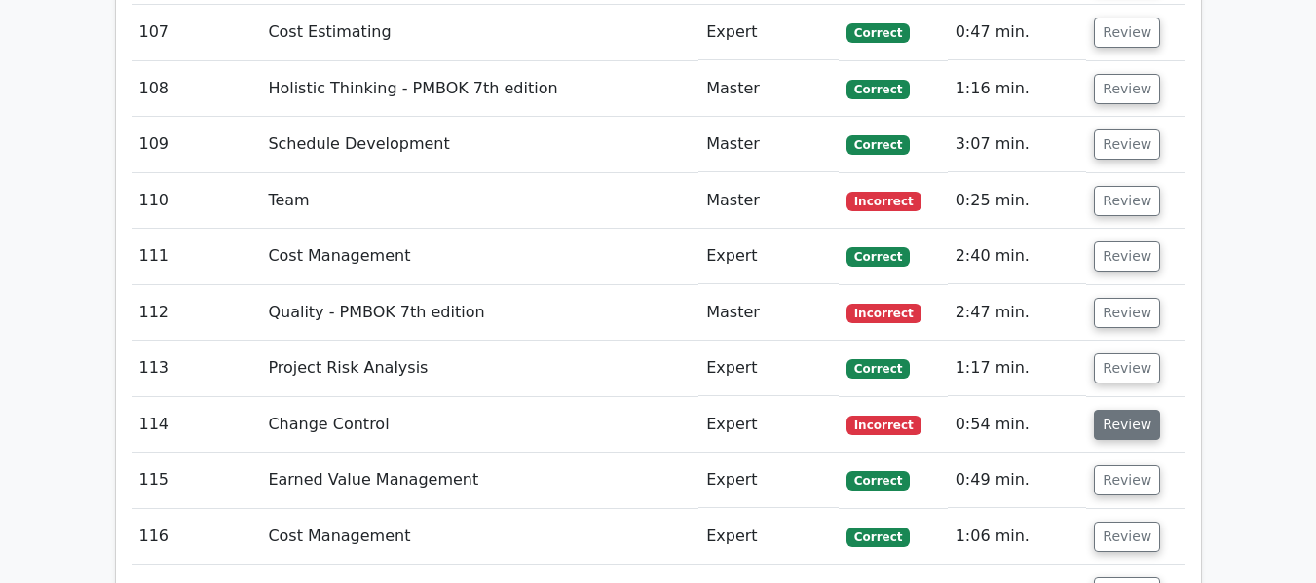
click at [1105, 424] on button "Review" at bounding box center [1127, 425] width 66 height 30
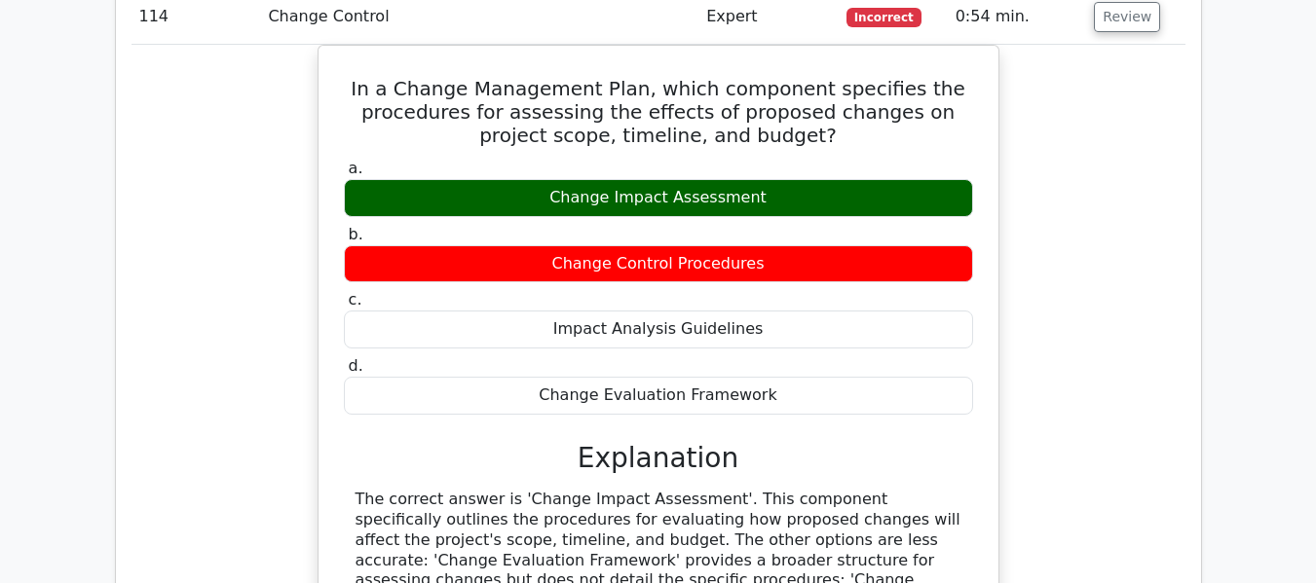
scroll to position [8999, 0]
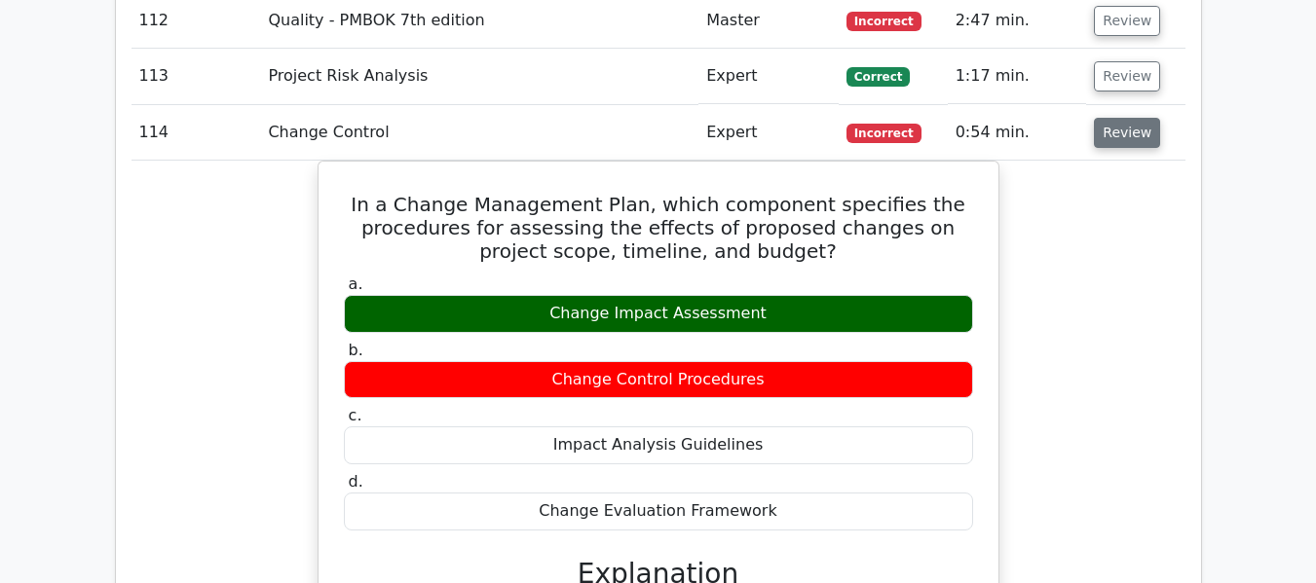
click at [1121, 126] on button "Review" at bounding box center [1127, 133] width 66 height 30
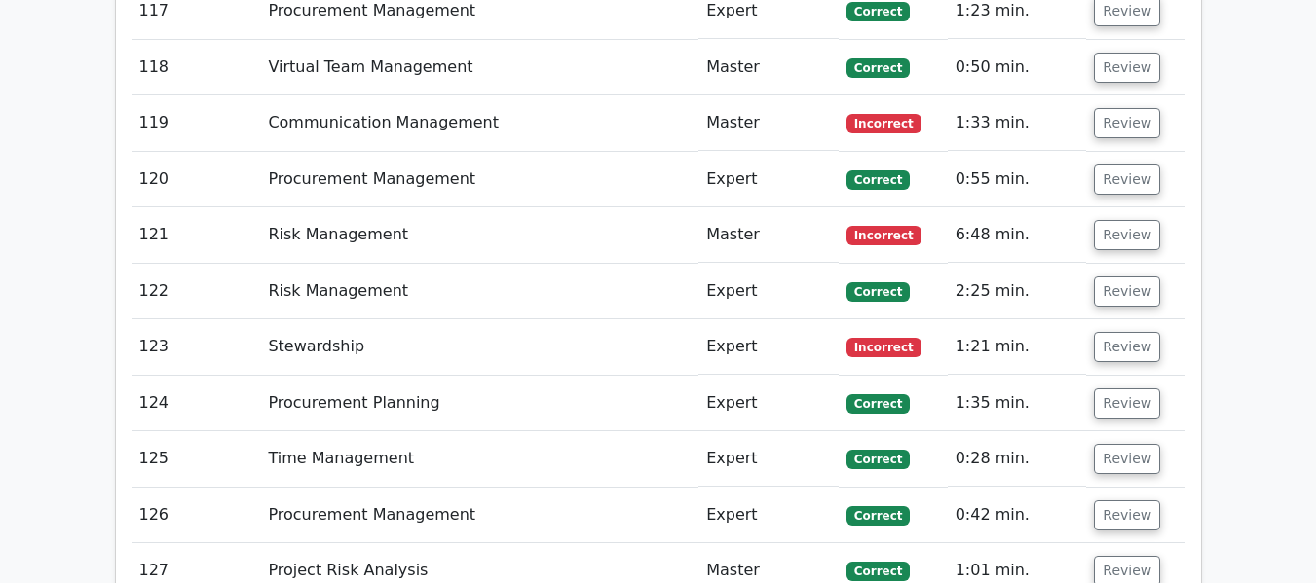
scroll to position [9292, 0]
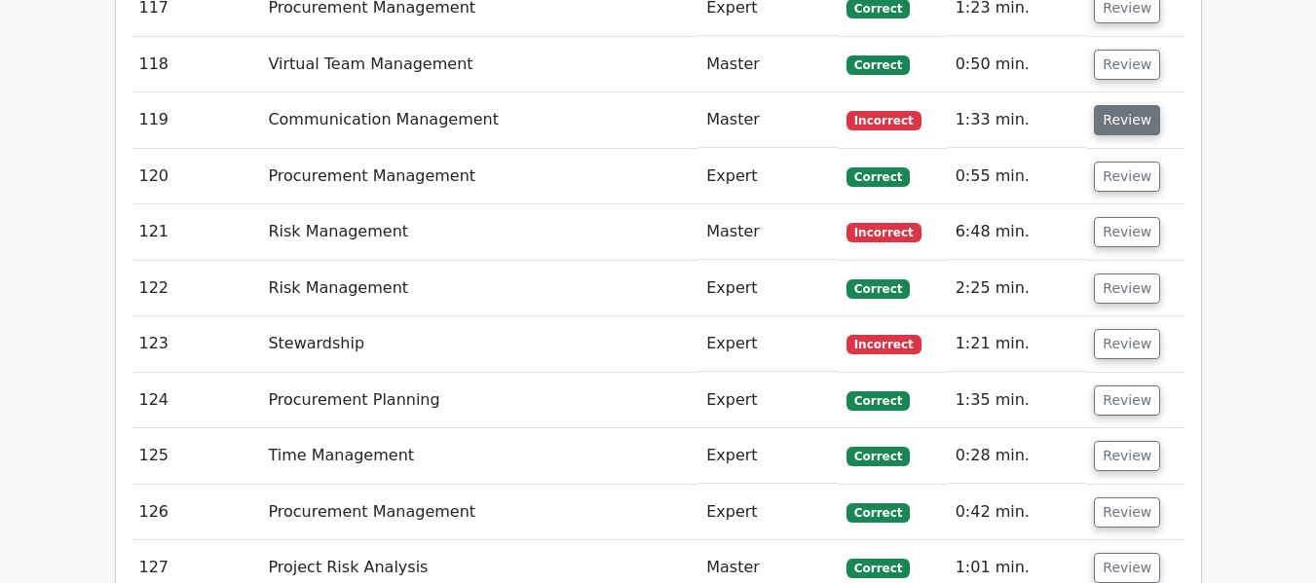
click at [1131, 118] on button "Review" at bounding box center [1127, 120] width 66 height 30
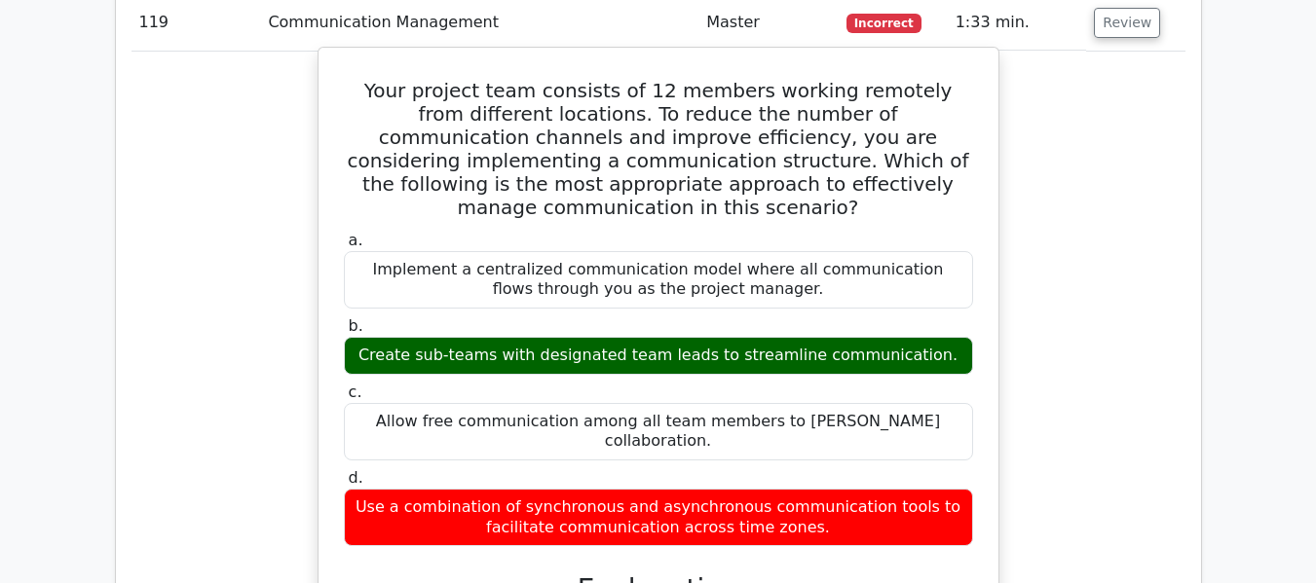
scroll to position [9194, 0]
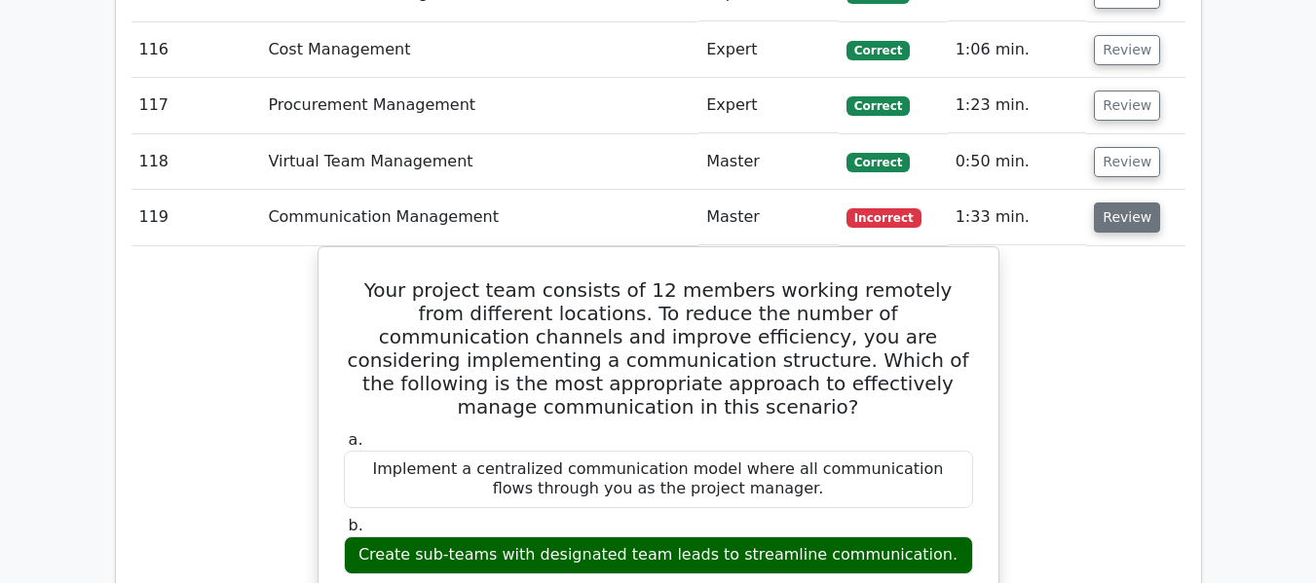
click at [1126, 212] on button "Review" at bounding box center [1127, 218] width 66 height 30
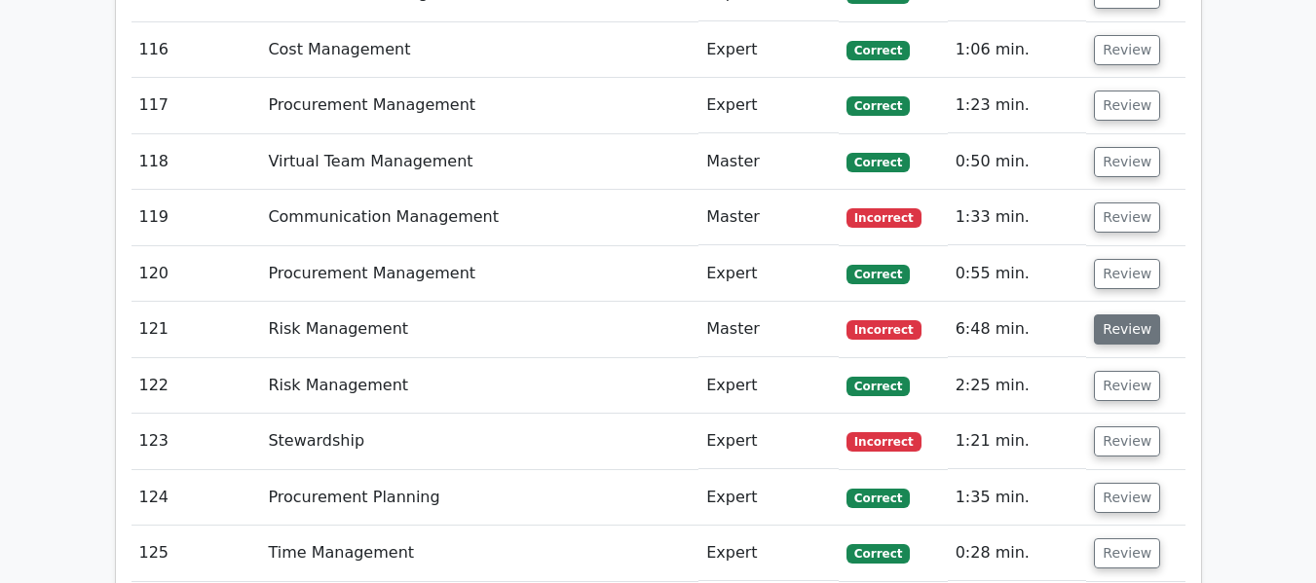
click at [1113, 323] on button "Review" at bounding box center [1127, 330] width 66 height 30
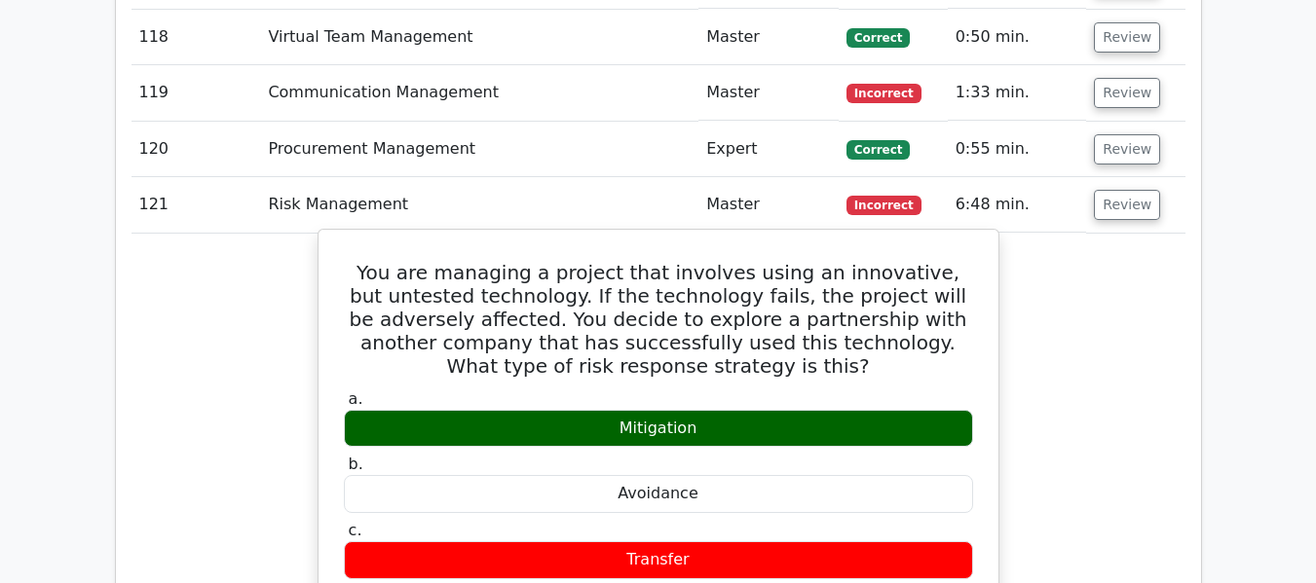
scroll to position [9292, 0]
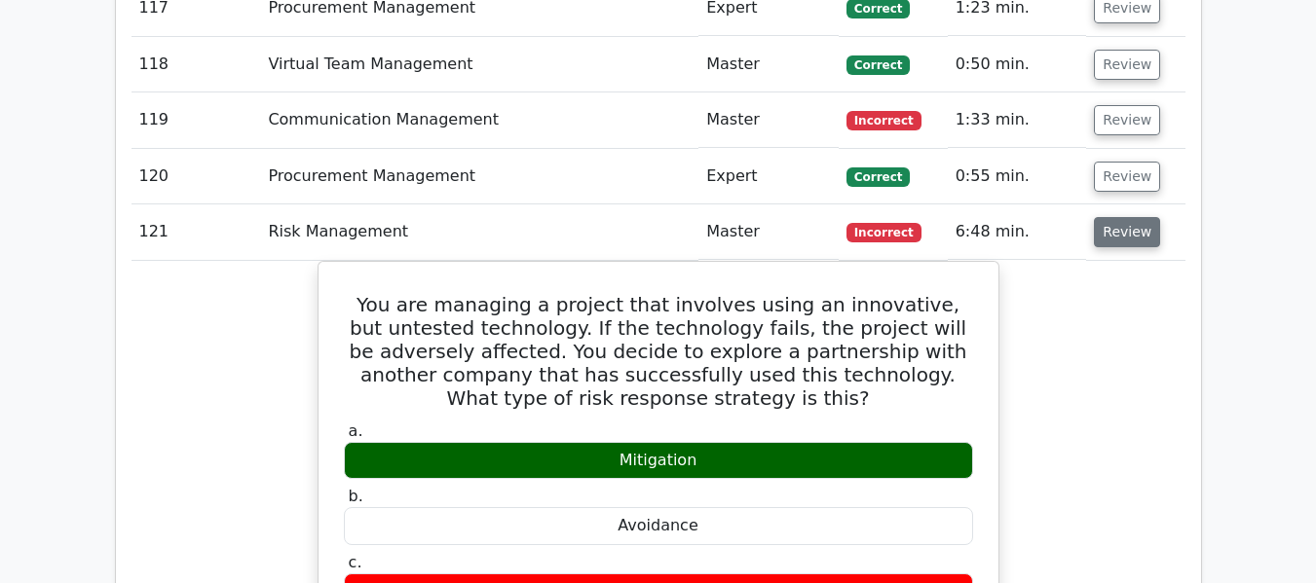
click at [1131, 233] on button "Review" at bounding box center [1127, 232] width 66 height 30
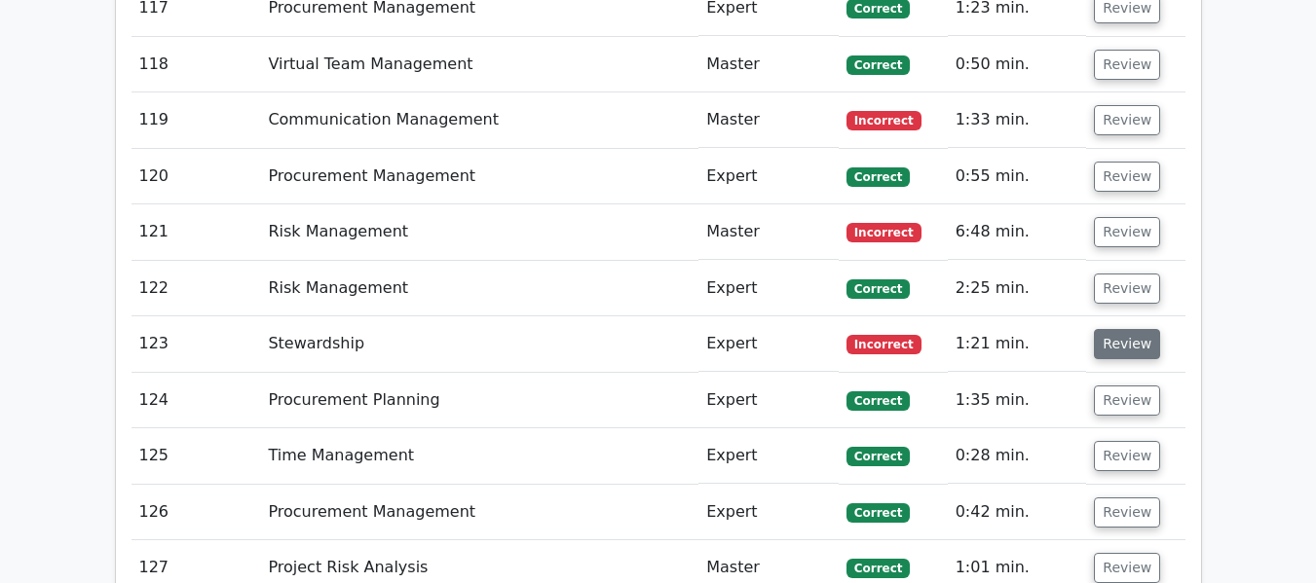
click at [1121, 351] on button "Review" at bounding box center [1127, 344] width 66 height 30
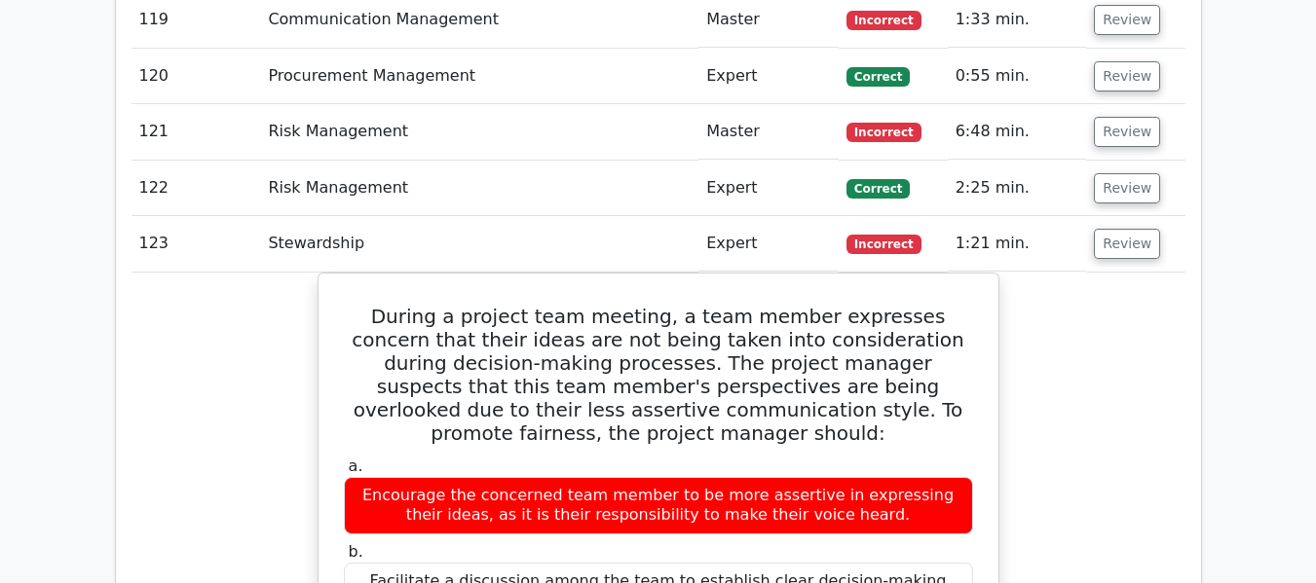
scroll to position [9584, 0]
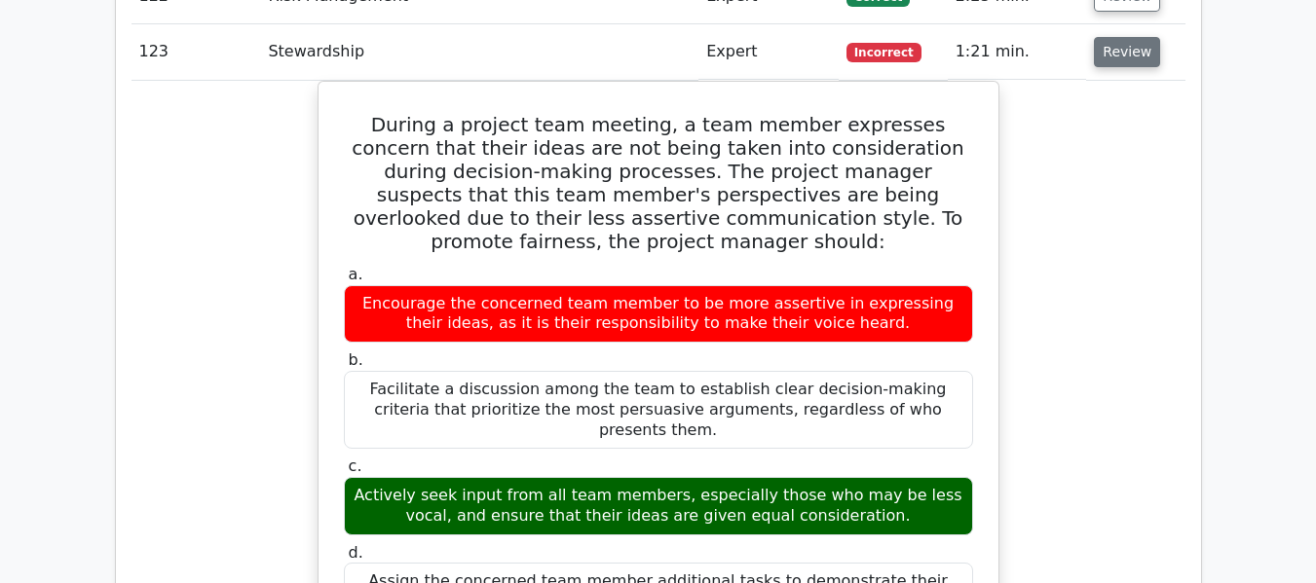
click at [1123, 51] on button "Review" at bounding box center [1127, 52] width 66 height 30
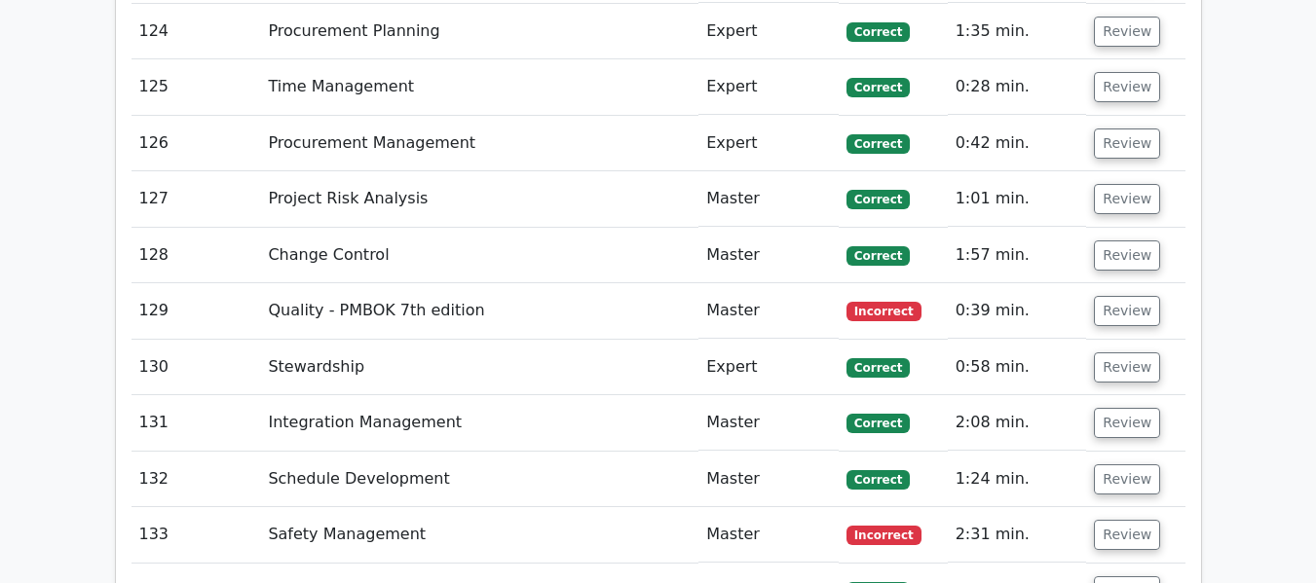
scroll to position [9876, 0]
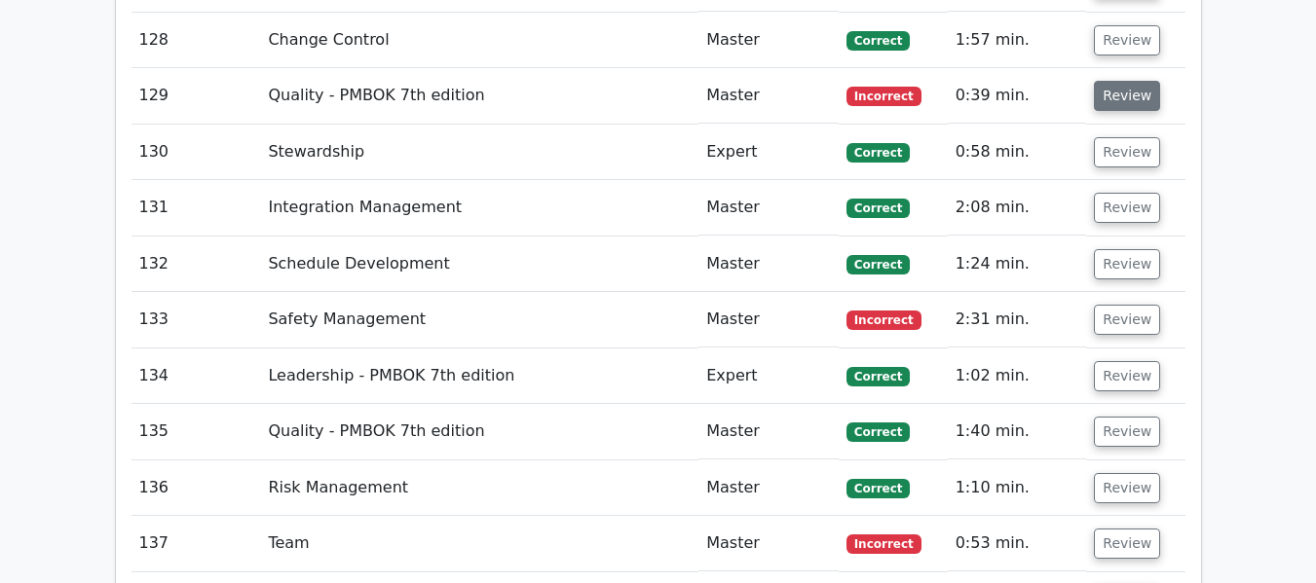
click at [1120, 97] on button "Review" at bounding box center [1127, 96] width 66 height 30
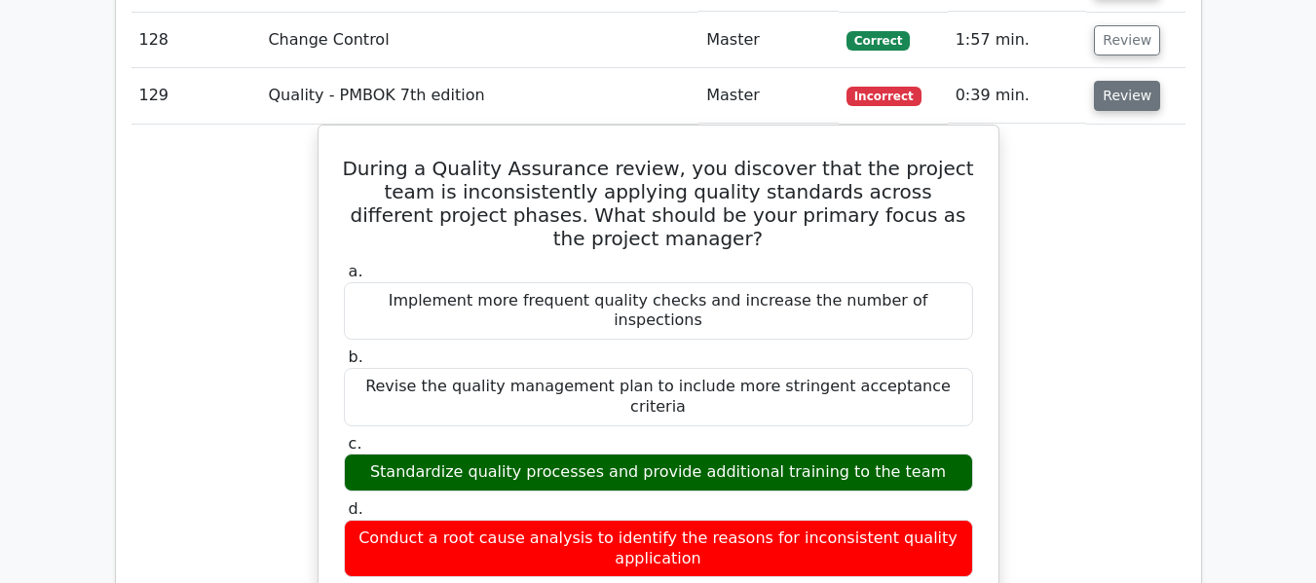
click at [1118, 109] on button "Review" at bounding box center [1127, 96] width 66 height 30
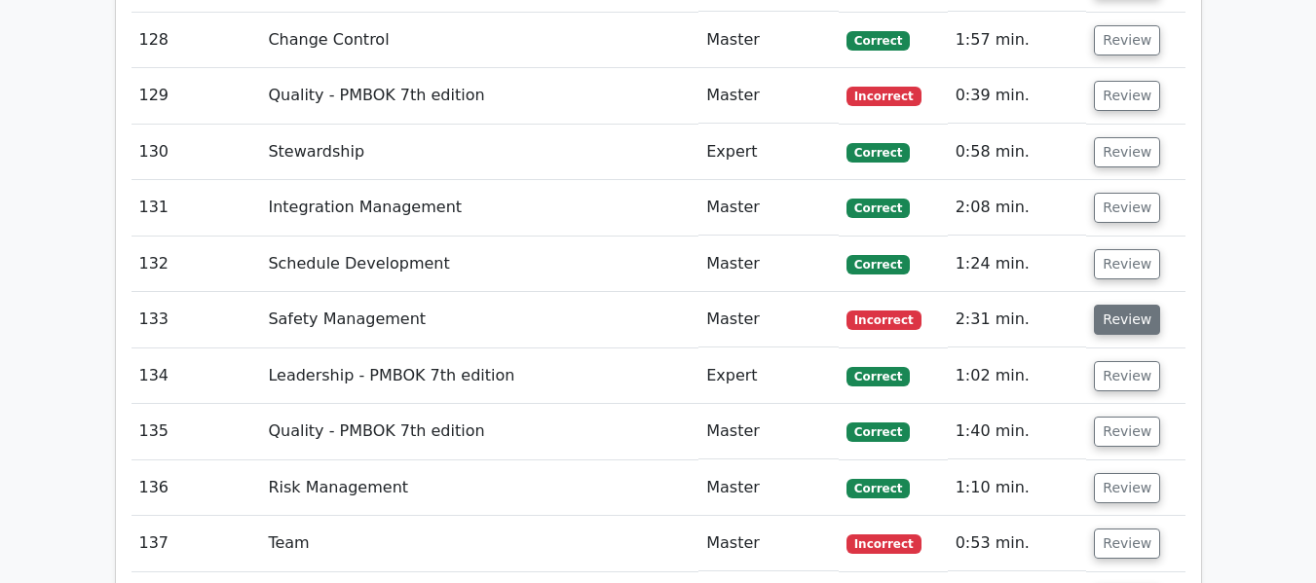
click at [1126, 321] on button "Review" at bounding box center [1127, 320] width 66 height 30
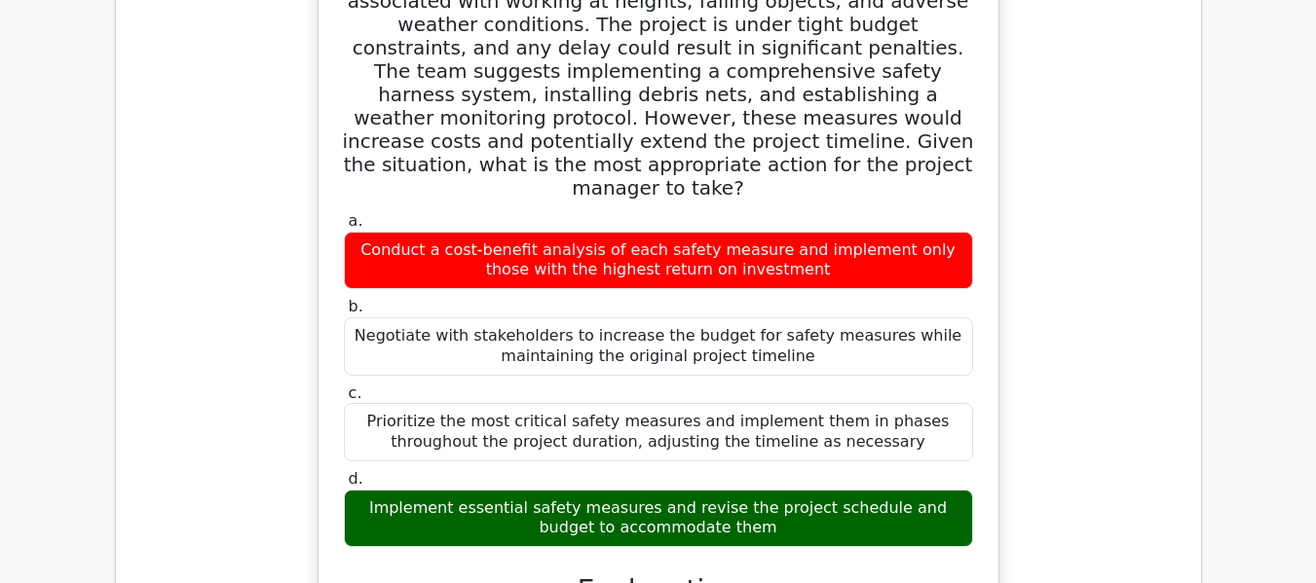
scroll to position [10168, 0]
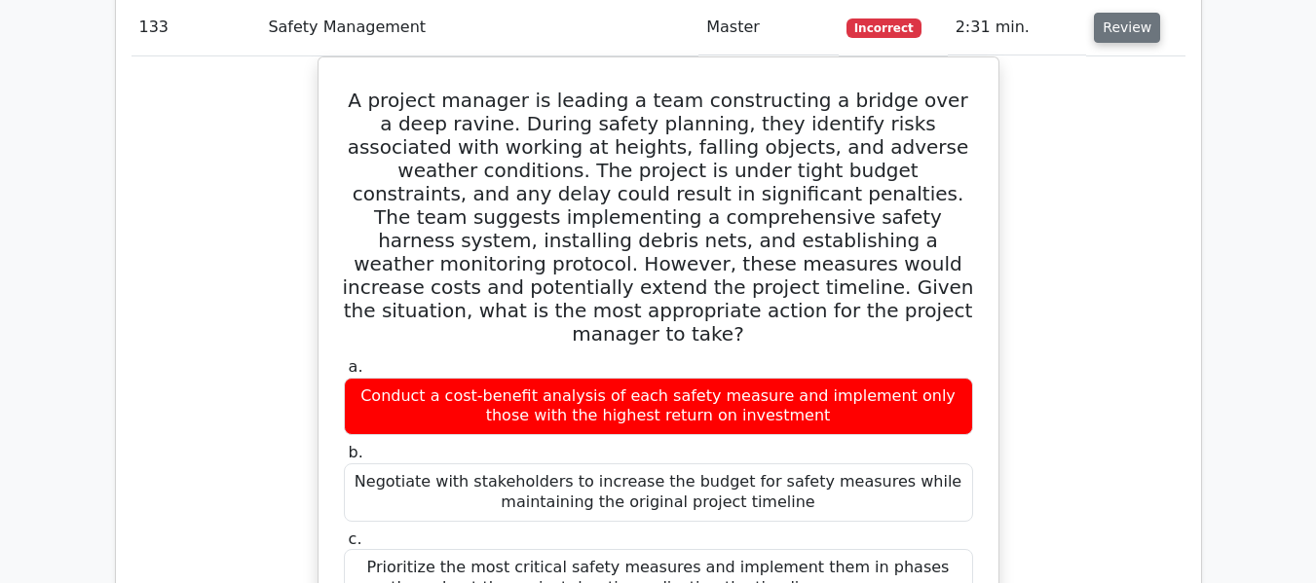
click at [1109, 33] on button "Review" at bounding box center [1127, 28] width 66 height 30
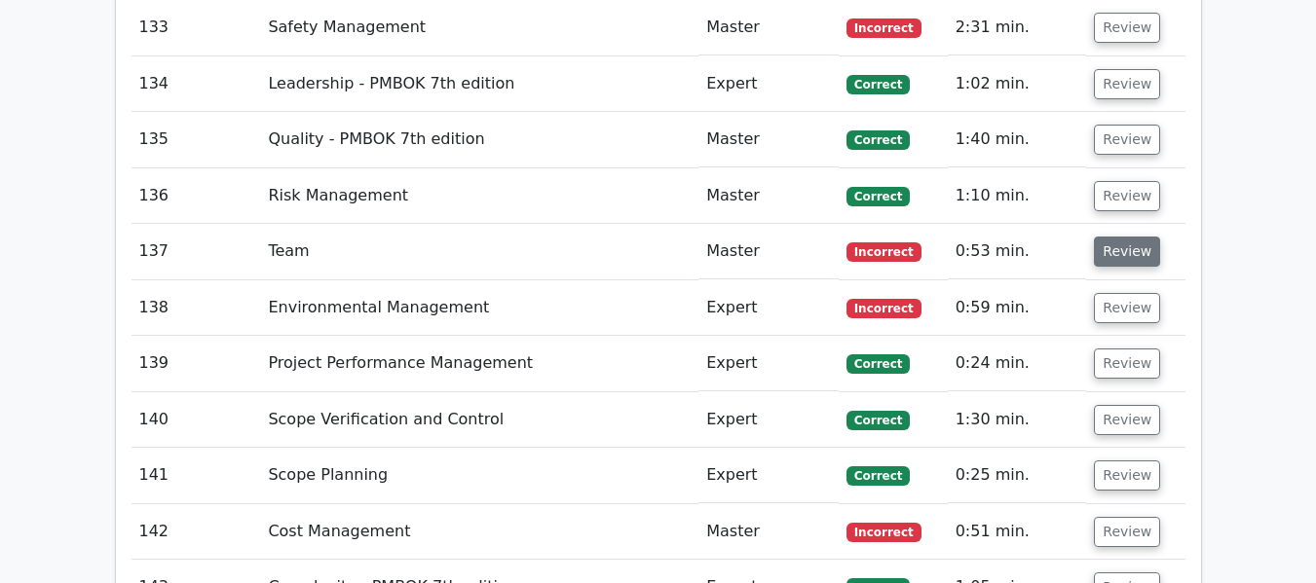
click at [1123, 245] on button "Review" at bounding box center [1127, 252] width 66 height 30
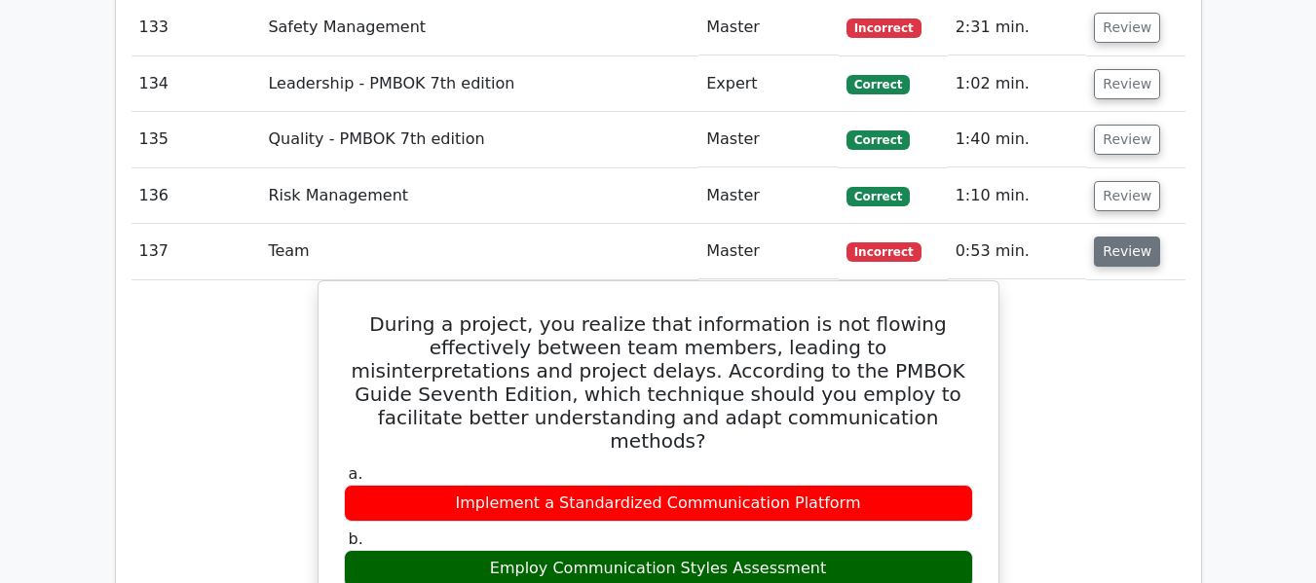
click at [1115, 252] on button "Review" at bounding box center [1127, 252] width 66 height 30
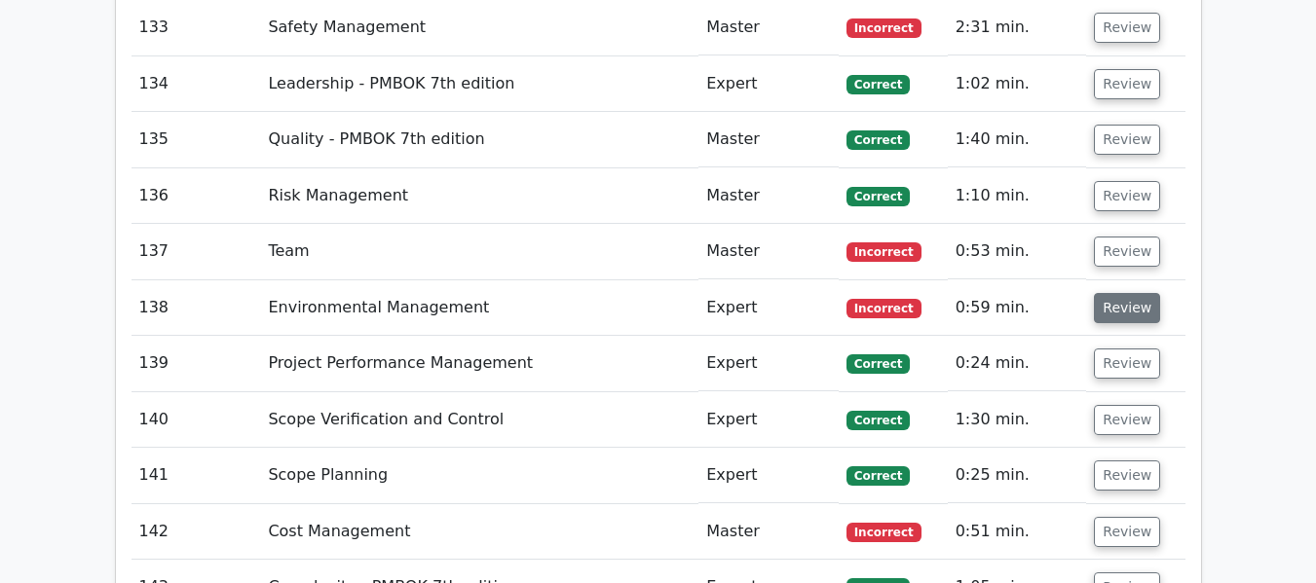
click at [1112, 306] on button "Review" at bounding box center [1127, 308] width 66 height 30
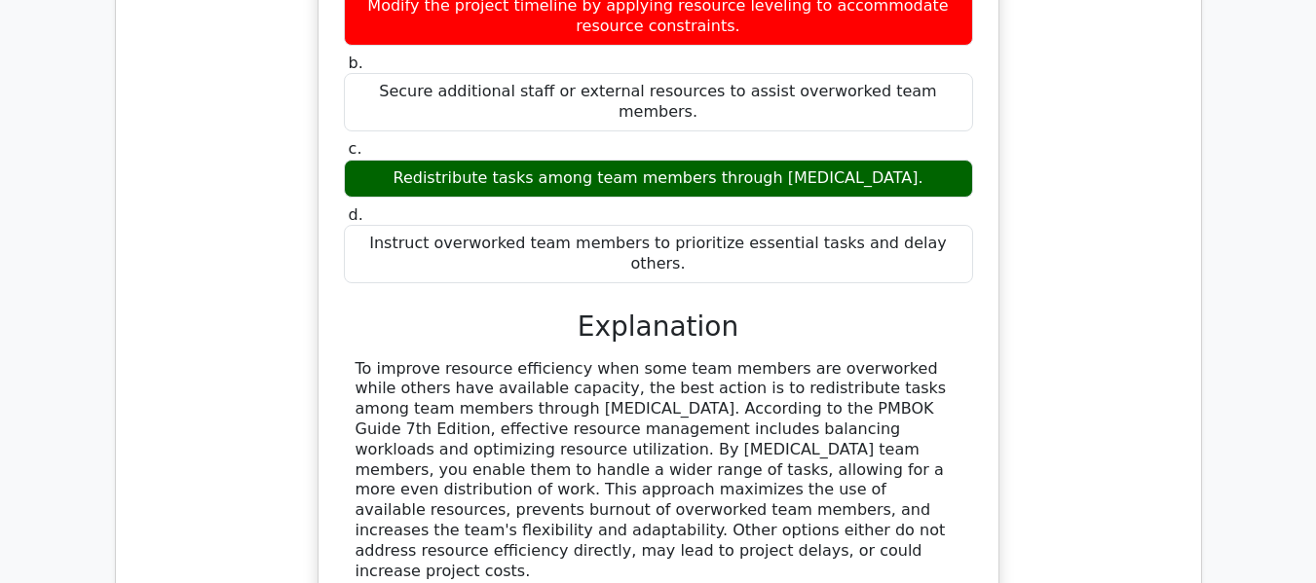
scroll to position [10363, 0]
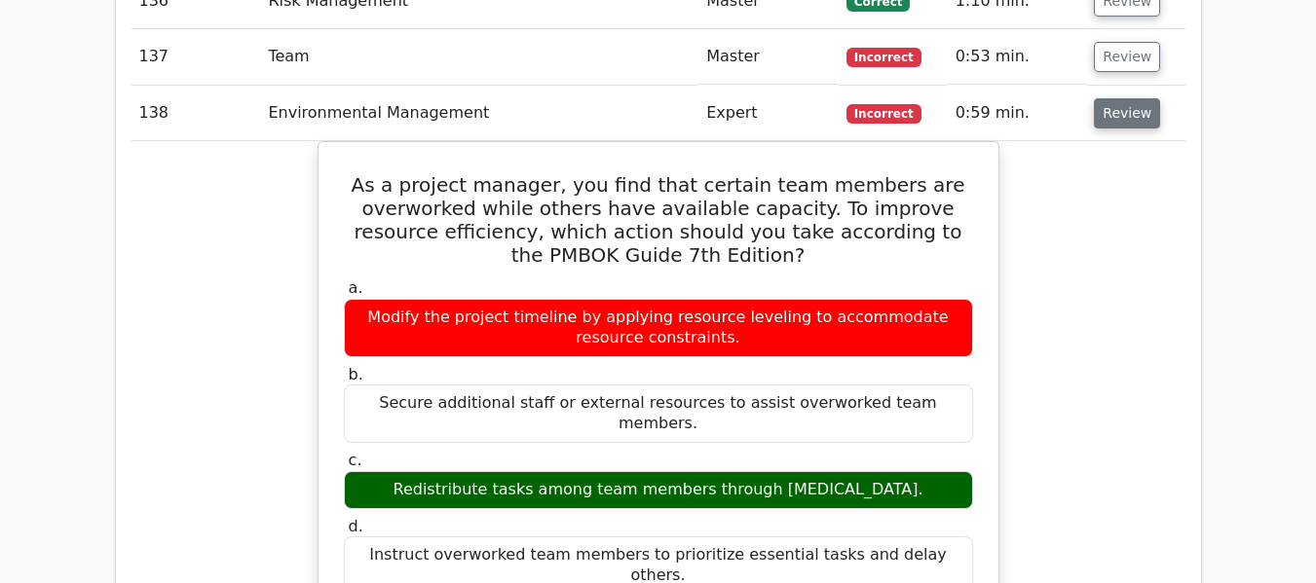
click at [1106, 108] on button "Review" at bounding box center [1127, 113] width 66 height 30
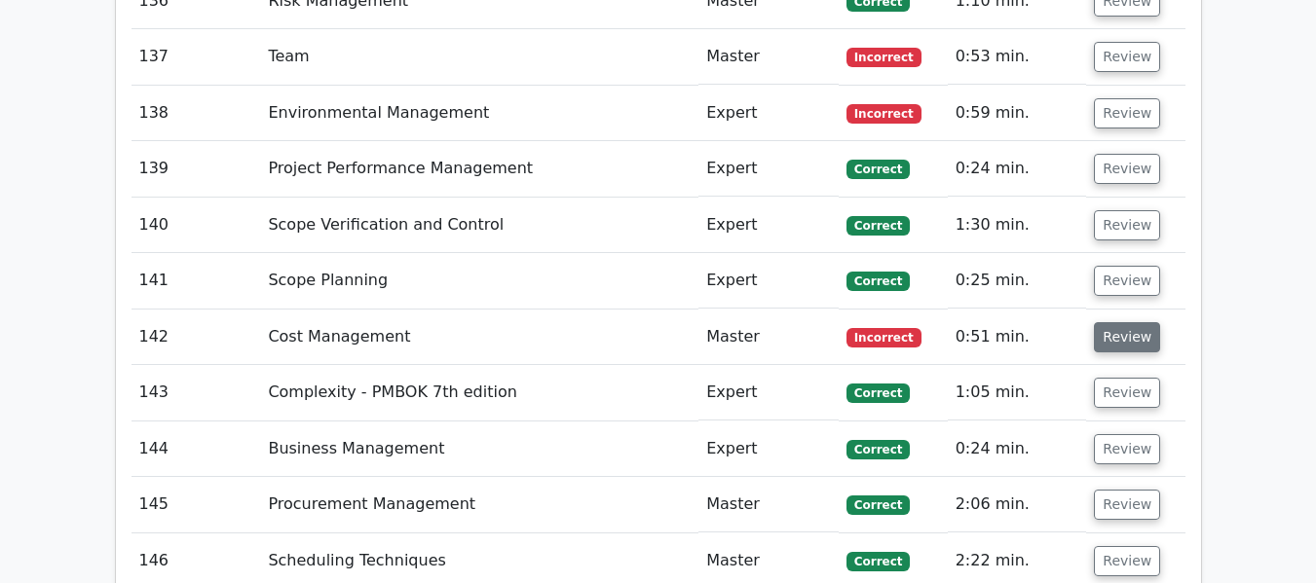
click at [1121, 338] on button "Review" at bounding box center [1127, 337] width 66 height 30
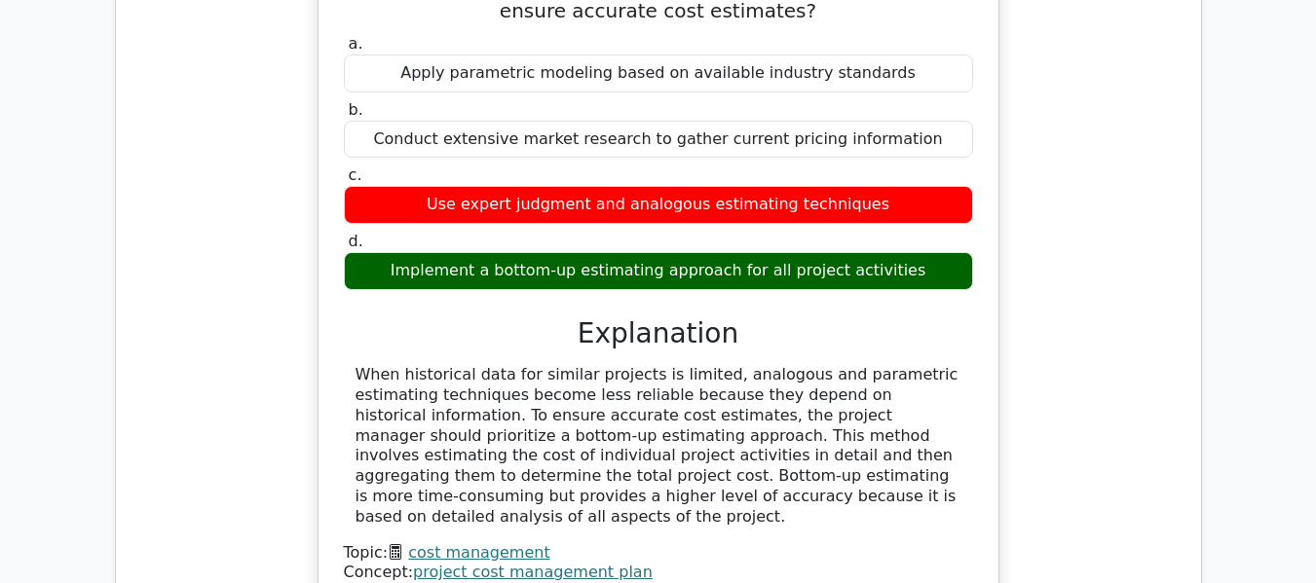
scroll to position [10655, 0]
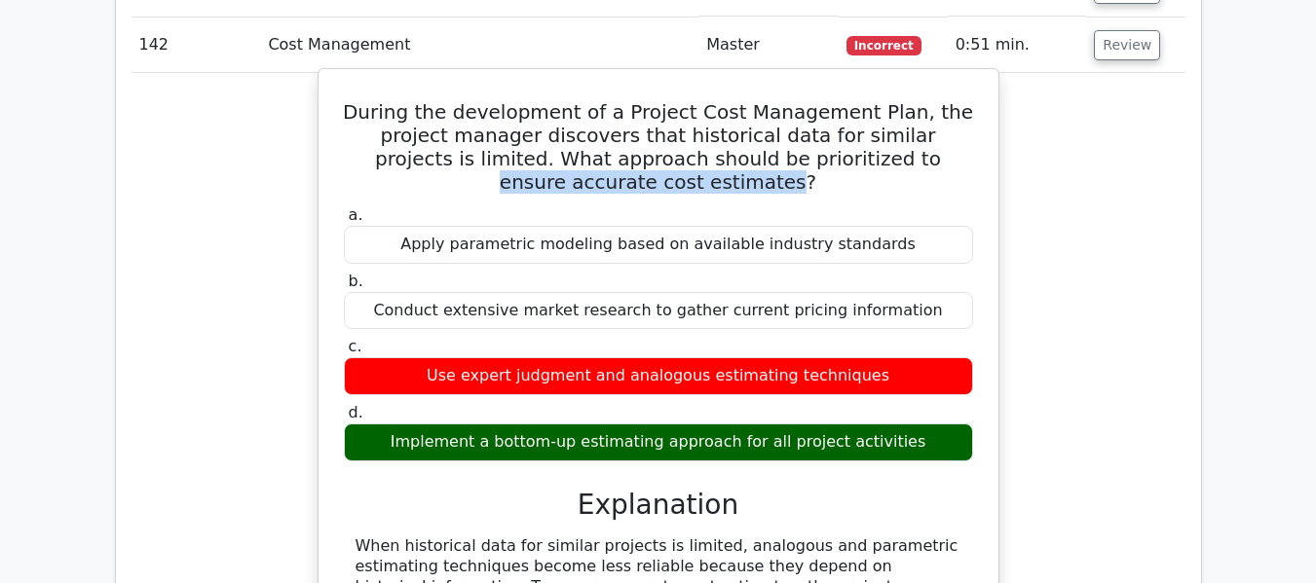
drag, startPoint x: 782, startPoint y: 161, endPoint x: 697, endPoint y: 189, distance: 89.3
click at [697, 189] on h5 "During the development of a Project Cost Management Plan, the project manager d…" at bounding box center [658, 147] width 633 height 94
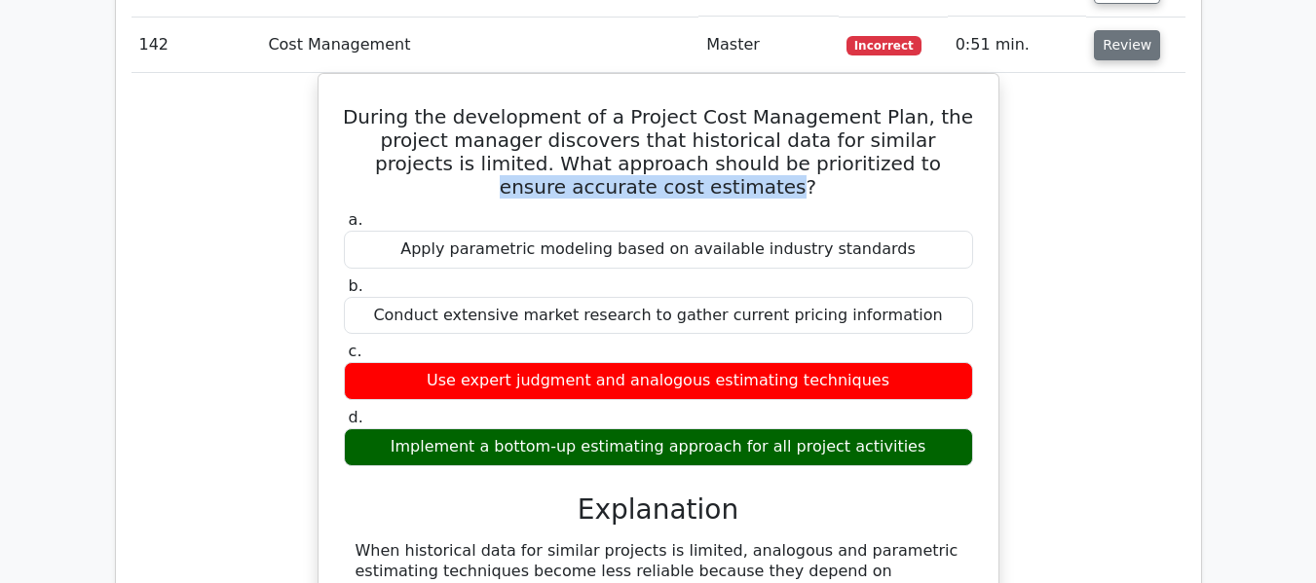
click at [1125, 41] on button "Review" at bounding box center [1127, 45] width 66 height 30
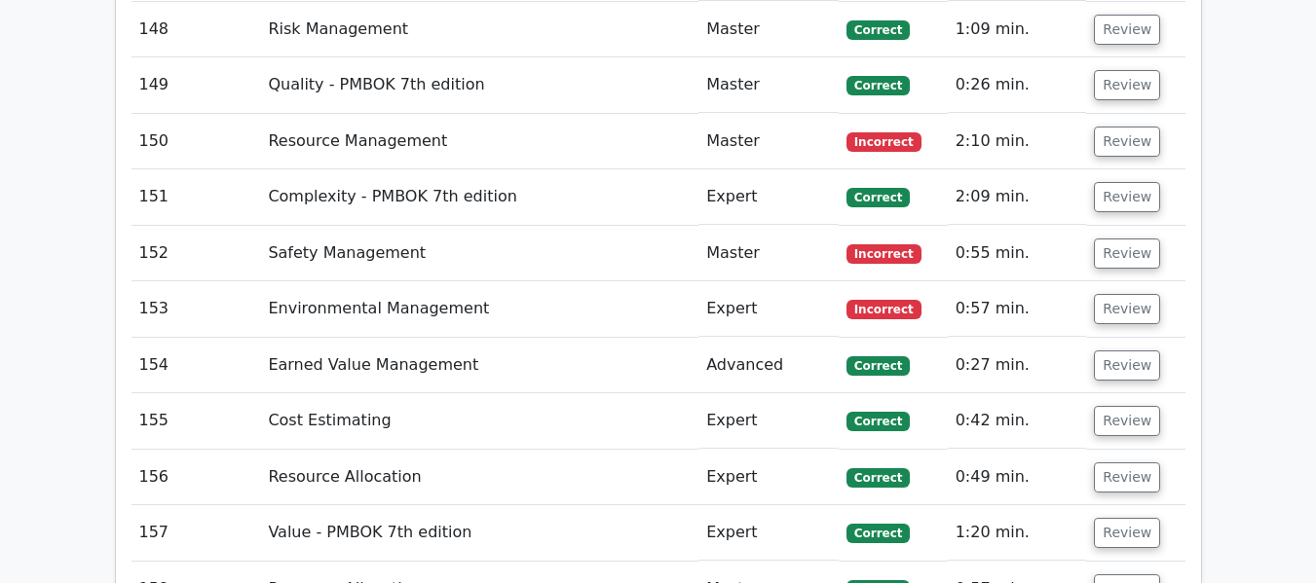
scroll to position [11045, 0]
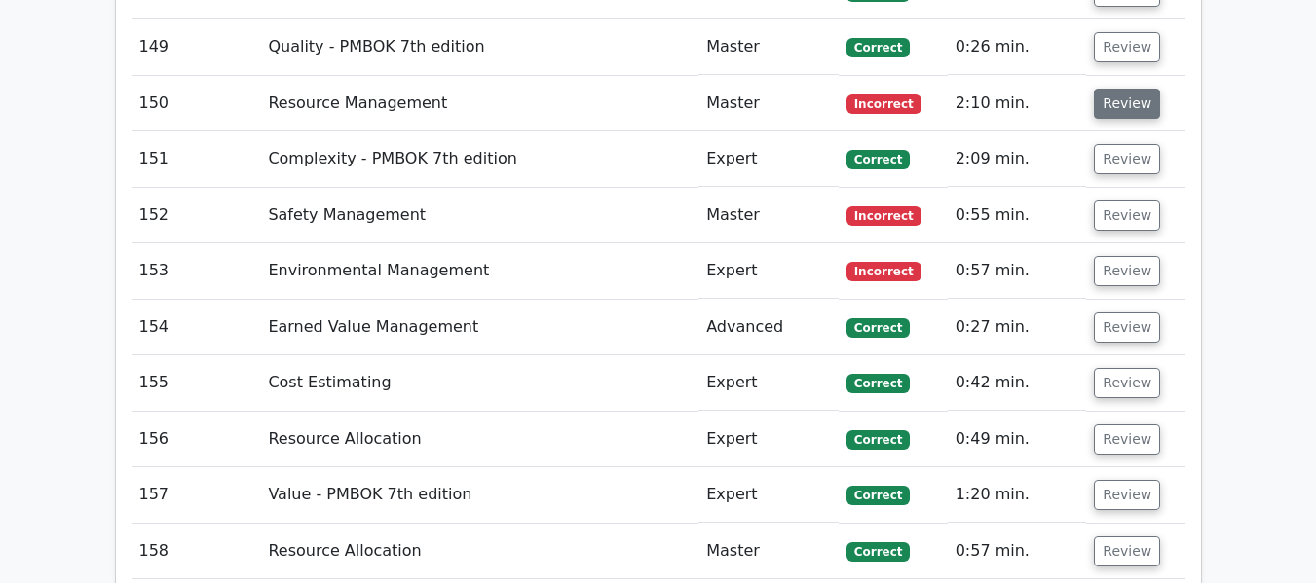
click at [1135, 98] on button "Review" at bounding box center [1127, 104] width 66 height 30
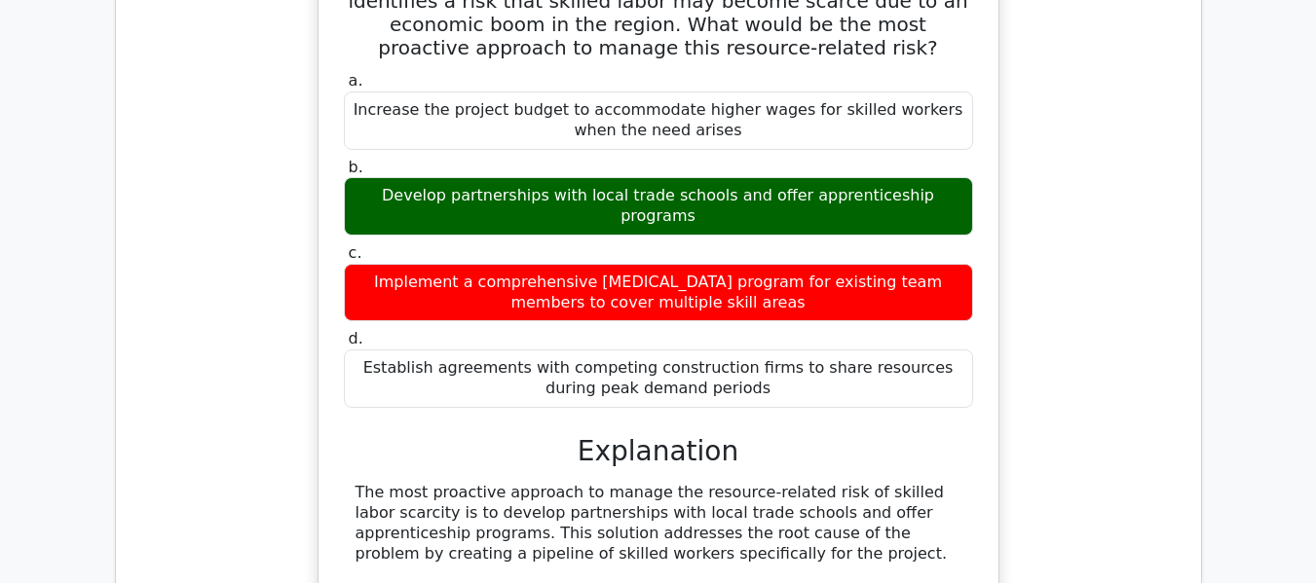
scroll to position [10947, 0]
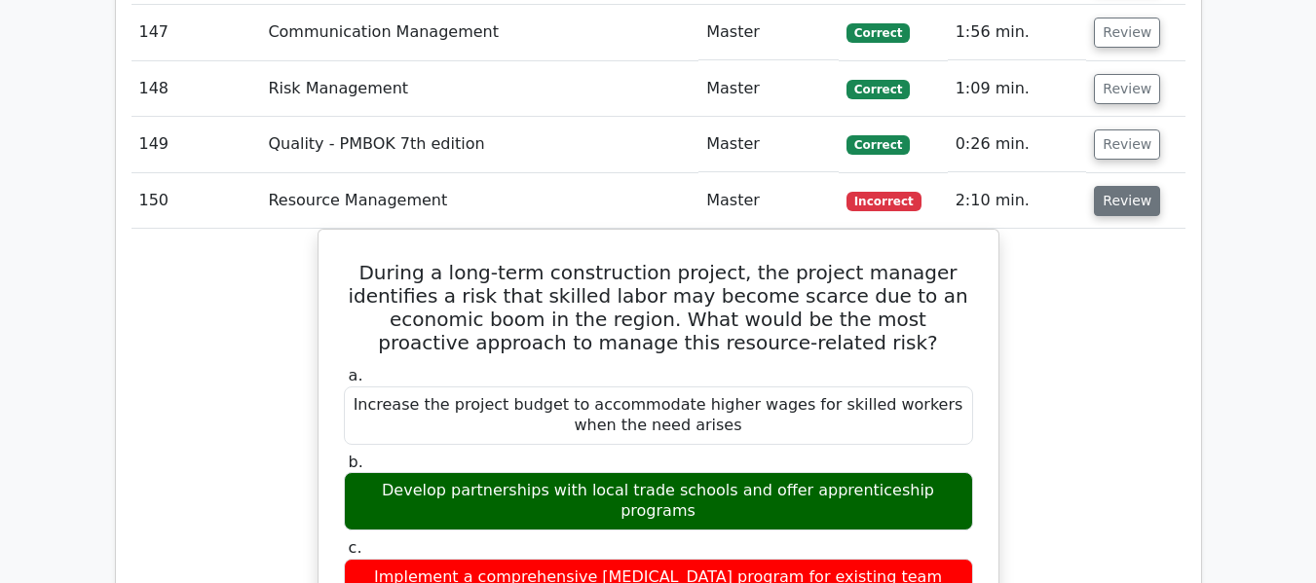
click at [1141, 208] on button "Review" at bounding box center [1127, 201] width 66 height 30
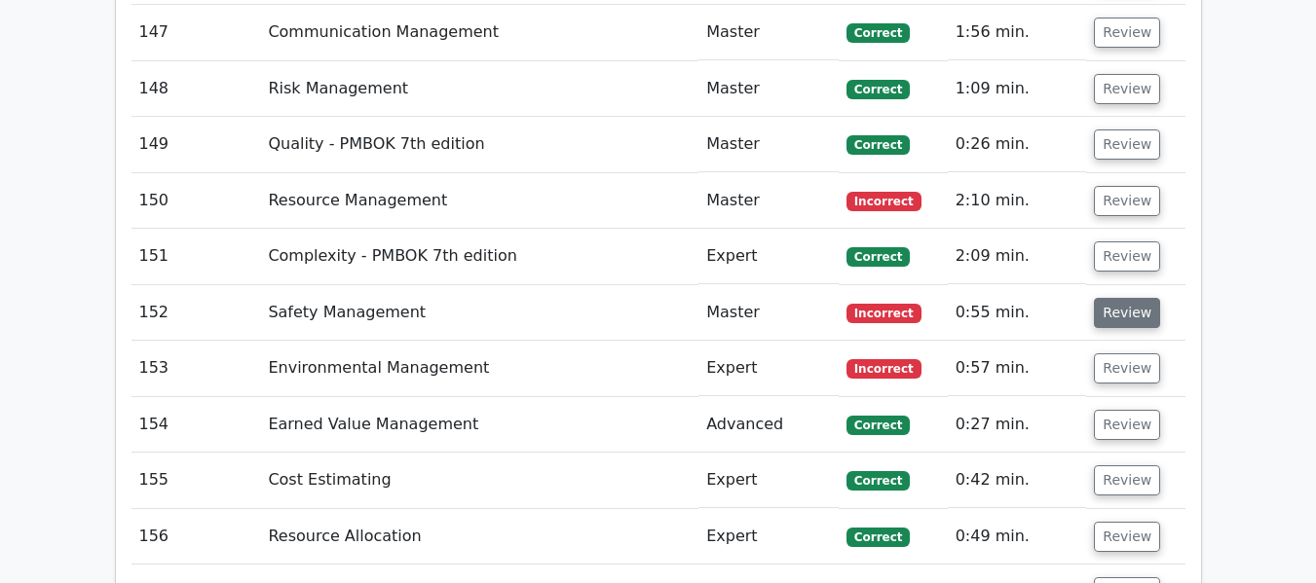
click at [1131, 309] on button "Review" at bounding box center [1127, 313] width 66 height 30
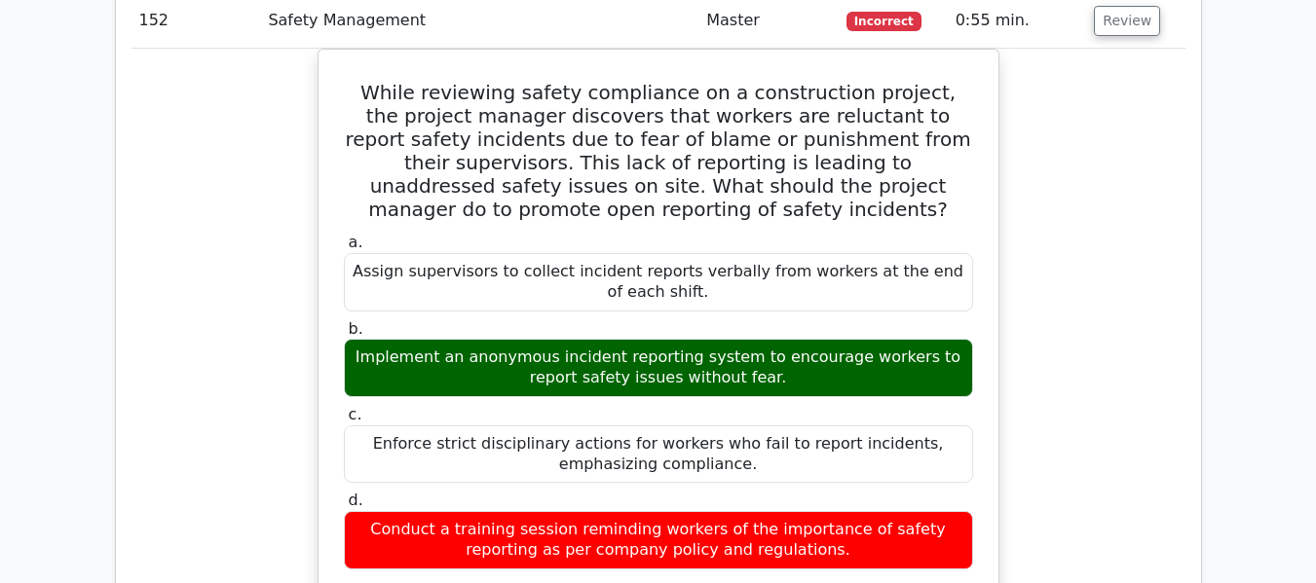
scroll to position [11006, 0]
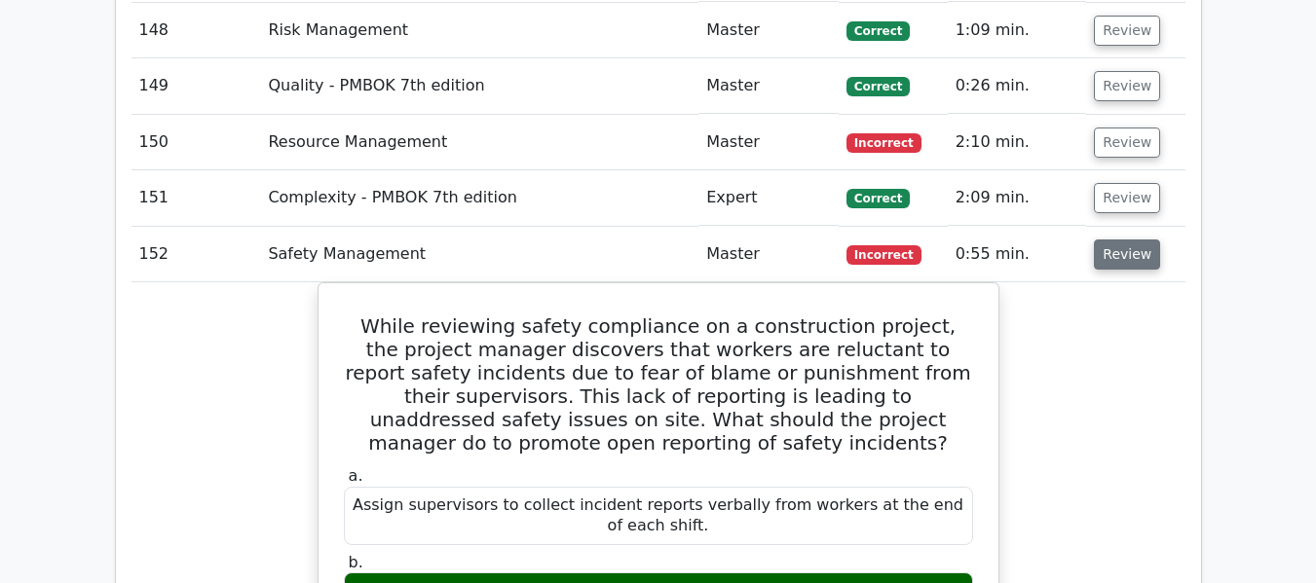
click at [1103, 258] on button "Review" at bounding box center [1127, 255] width 66 height 30
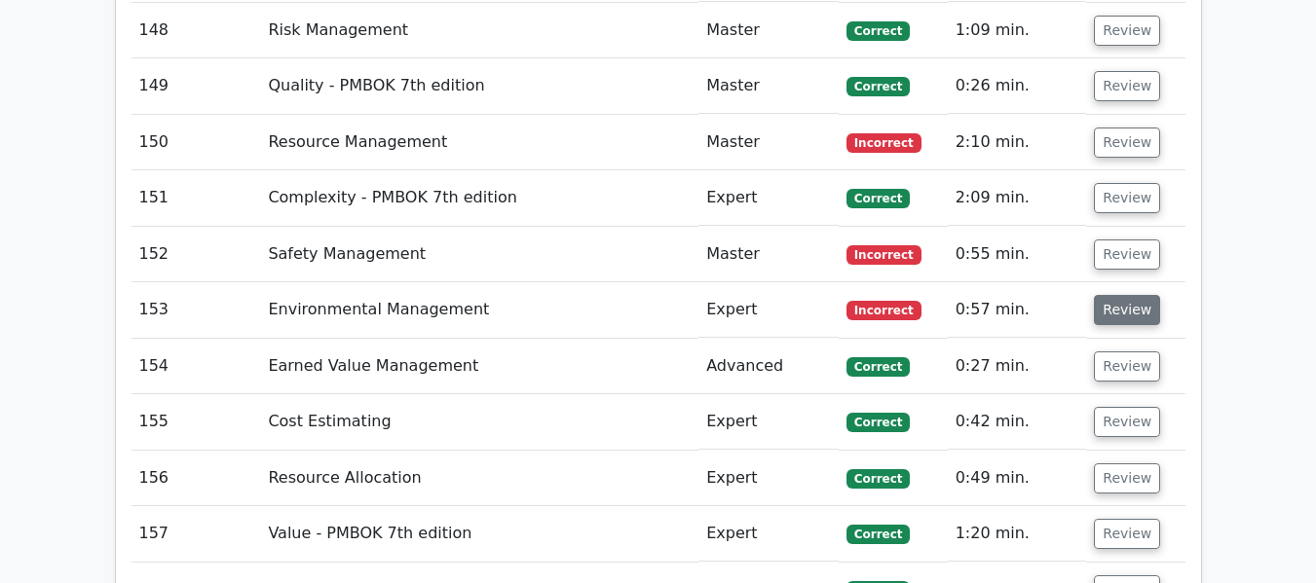
click at [1120, 318] on button "Review" at bounding box center [1127, 310] width 66 height 30
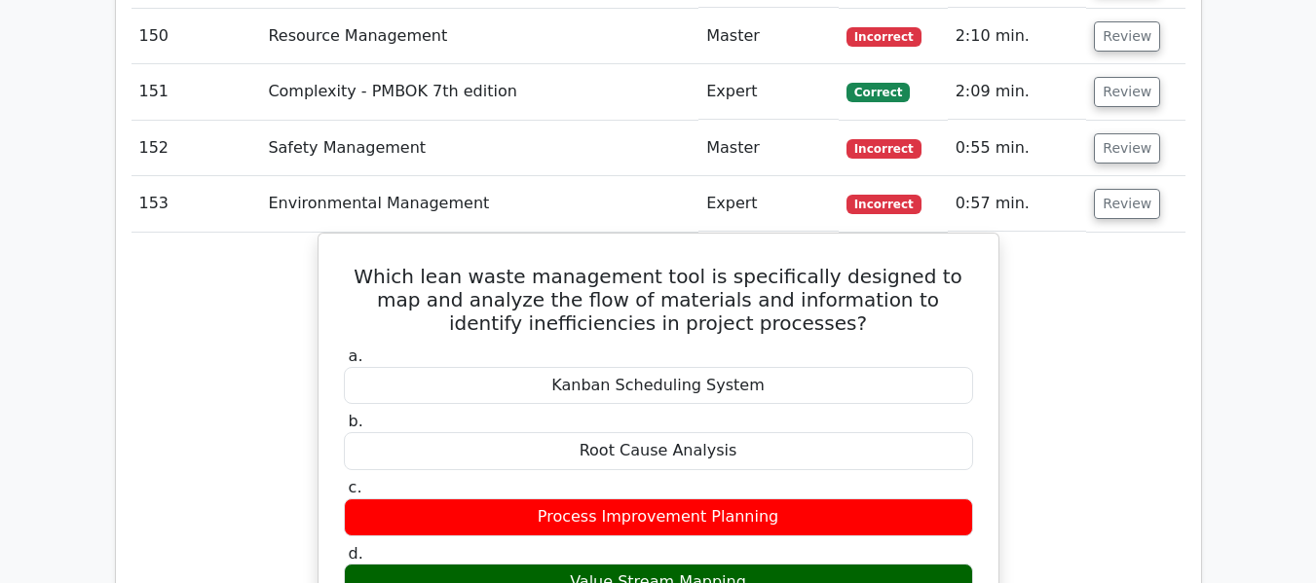
scroll to position [11103, 0]
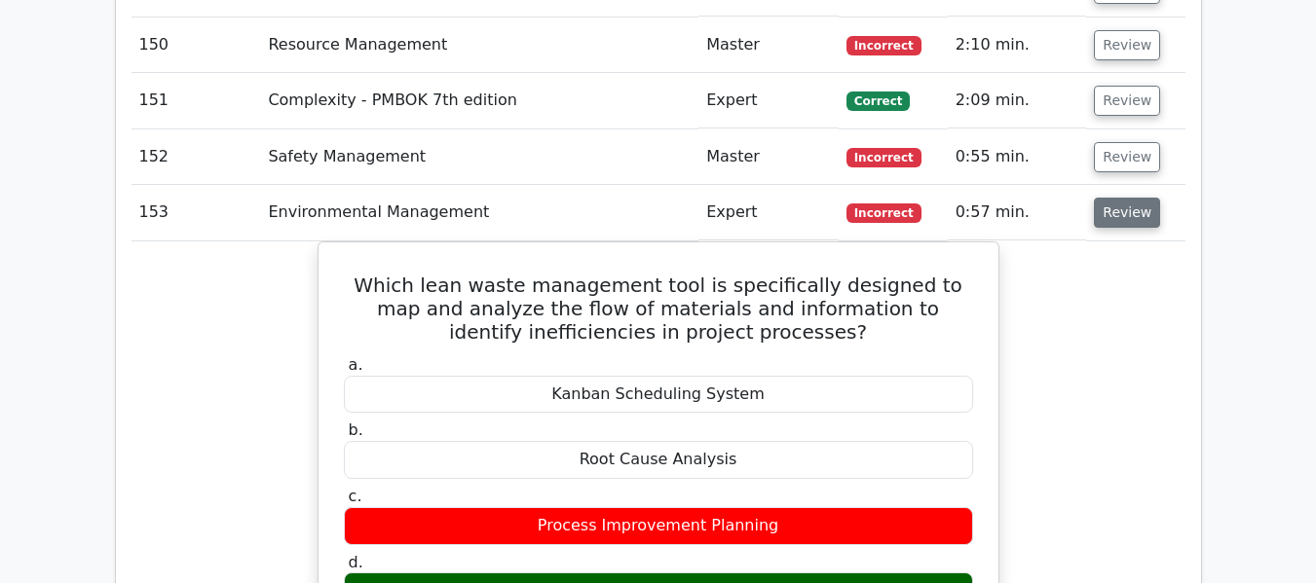
click at [1118, 216] on button "Review" at bounding box center [1127, 213] width 66 height 30
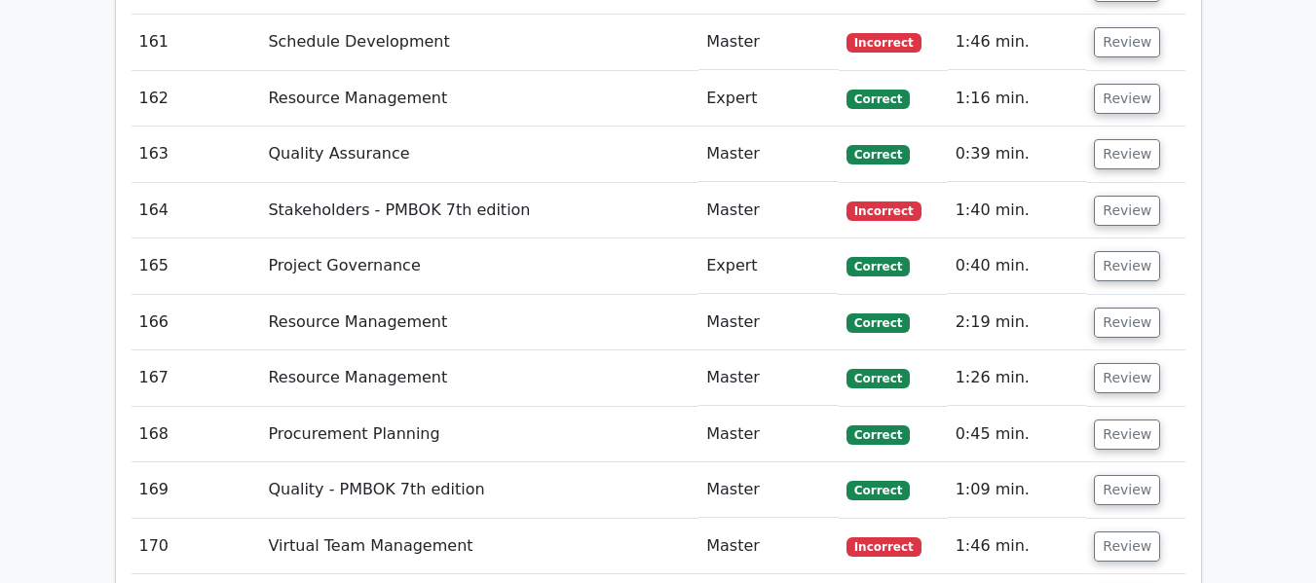
scroll to position [11688, 0]
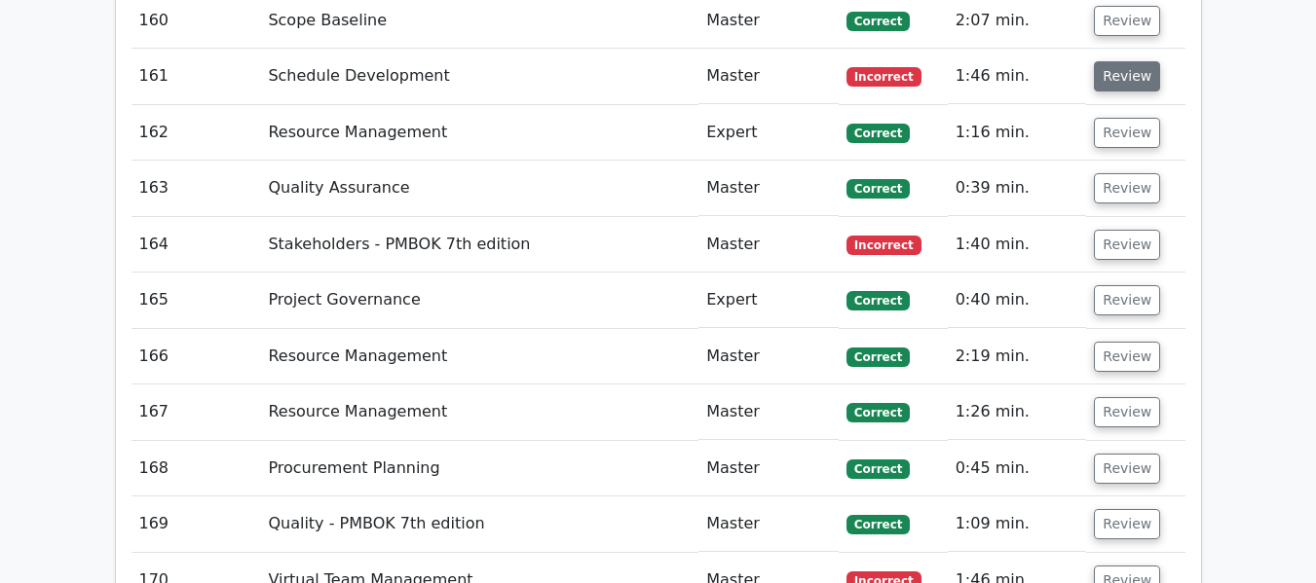
click at [1116, 76] on button "Review" at bounding box center [1127, 76] width 66 height 30
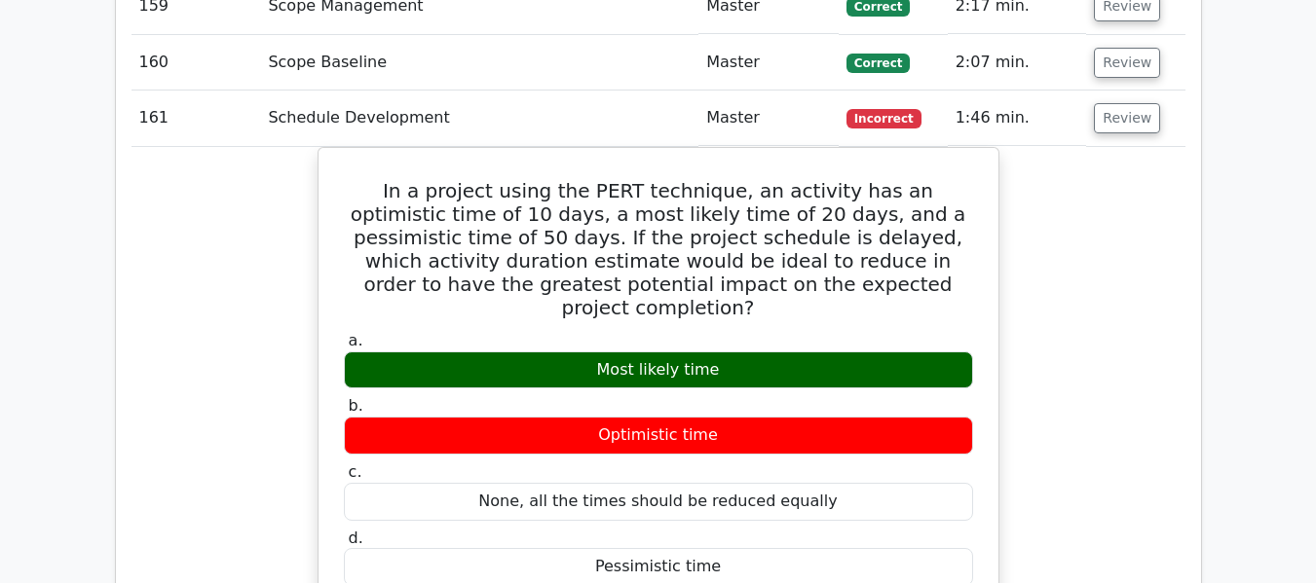
scroll to position [11590, 0]
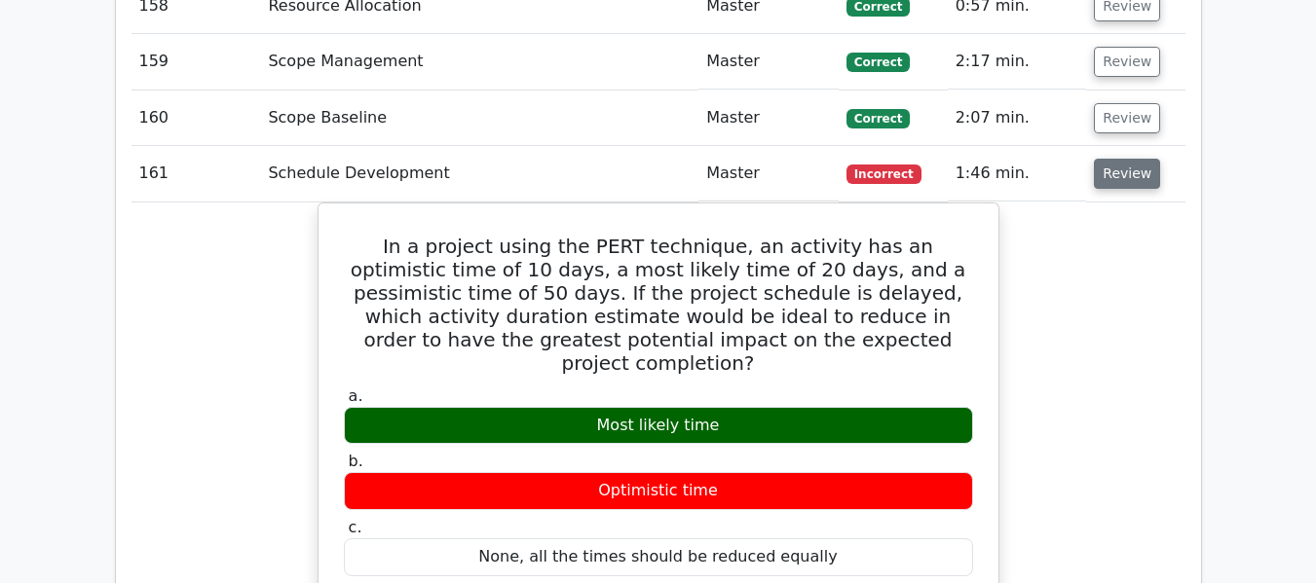
click at [1115, 174] on button "Review" at bounding box center [1127, 174] width 66 height 30
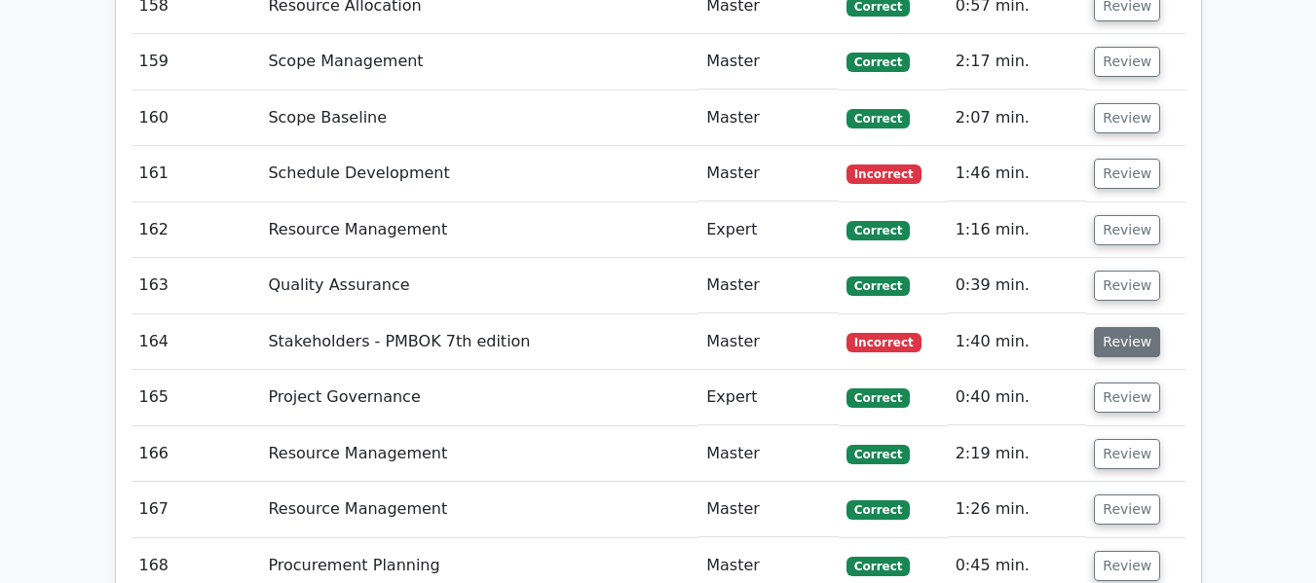
click at [1137, 345] on button "Review" at bounding box center [1127, 342] width 66 height 30
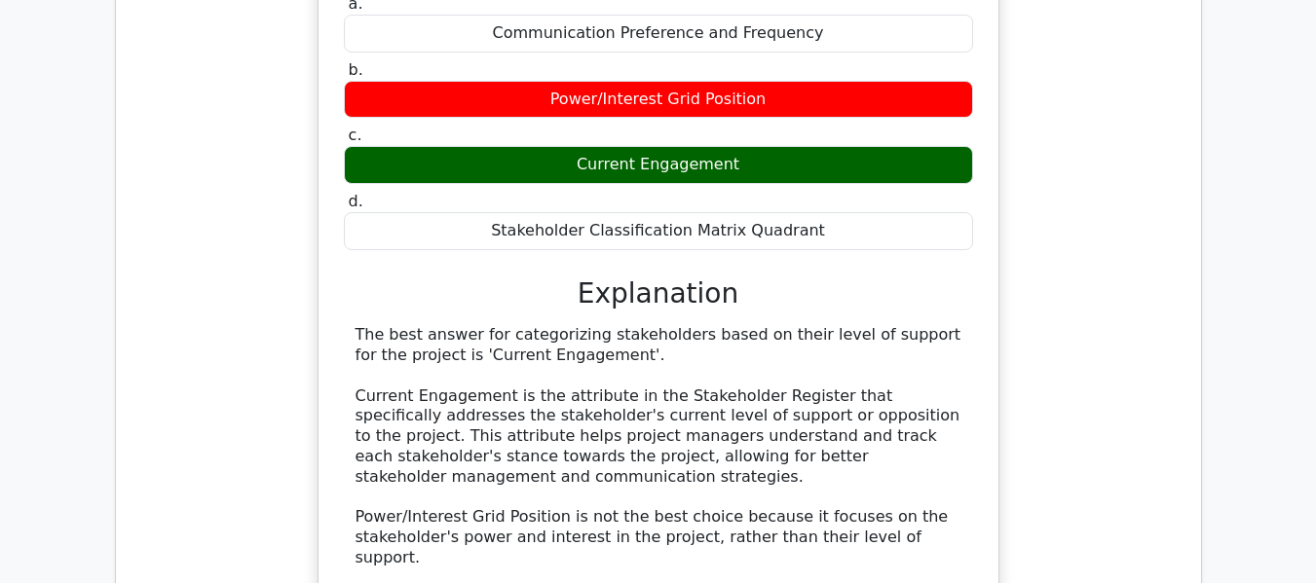
scroll to position [11688, 0]
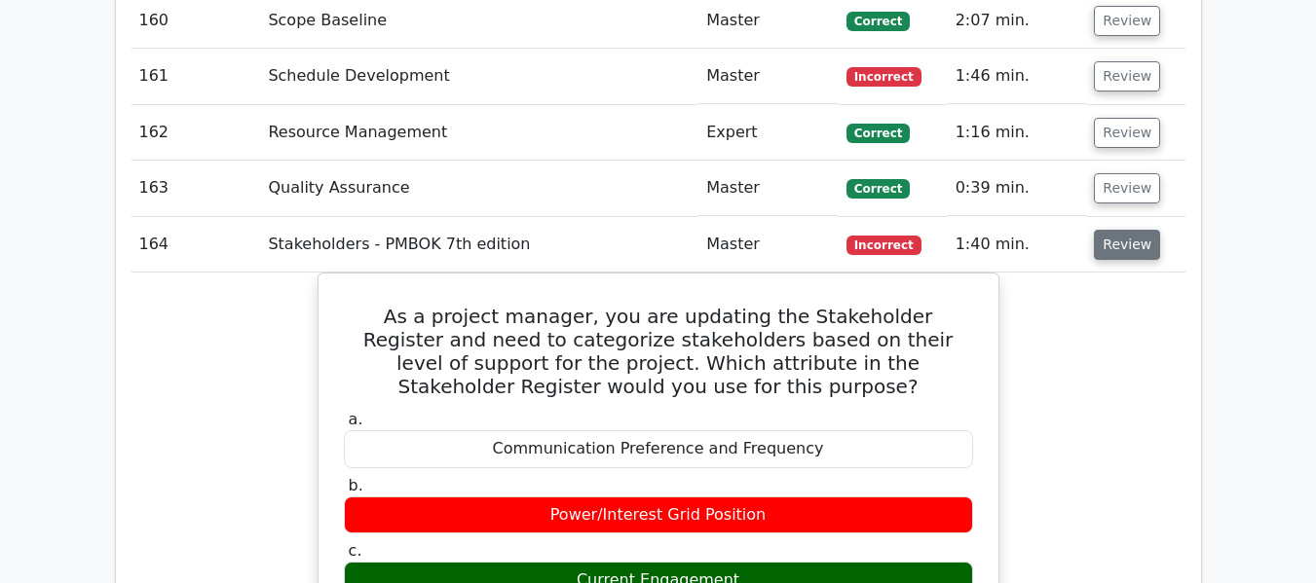
click at [1121, 248] on button "Review" at bounding box center [1127, 245] width 66 height 30
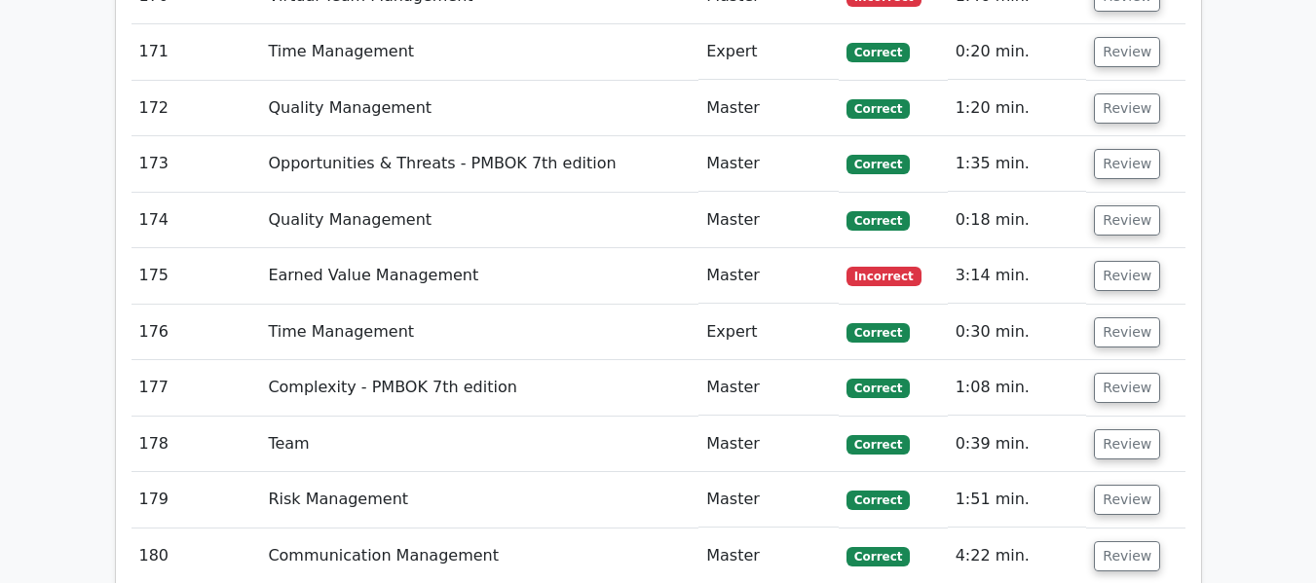
scroll to position [12175, 0]
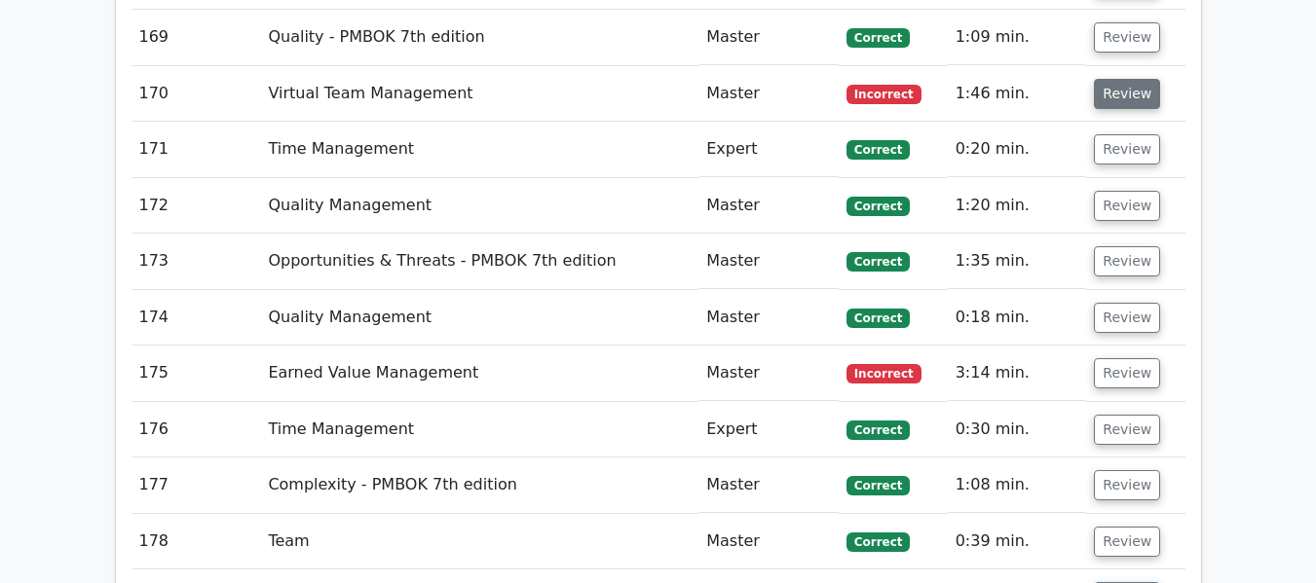
click at [1121, 91] on button "Review" at bounding box center [1127, 94] width 66 height 30
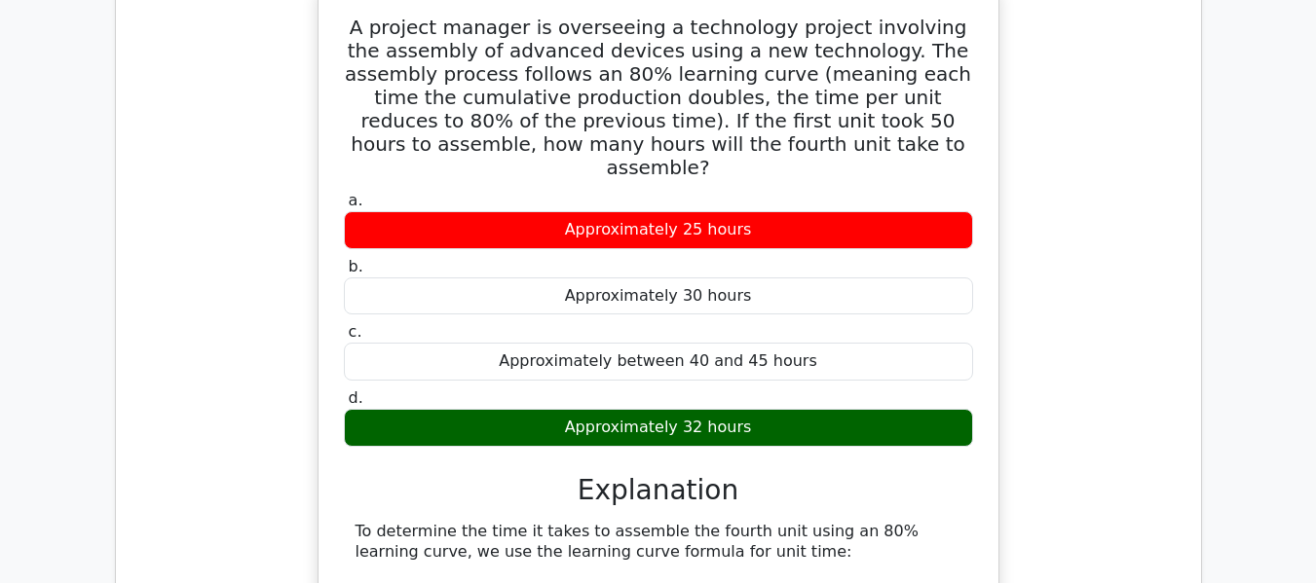
scroll to position [12077, 0]
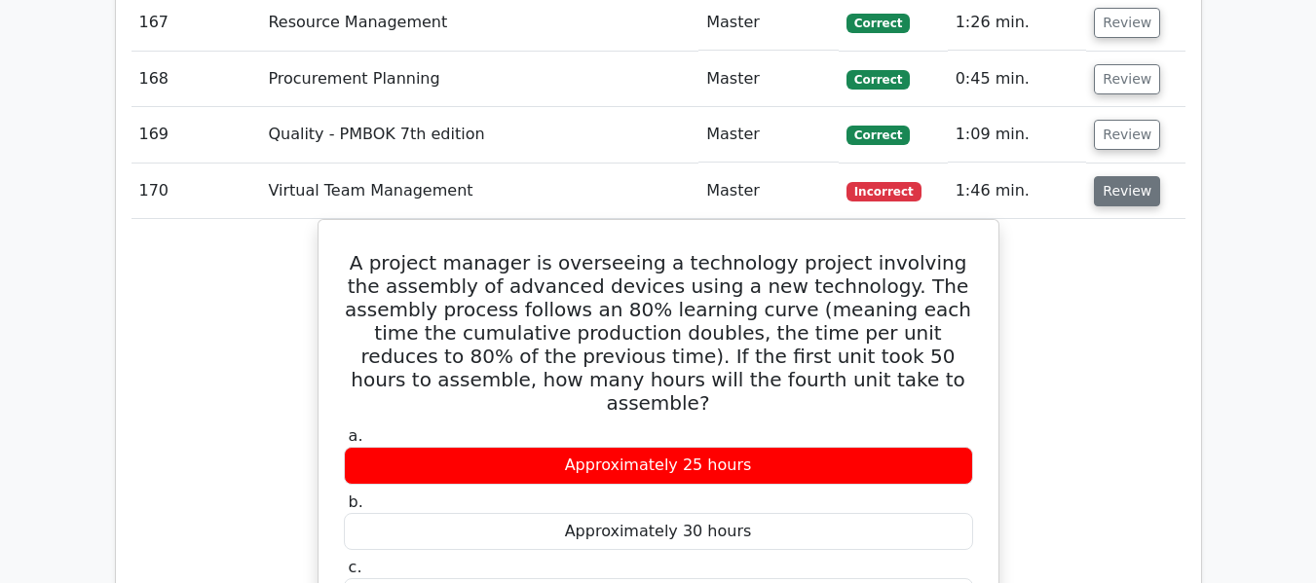
click at [1138, 197] on button "Review" at bounding box center [1127, 191] width 66 height 30
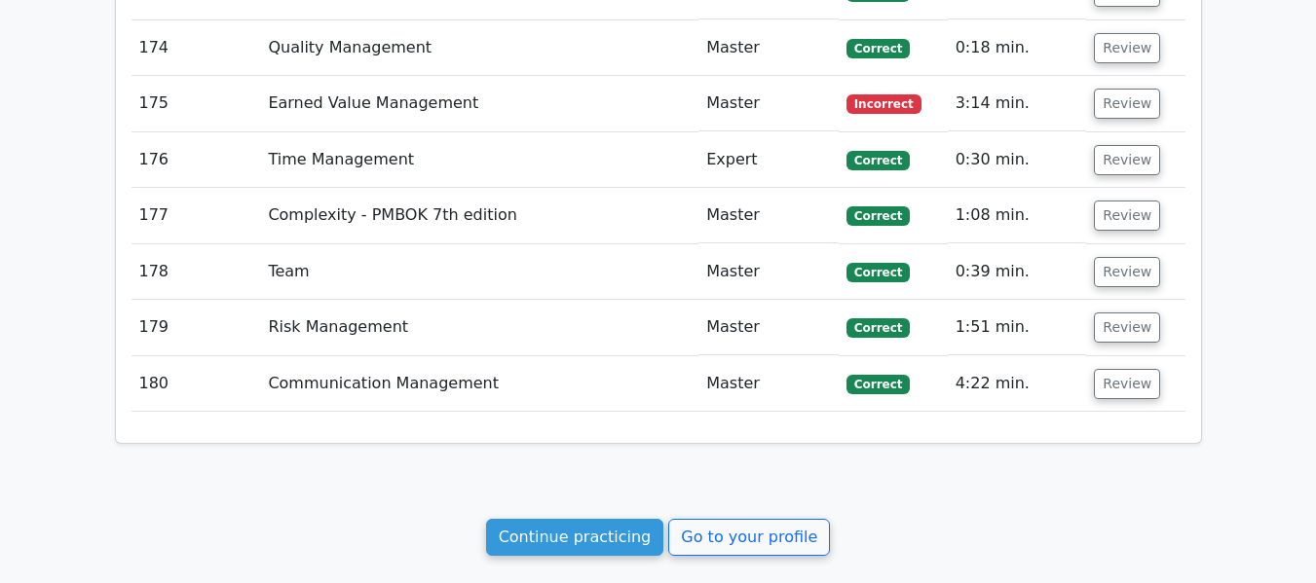
scroll to position [12467, 0]
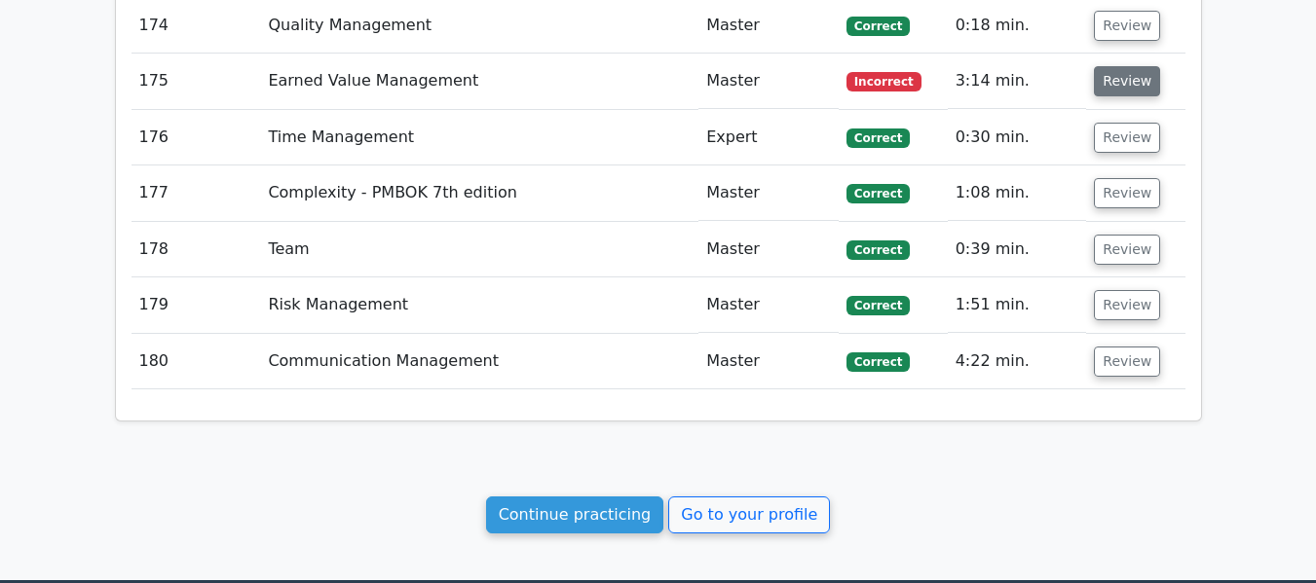
click at [1109, 82] on button "Review" at bounding box center [1127, 81] width 66 height 30
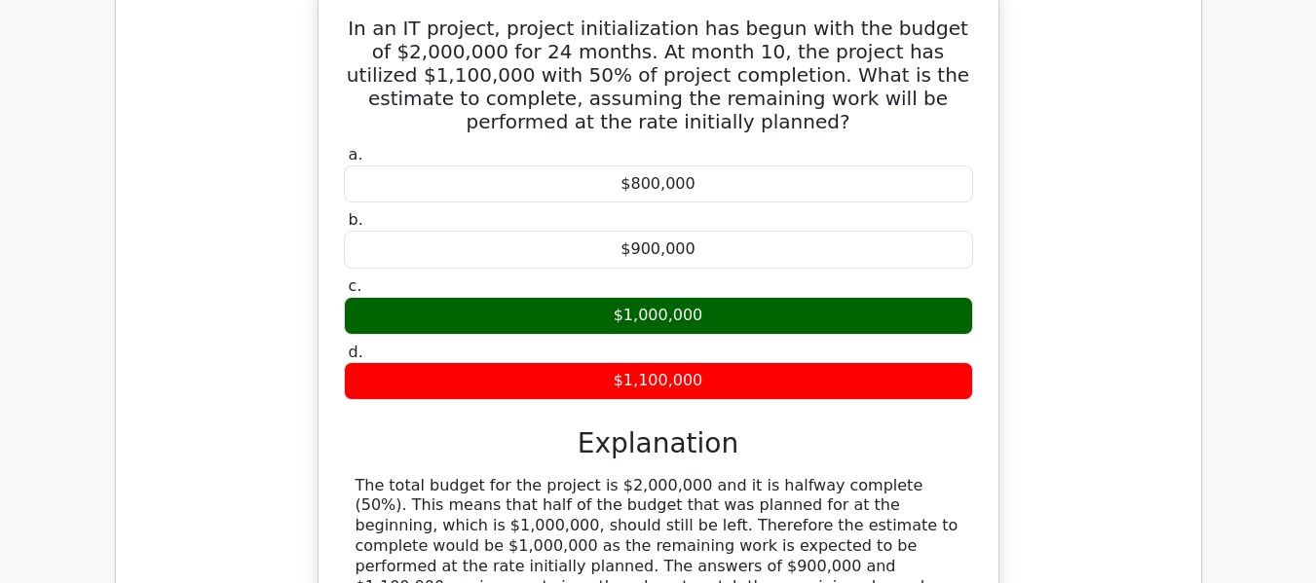
scroll to position [12369, 0]
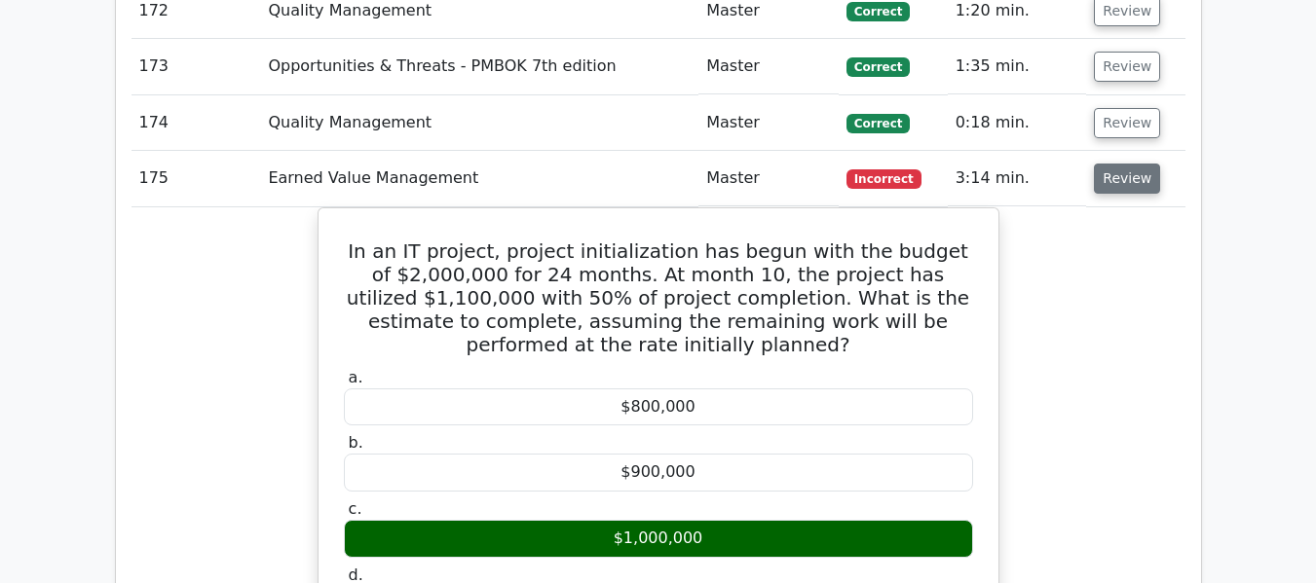
click at [1124, 192] on button "Review" at bounding box center [1127, 179] width 66 height 30
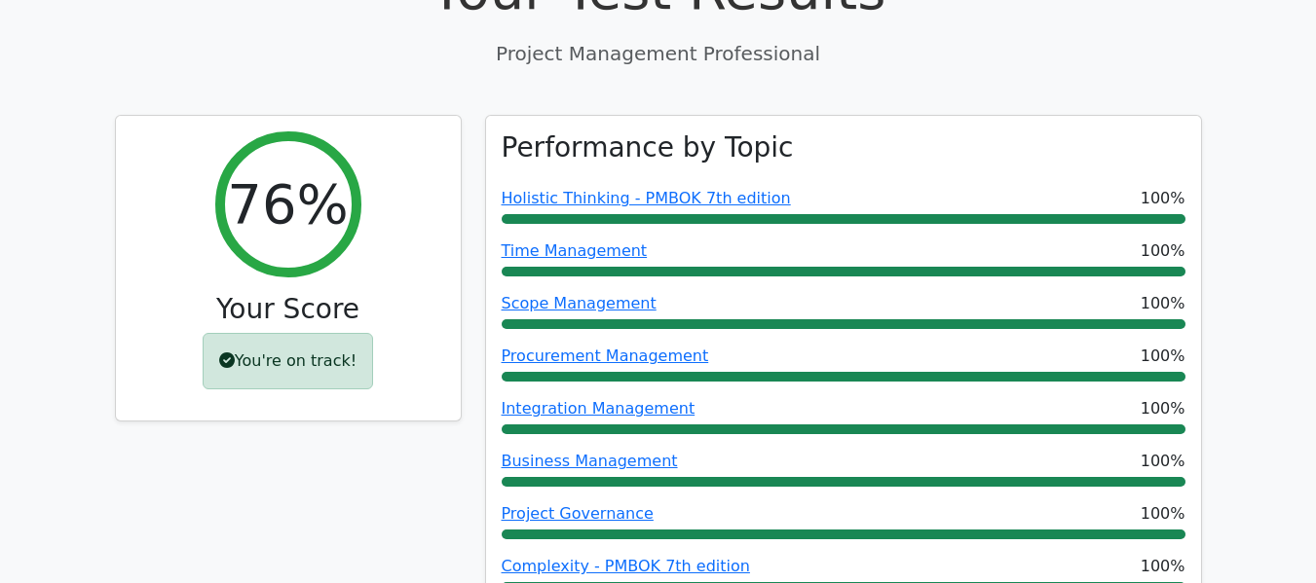
scroll to position [0, 0]
